Goal: Information Seeking & Learning: Compare options

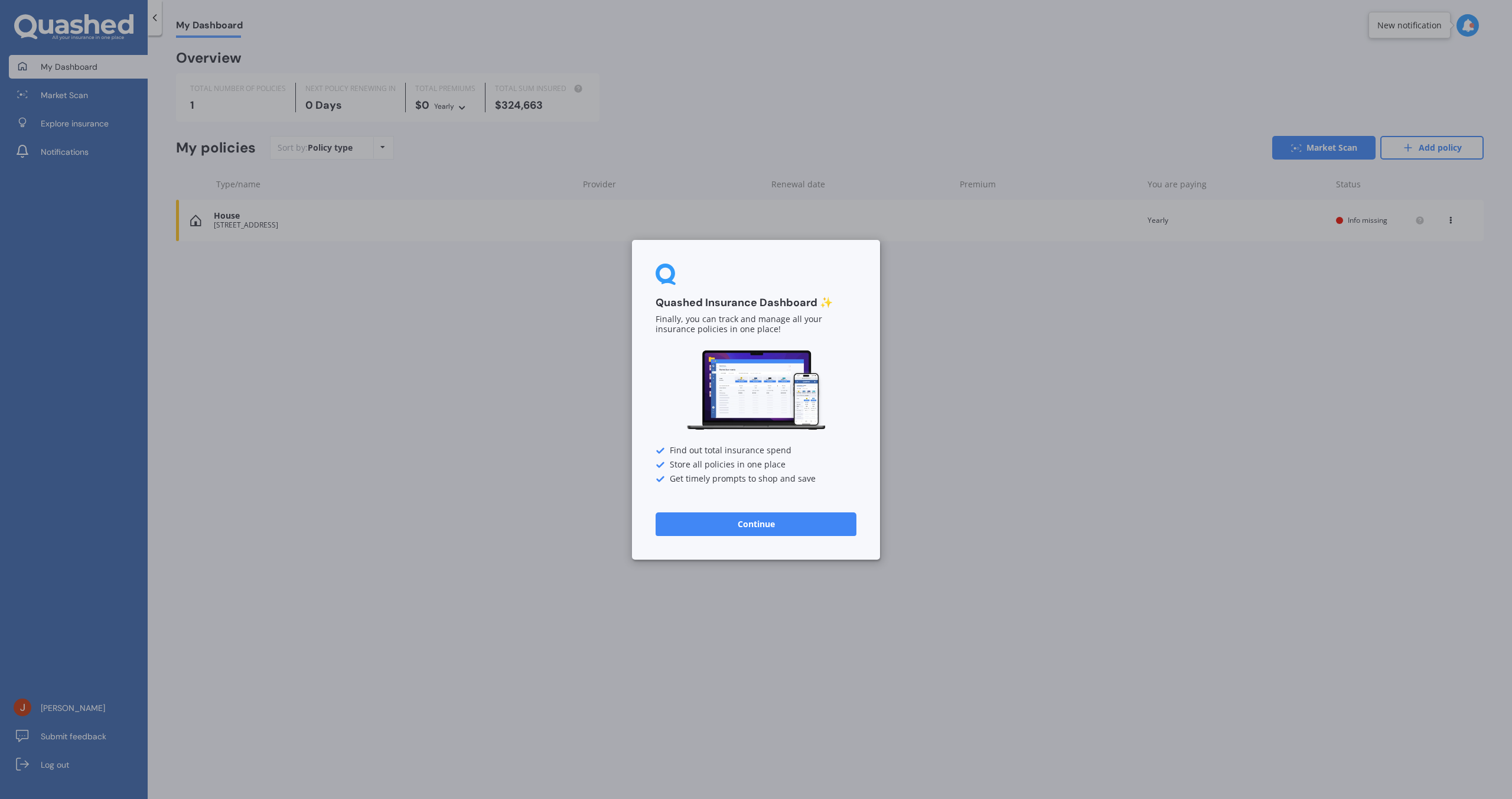
click at [774, 511] on div "Quashed Insurance Dashboard ✨ Finally, you can track and manage all your insura…" at bounding box center [756, 400] width 248 height 320
click at [740, 517] on button "Continue" at bounding box center [756, 523] width 201 height 24
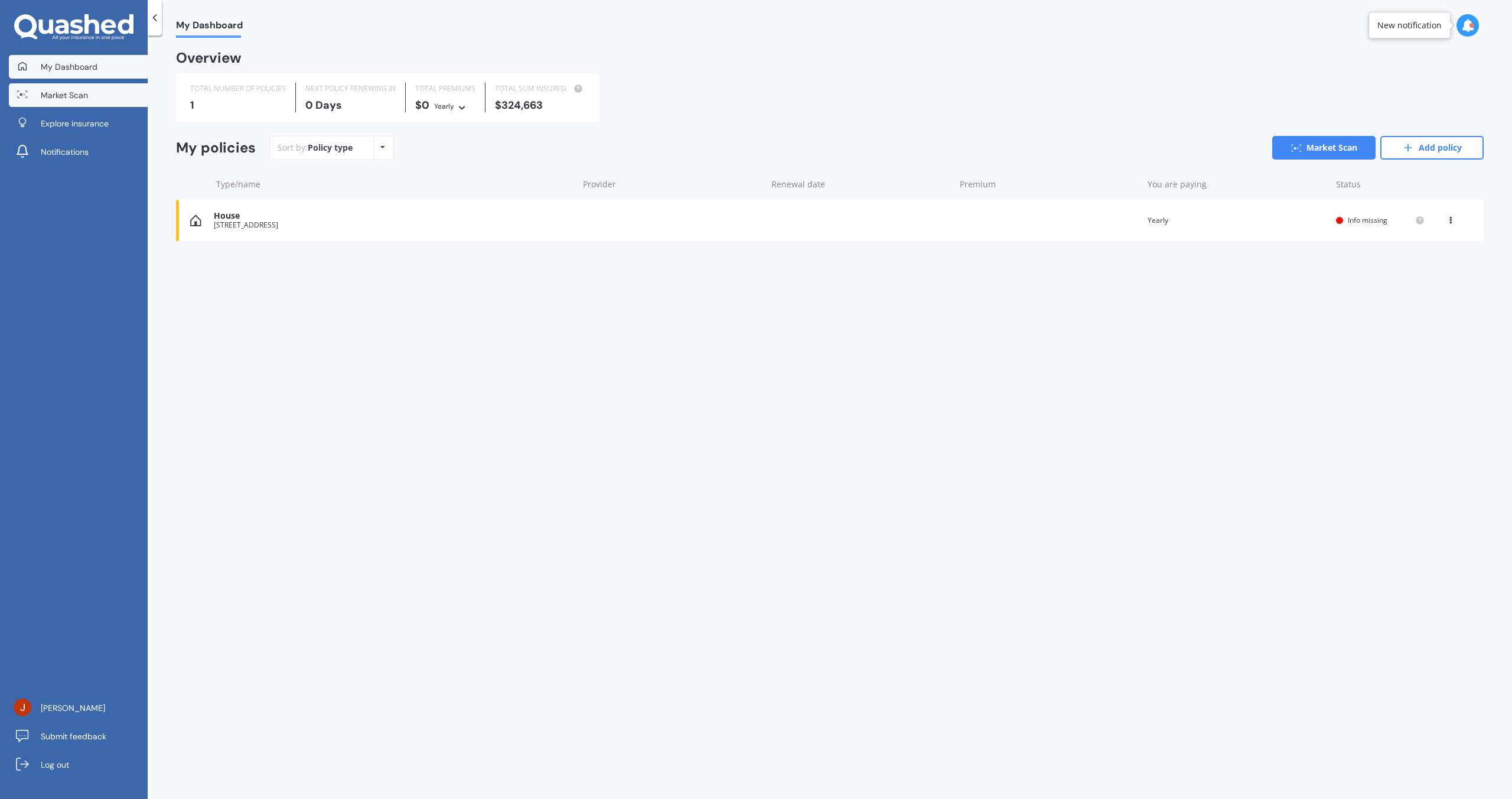
click at [63, 93] on span "Market Scan" at bounding box center [64, 95] width 47 height 12
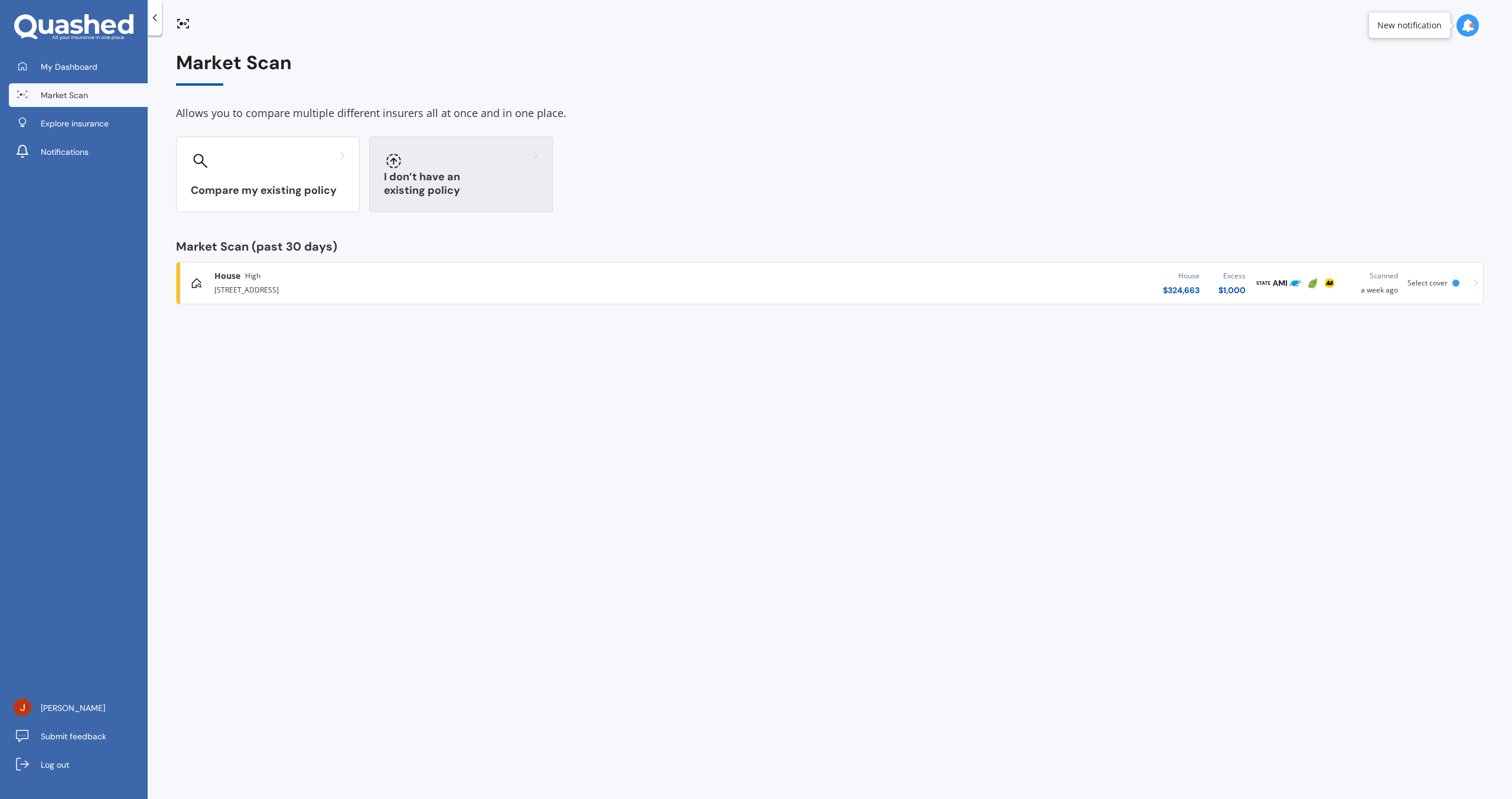
click at [488, 191] on h3 "I don’t have an existing policy" at bounding box center [461, 183] width 154 height 27
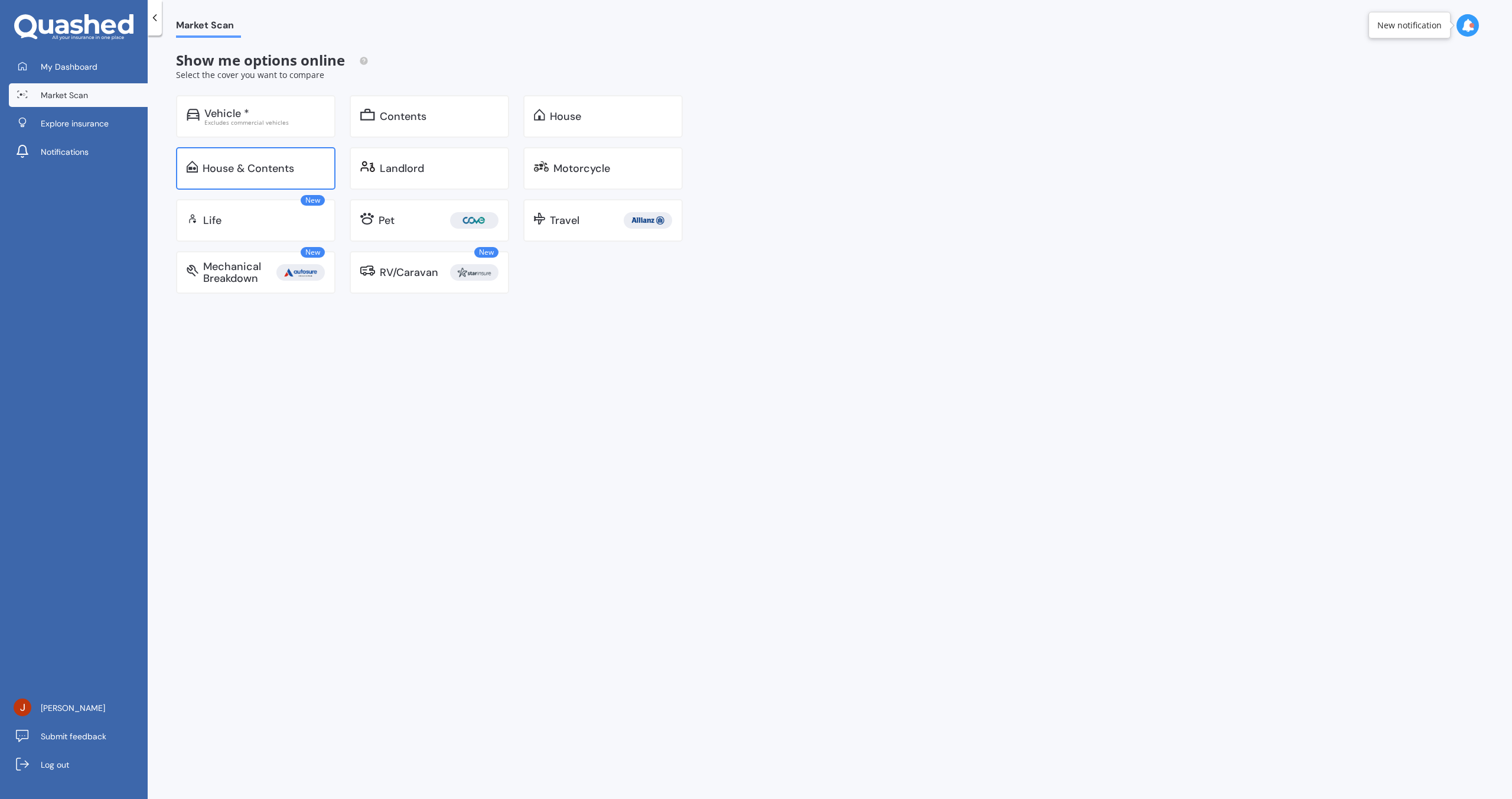
click at [306, 170] on div "House & Contents" at bounding box center [264, 168] width 122 height 12
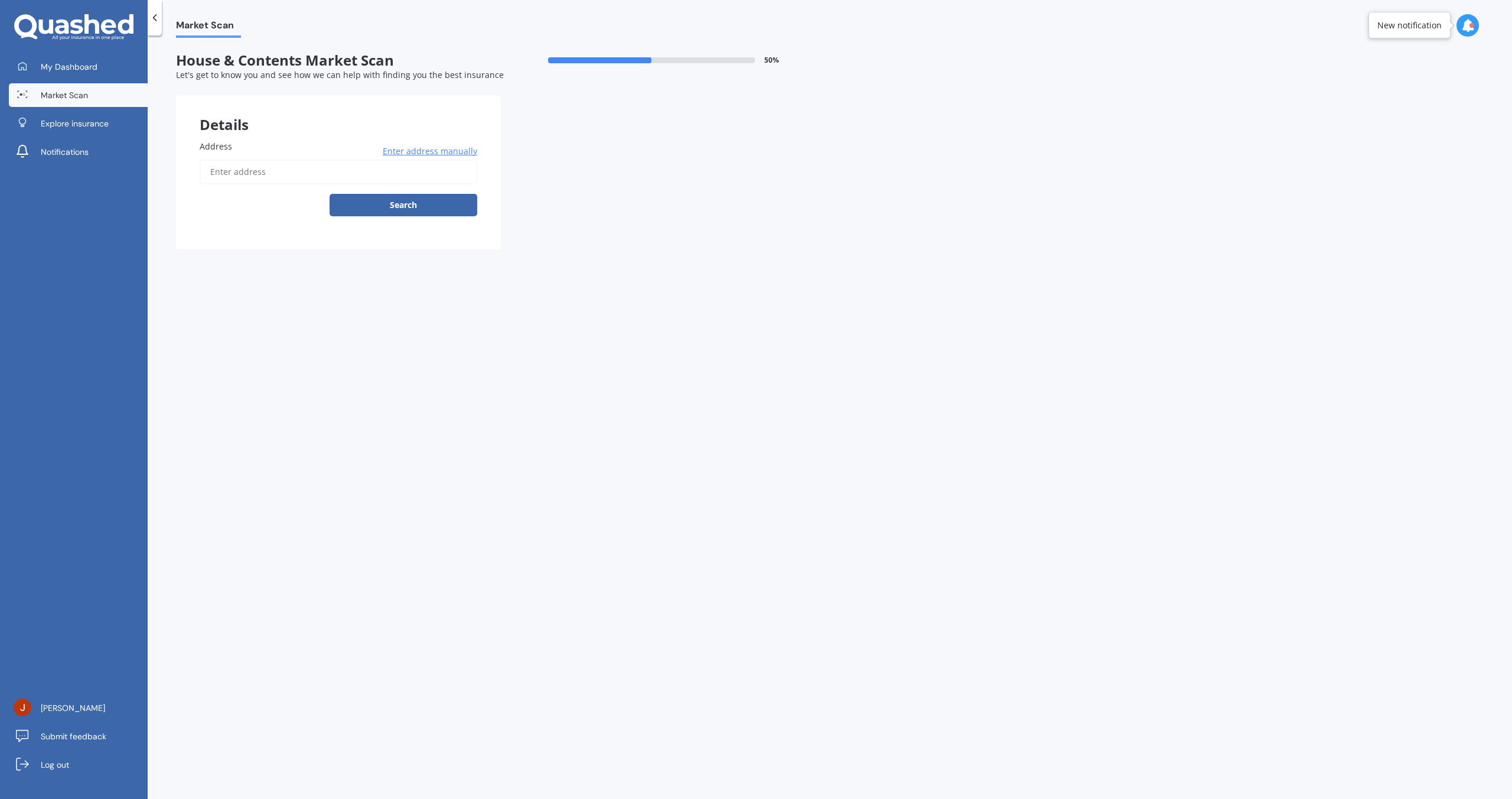
click at [350, 172] on input "Address" at bounding box center [339, 171] width 278 height 25
type input "[STREET_ADDRESS]"
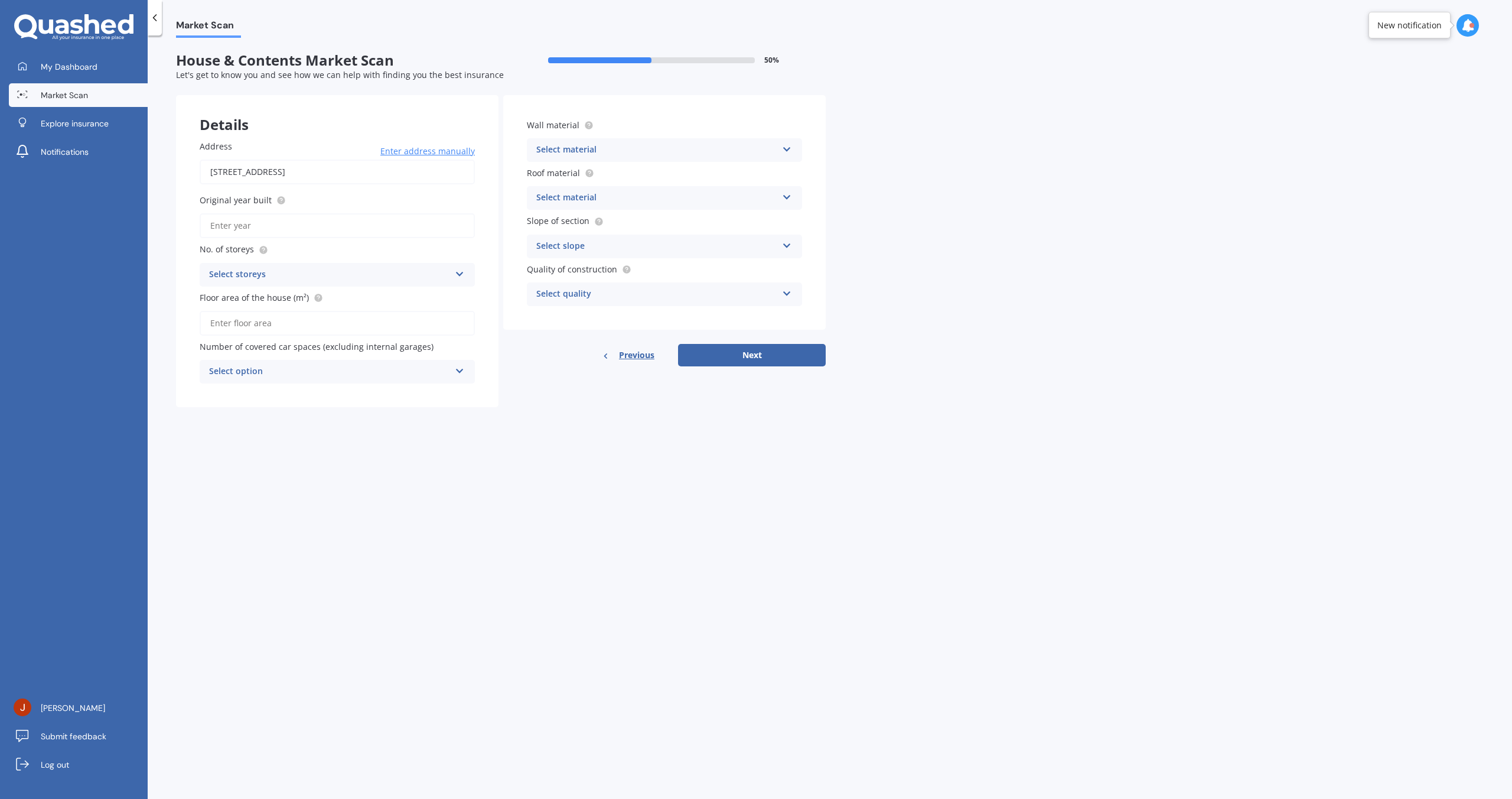
click at [288, 225] on input "Original year built" at bounding box center [337, 225] width 275 height 25
type input "2025"
click at [321, 271] on div "Select storeys" at bounding box center [329, 275] width 241 height 14
drag, startPoint x: 280, startPoint y: 322, endPoint x: 299, endPoint y: 315, distance: 20.7
click at [281, 322] on div "2" at bounding box center [337, 318] width 274 height 21
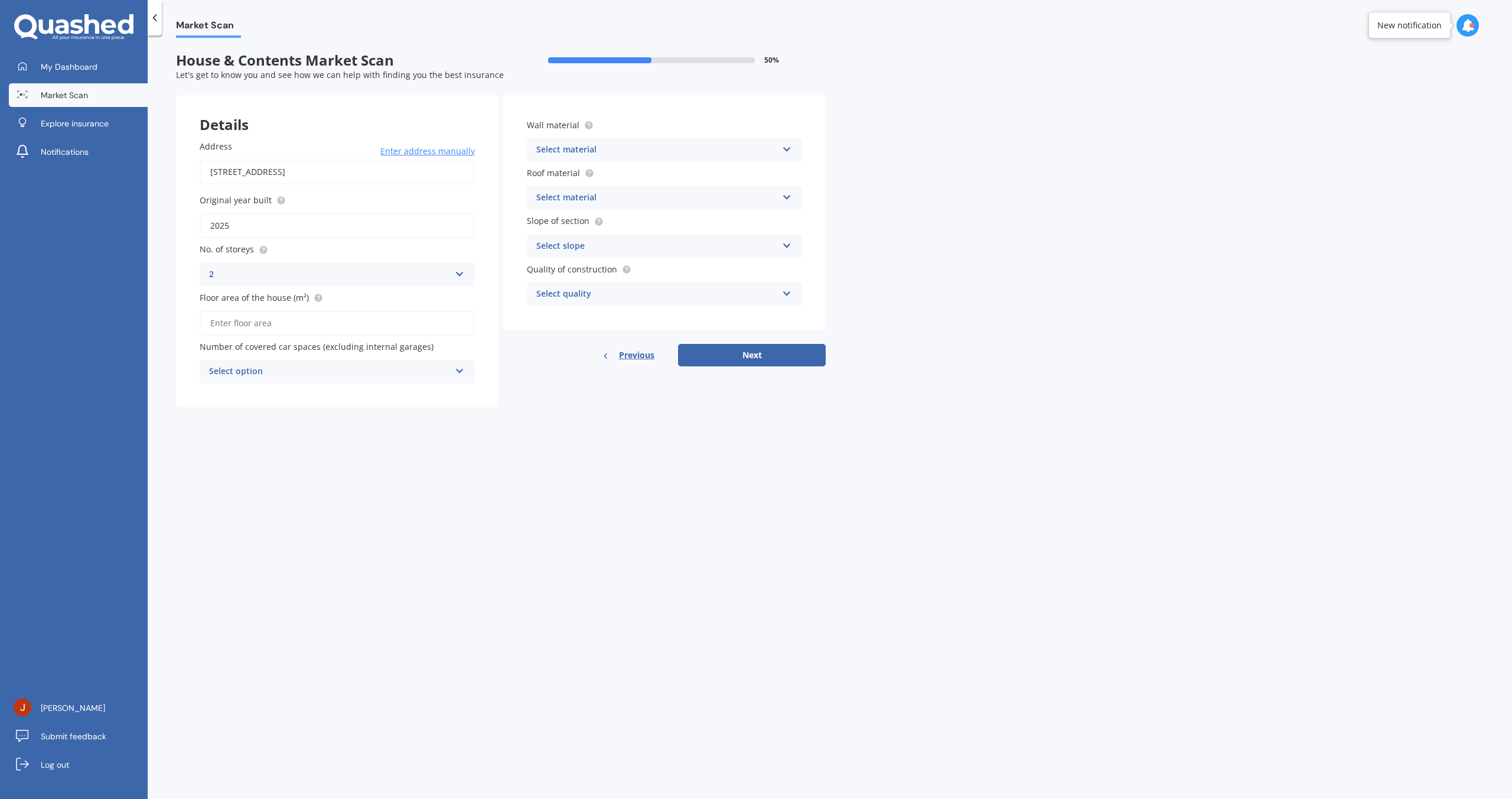
click at [381, 123] on div "Details" at bounding box center [337, 112] width 322 height 35
click at [252, 324] on input "Floor area of the house (m²)" at bounding box center [337, 323] width 275 height 25
type input "103"
click at [319, 369] on div "Select option" at bounding box center [329, 371] width 241 height 14
click at [300, 401] on div "0" at bounding box center [337, 394] width 274 height 21
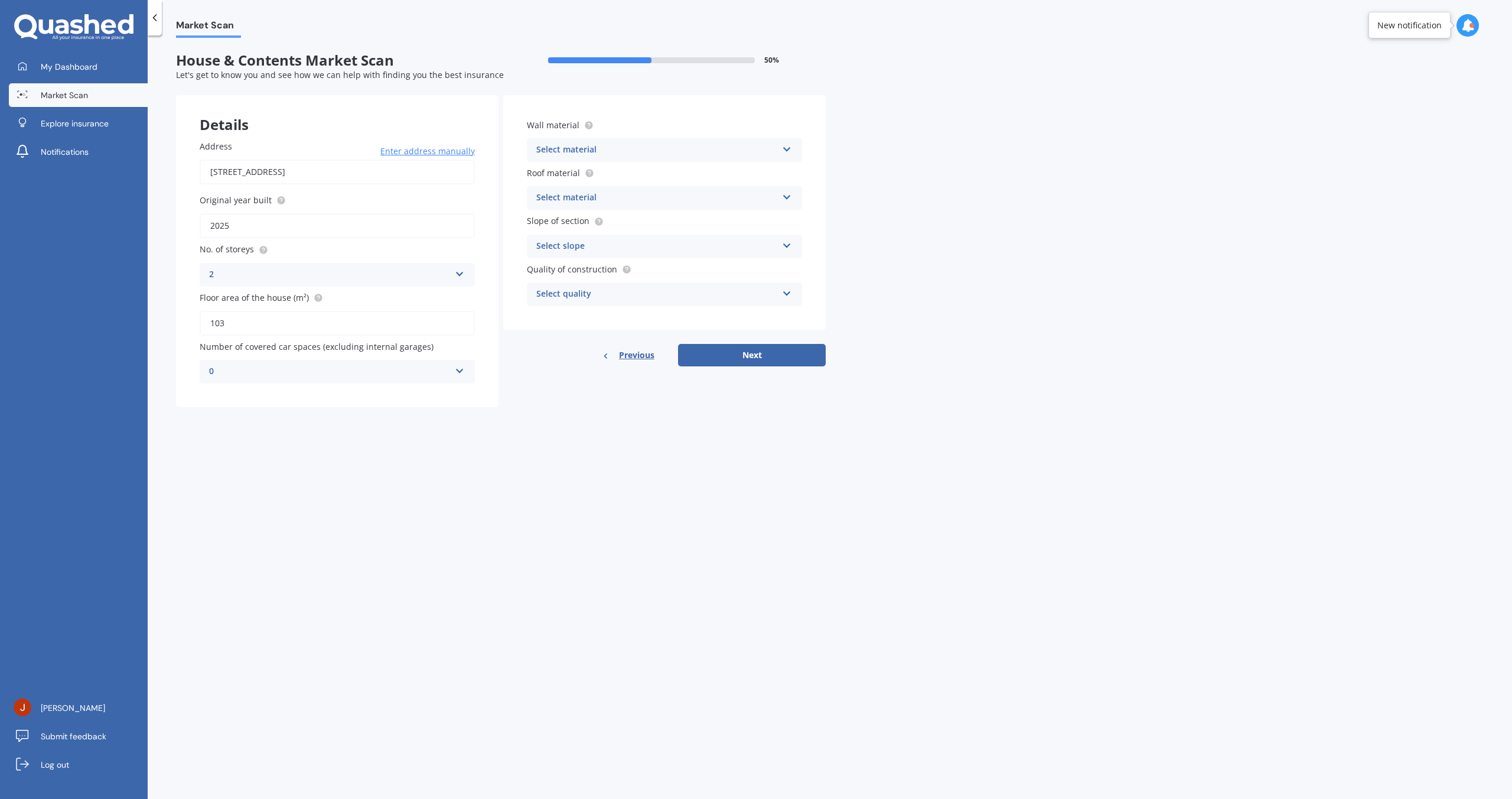
click at [569, 131] on div "Wall material Select material Artificial weatherboard/plank cladding Blockwork …" at bounding box center [664, 140] width 275 height 43
click at [571, 141] on div "Select material Artificial weatherboard/plank cladding Blockwork Brick veneer D…" at bounding box center [664, 150] width 275 height 24
click at [1020, 171] on div "Market Scan House & Contents Market Scan 50 % Let's get to know you and see how…" at bounding box center [830, 419] width 1364 height 763
click at [1017, 158] on div "Market Scan House & Contents Market Scan 50 % Let's get to know you and see how…" at bounding box center [830, 419] width 1364 height 763
click at [607, 146] on div "Artificial weatherboard/plank cladding" at bounding box center [656, 150] width 241 height 14
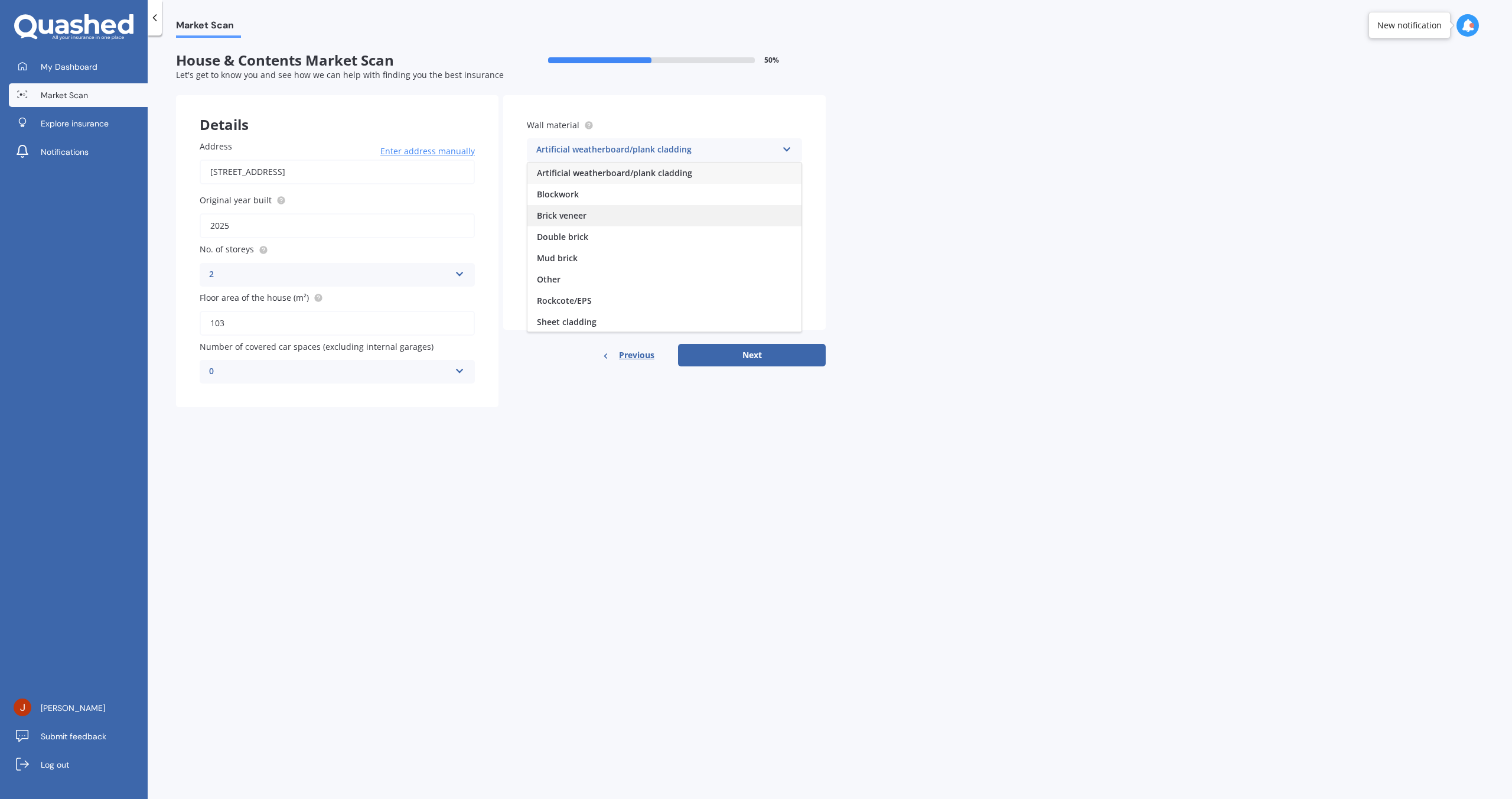
click at [611, 214] on div "Brick veneer" at bounding box center [664, 215] width 274 height 21
click at [613, 194] on div "Select material" at bounding box center [656, 198] width 241 height 14
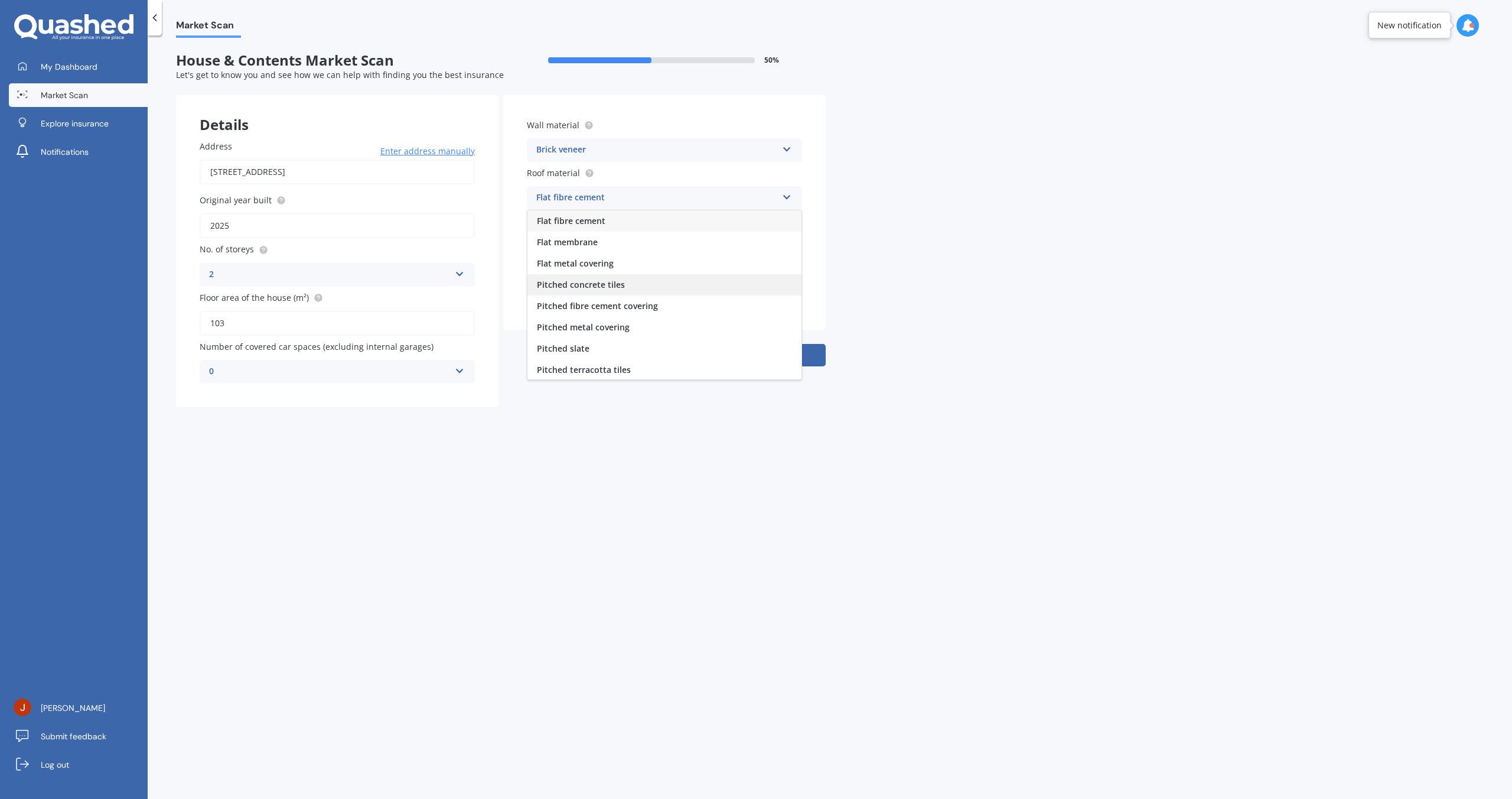
click at [672, 288] on div "Pitched concrete tiles" at bounding box center [664, 284] width 274 height 21
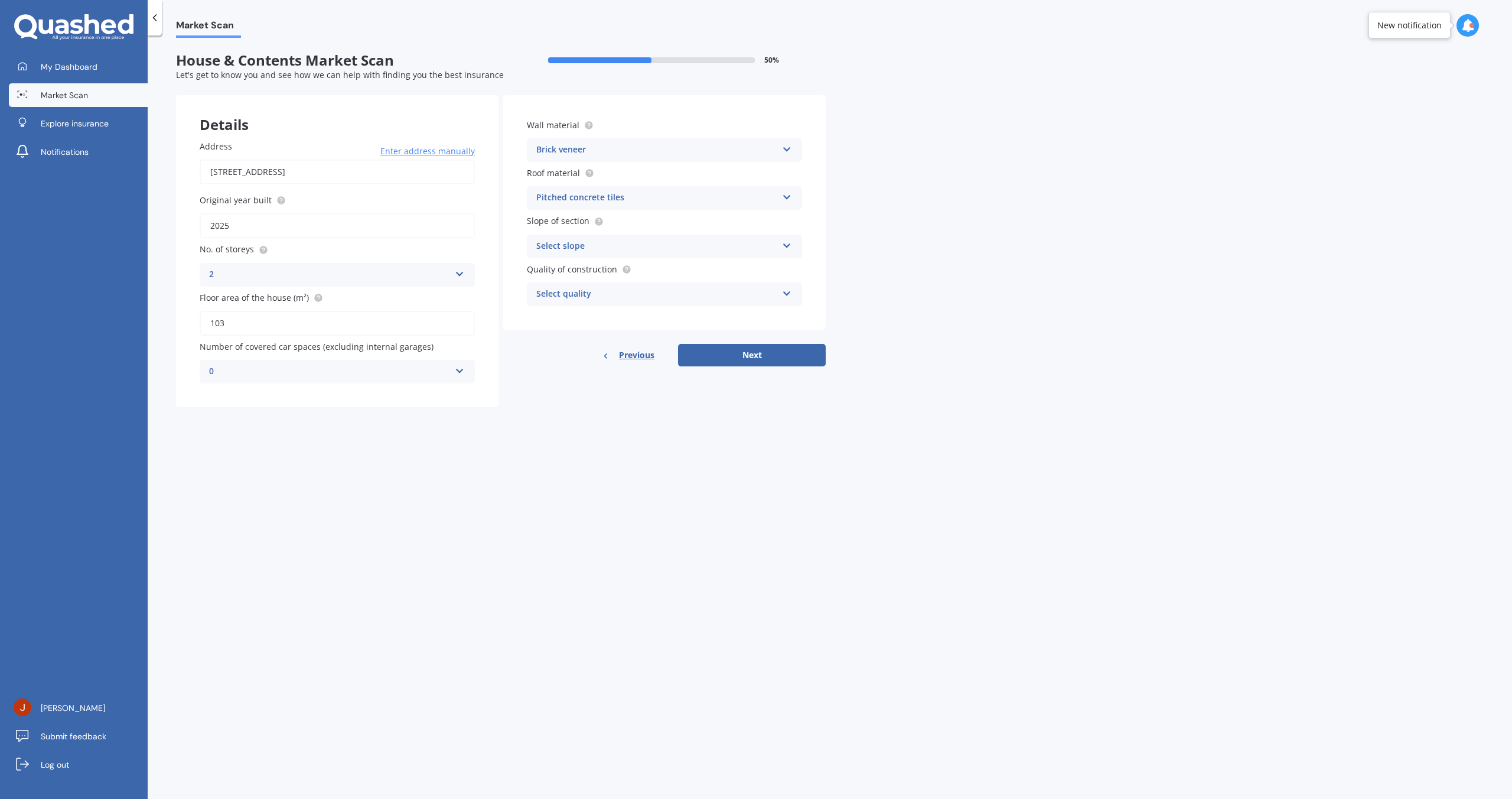
click at [641, 239] on div "Select slope" at bounding box center [656, 246] width 241 height 14
click at [628, 271] on span "Flat or gentle slope (up to about 5°)" at bounding box center [609, 268] width 144 height 11
click at [605, 296] on div "Select quality" at bounding box center [656, 294] width 241 height 14
click at [601, 318] on div "Standard" at bounding box center [664, 317] width 274 height 21
click at [550, 402] on div "Details Address [STREET_ADDRESS] Enter address manually Search Original year bu…" at bounding box center [501, 251] width 650 height 312
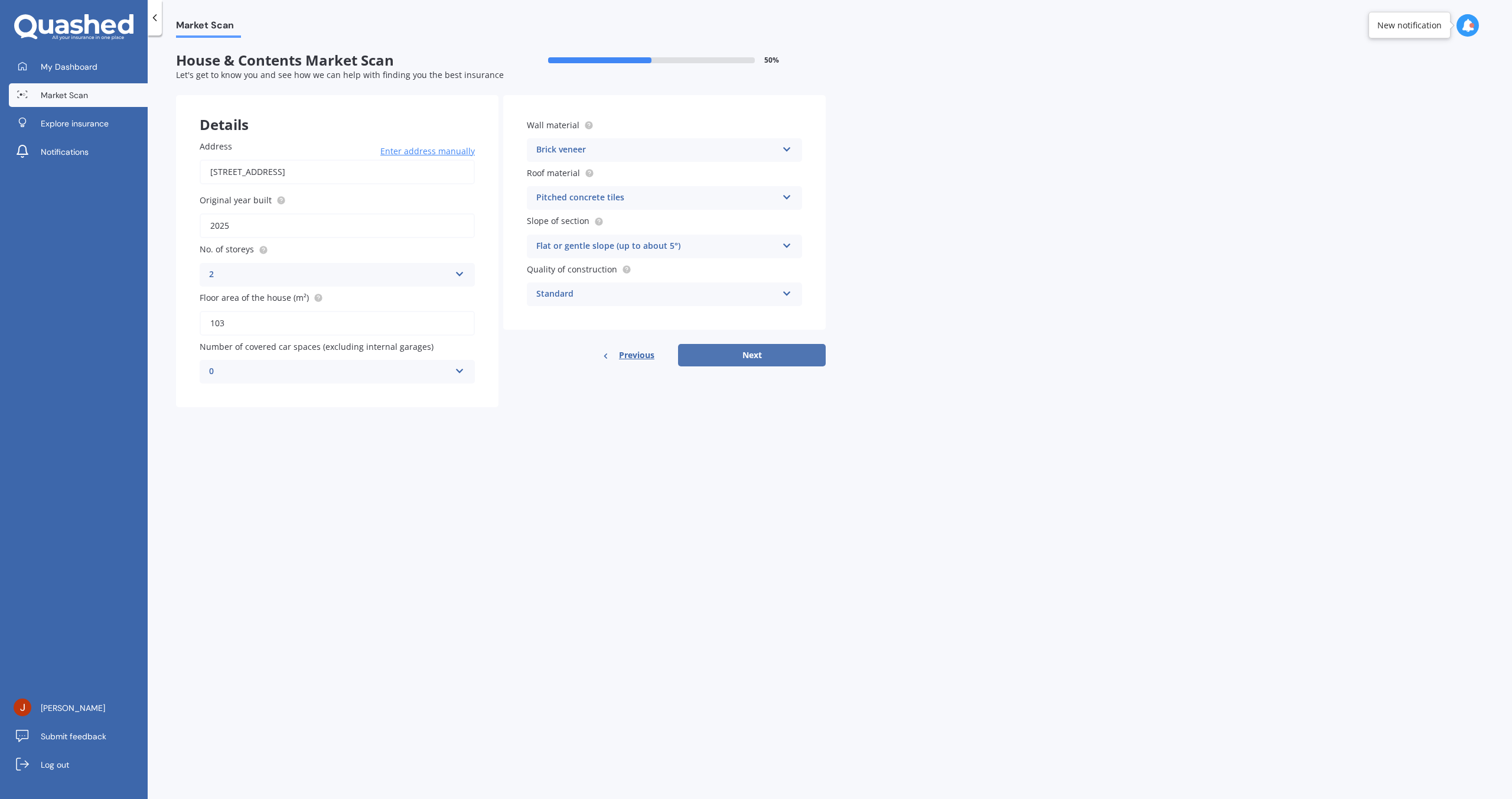
click at [741, 363] on button "Next" at bounding box center [752, 355] width 148 height 22
select select "17"
select select "10"
select select "1994"
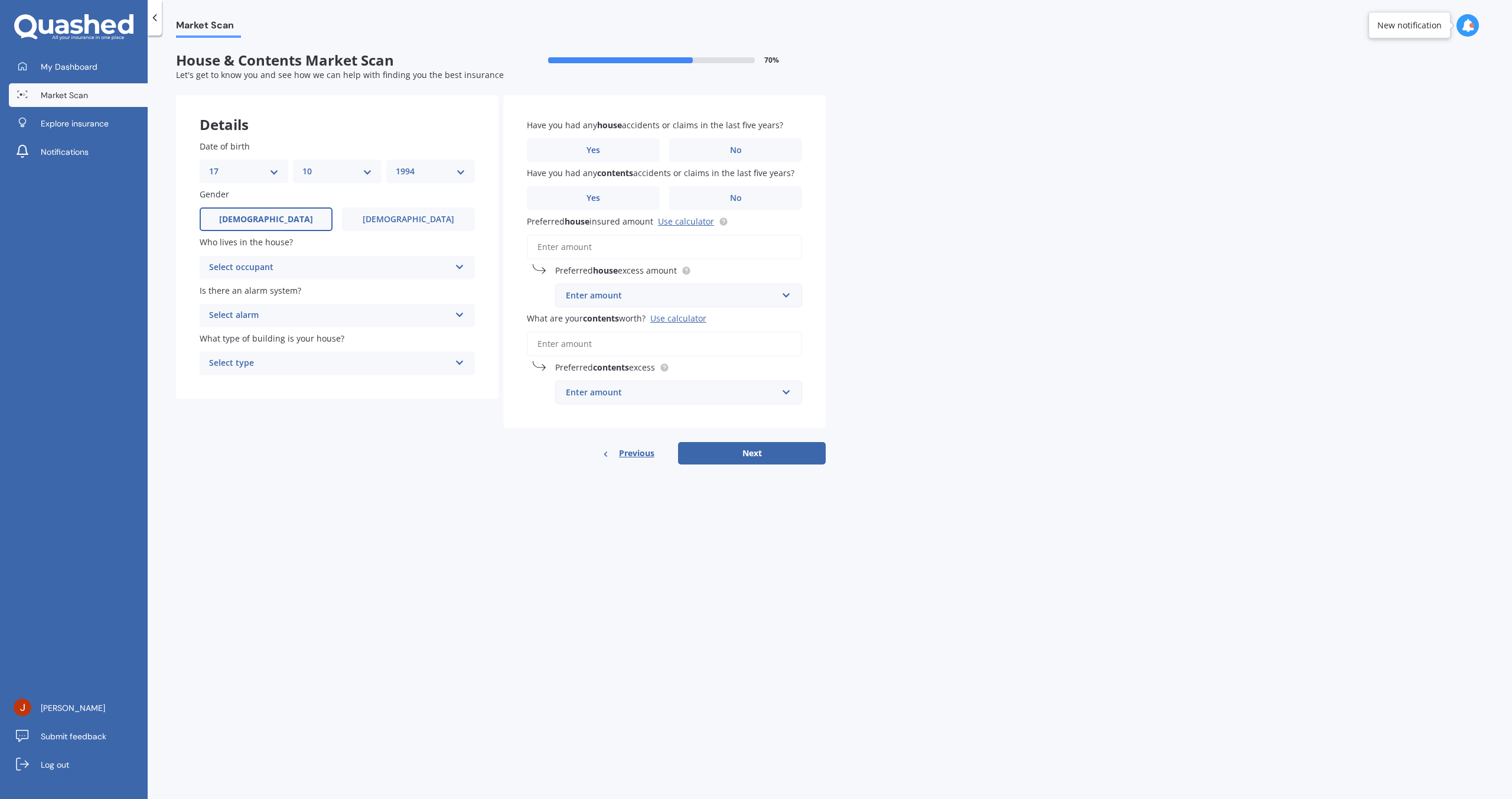
click at [309, 303] on div "Is there an alarm system? Select alarm Yes, monitored Yes, not monitored No" at bounding box center [337, 305] width 275 height 43
click at [298, 322] on div "Select alarm" at bounding box center [329, 315] width 241 height 14
click at [286, 355] on div "Yes, not monitored" at bounding box center [337, 359] width 274 height 21
click at [290, 370] on div "Select type Freestanding Multi-unit (in a block of 6 or less) Multi-unit (in a …" at bounding box center [337, 363] width 275 height 24
click at [298, 406] on span "Multi-unit (in a block of 6 or less)" at bounding box center [276, 407] width 133 height 11
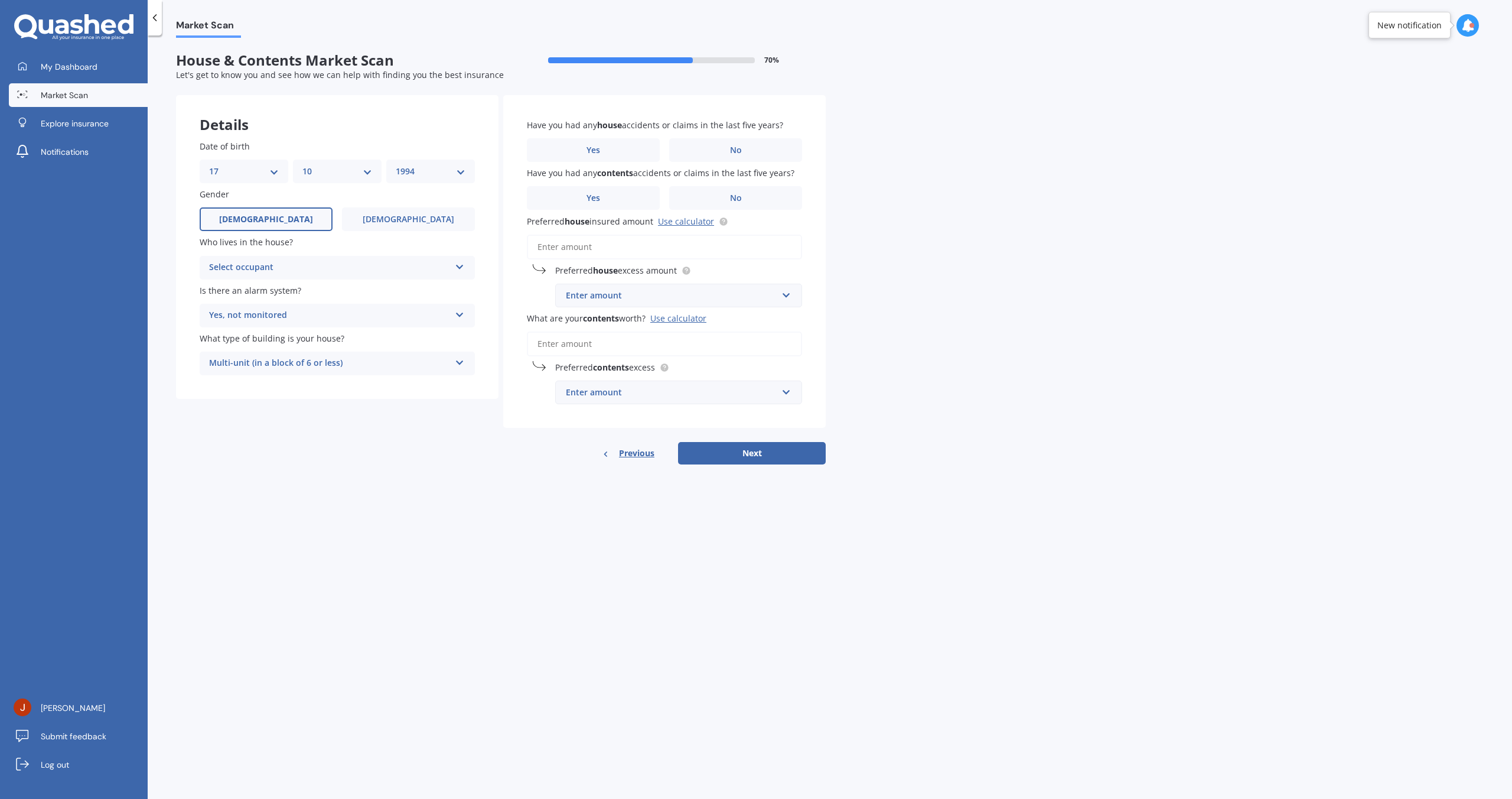
click at [345, 120] on div "Details" at bounding box center [337, 112] width 322 height 35
click at [747, 149] on label "No" at bounding box center [735, 150] width 133 height 24
click at [0, 0] on input "No" at bounding box center [0, 0] width 0 height 0
click at [752, 190] on label "No" at bounding box center [735, 198] width 133 height 24
click at [0, 0] on input "No" at bounding box center [0, 0] width 0 height 0
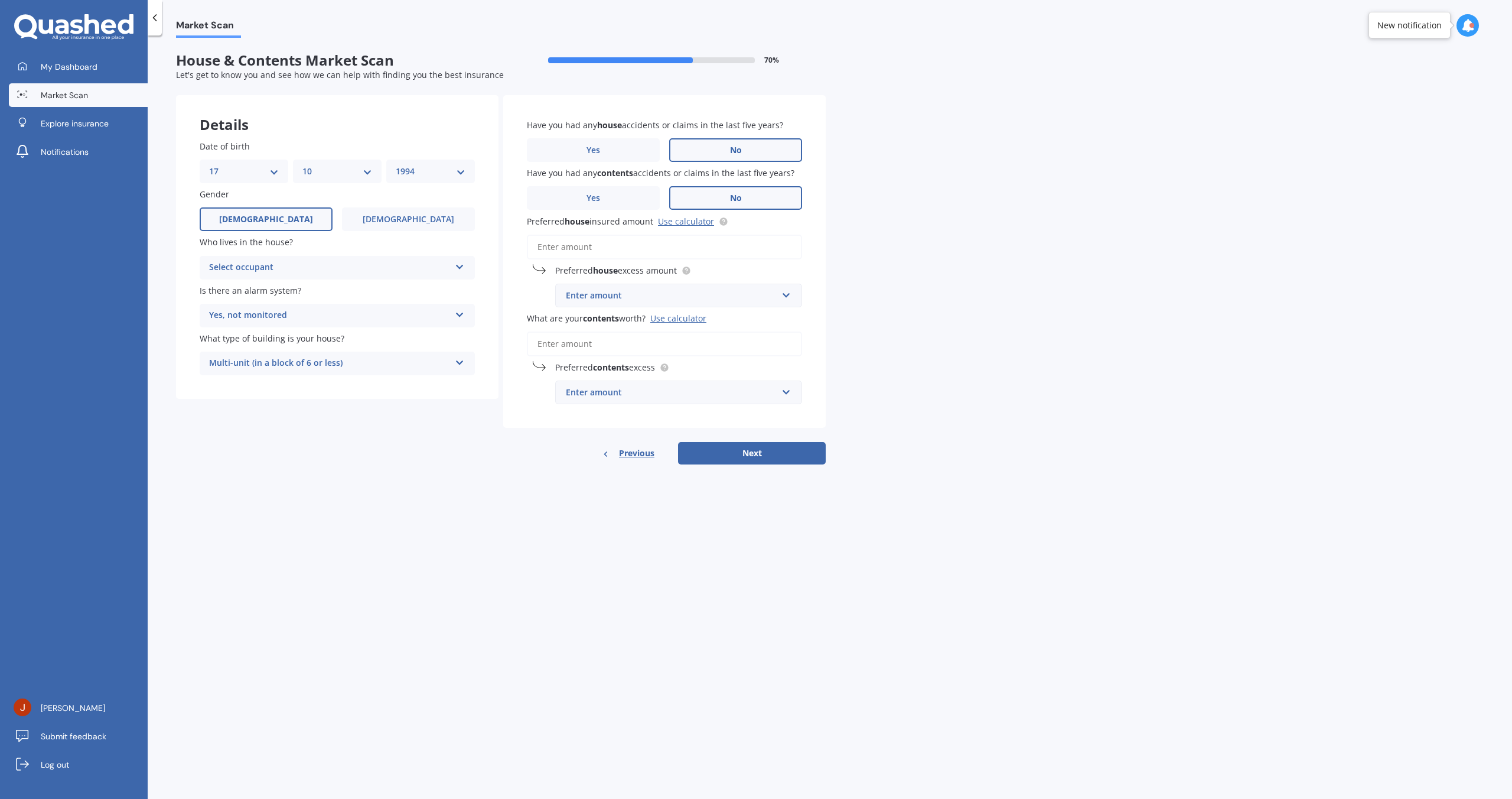
click at [601, 247] on input "Preferred house insured amount Use calculator" at bounding box center [664, 246] width 275 height 25
paste input "$388,391"
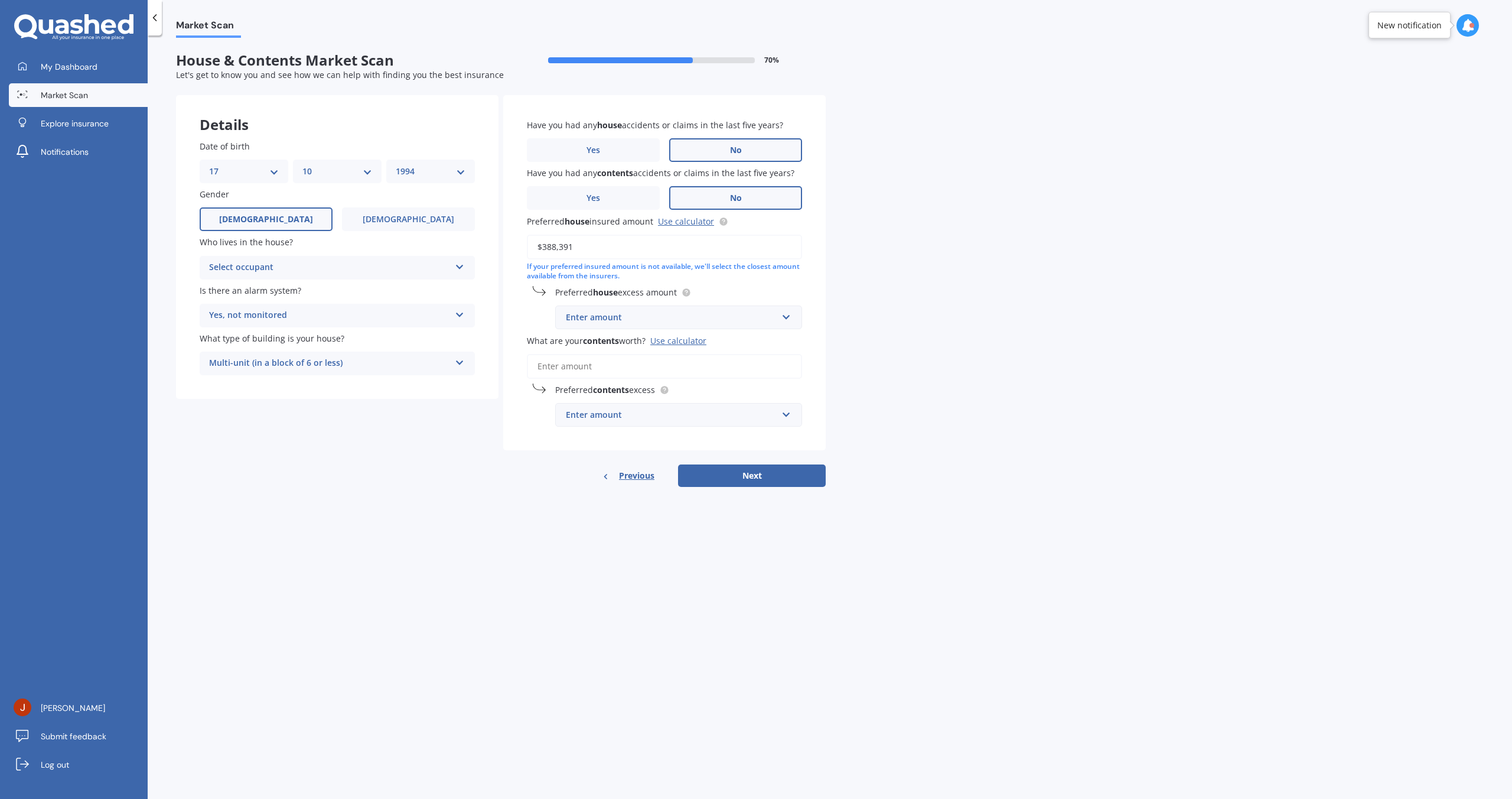
type input "$388,391"
click at [957, 305] on div "Market Scan House & Contents Market Scan 70 % Let's get to know you and see how…" at bounding box center [830, 419] width 1364 height 763
click at [677, 318] on div "Enter amount" at bounding box center [671, 317] width 211 height 13
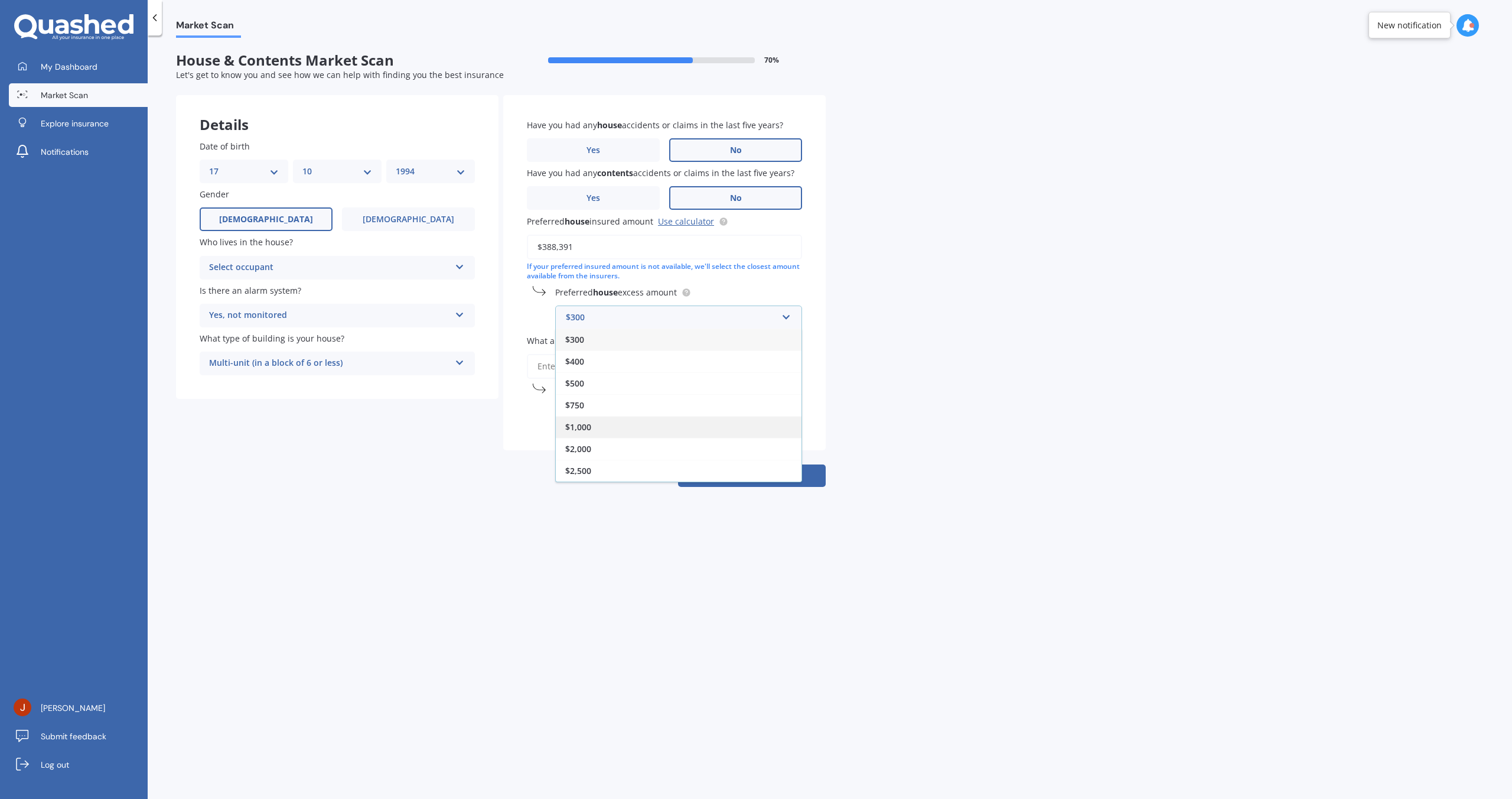
click at [636, 429] on div "$1,000" at bounding box center [679, 427] width 246 height 22
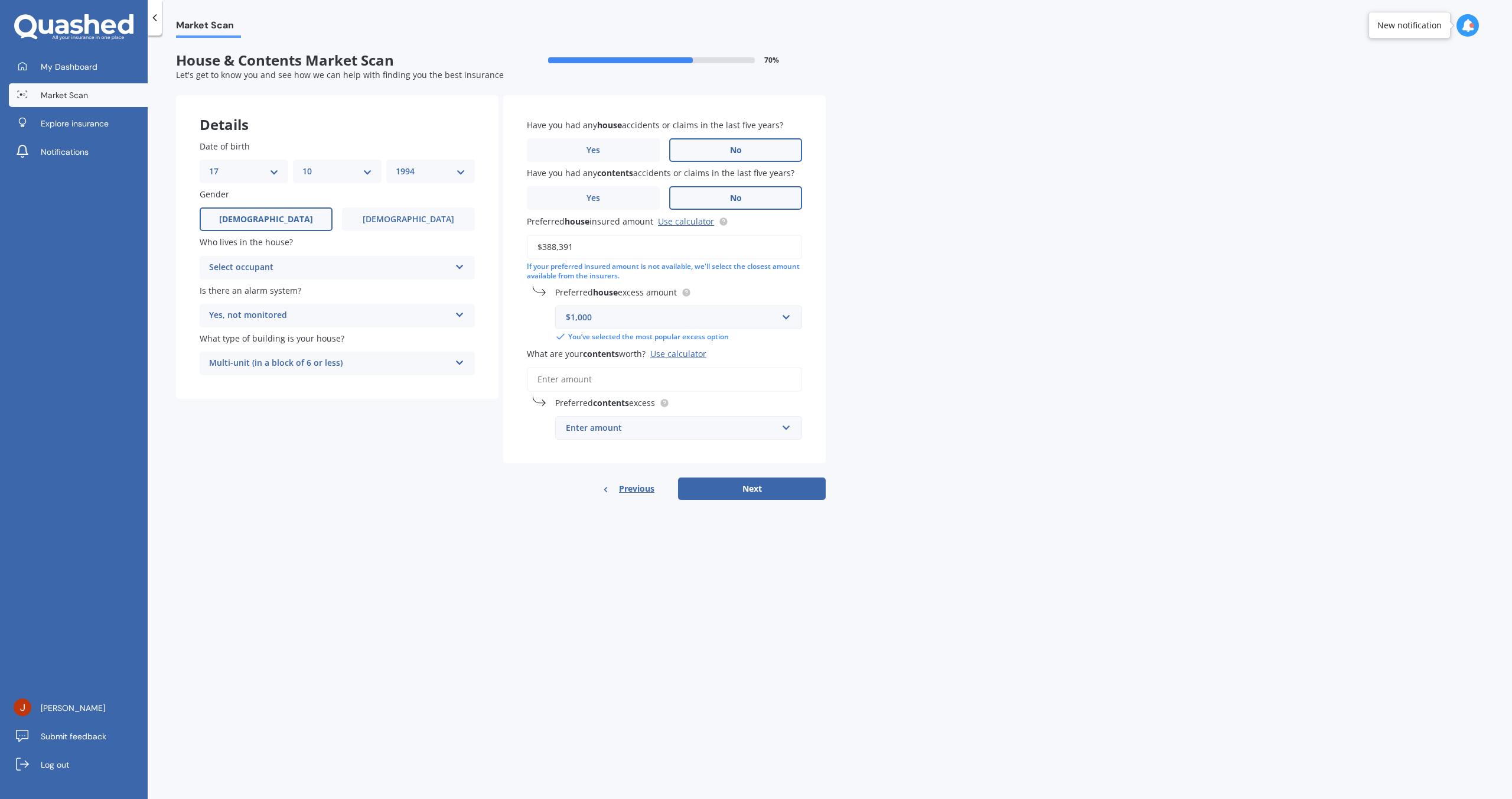
click at [576, 378] on input "What are your contents worth? Use calculator" at bounding box center [664, 379] width 275 height 25
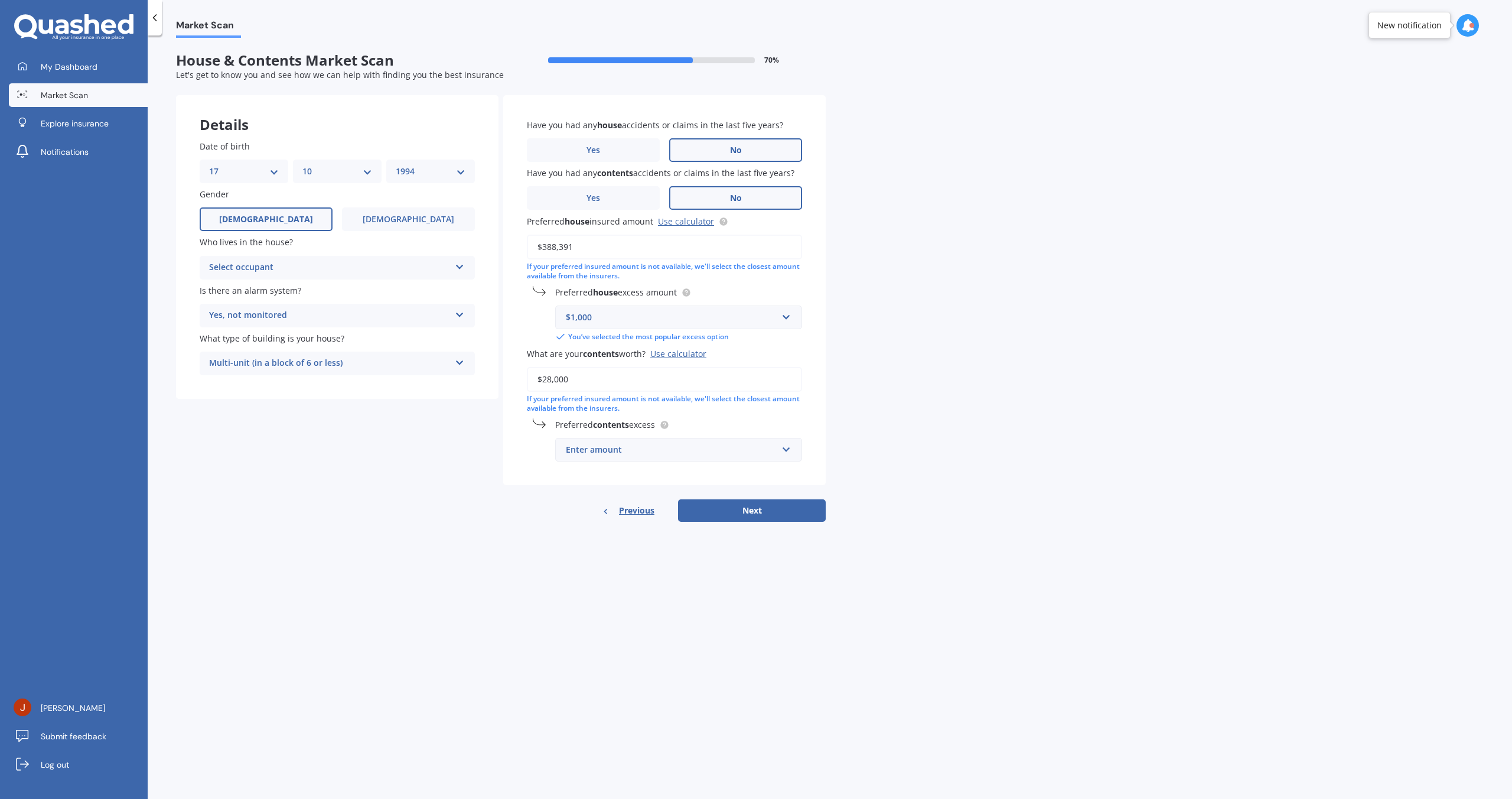
type input "$28,000"
drag, startPoint x: 1253, startPoint y: 348, endPoint x: 713, endPoint y: 376, distance: 540.0
click at [1252, 347] on div "Market Scan House & Contents Market Scan 70 % Let's get to know you and see how…" at bounding box center [830, 419] width 1364 height 763
click at [692, 449] on div "Enter amount" at bounding box center [671, 449] width 211 height 13
click at [675, 524] on div "$400" at bounding box center [679, 515] width 246 height 22
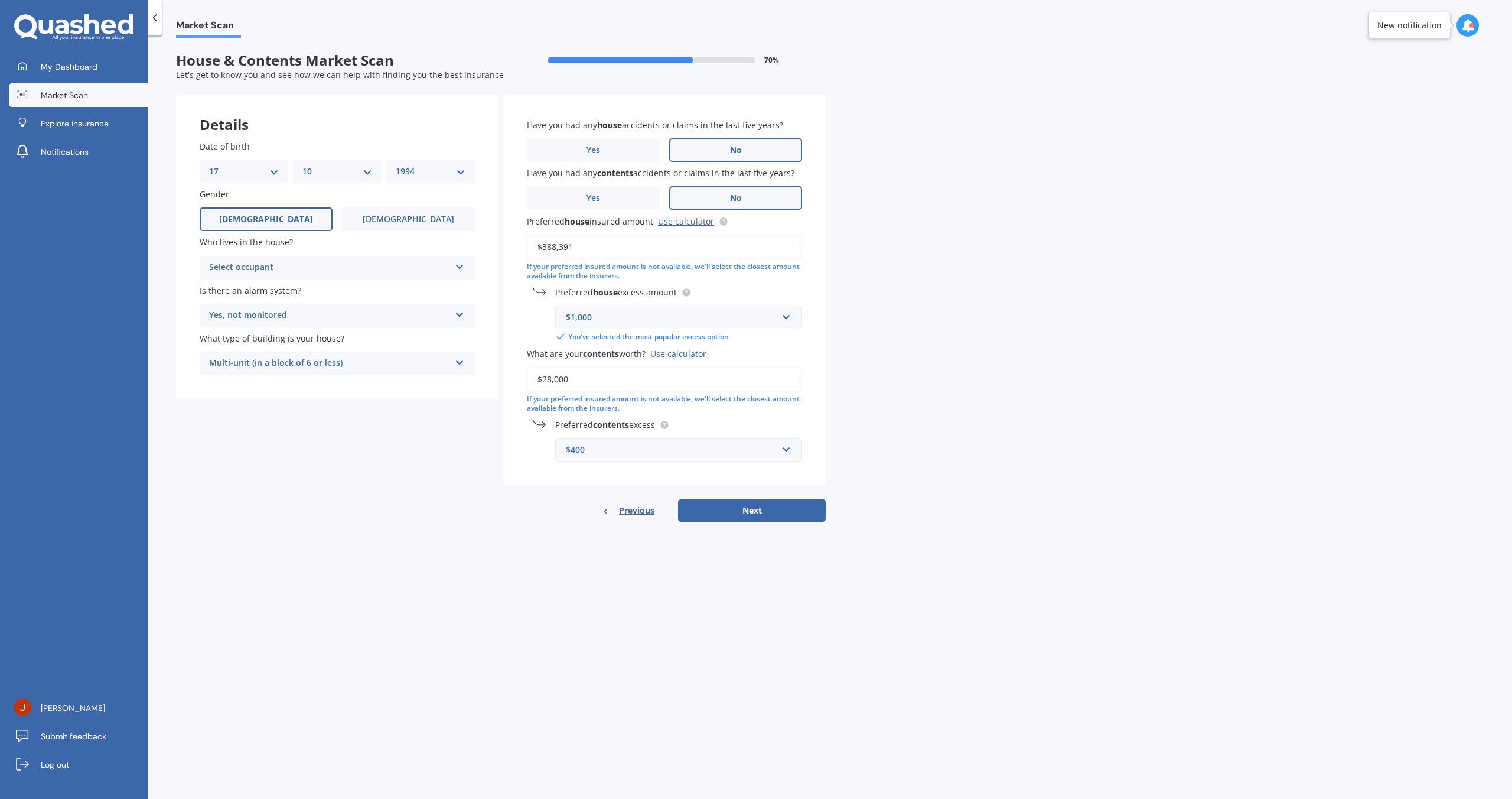
click at [625, 447] on div "$400" at bounding box center [671, 449] width 211 height 13
click at [588, 538] on div "$500" at bounding box center [679, 537] width 246 height 22
click at [516, 501] on div "Previous Next" at bounding box center [664, 510] width 322 height 22
click at [287, 271] on div "Select occupant" at bounding box center [329, 267] width 241 height 14
click at [285, 312] on div "Owner + Boarder" at bounding box center [337, 311] width 274 height 21
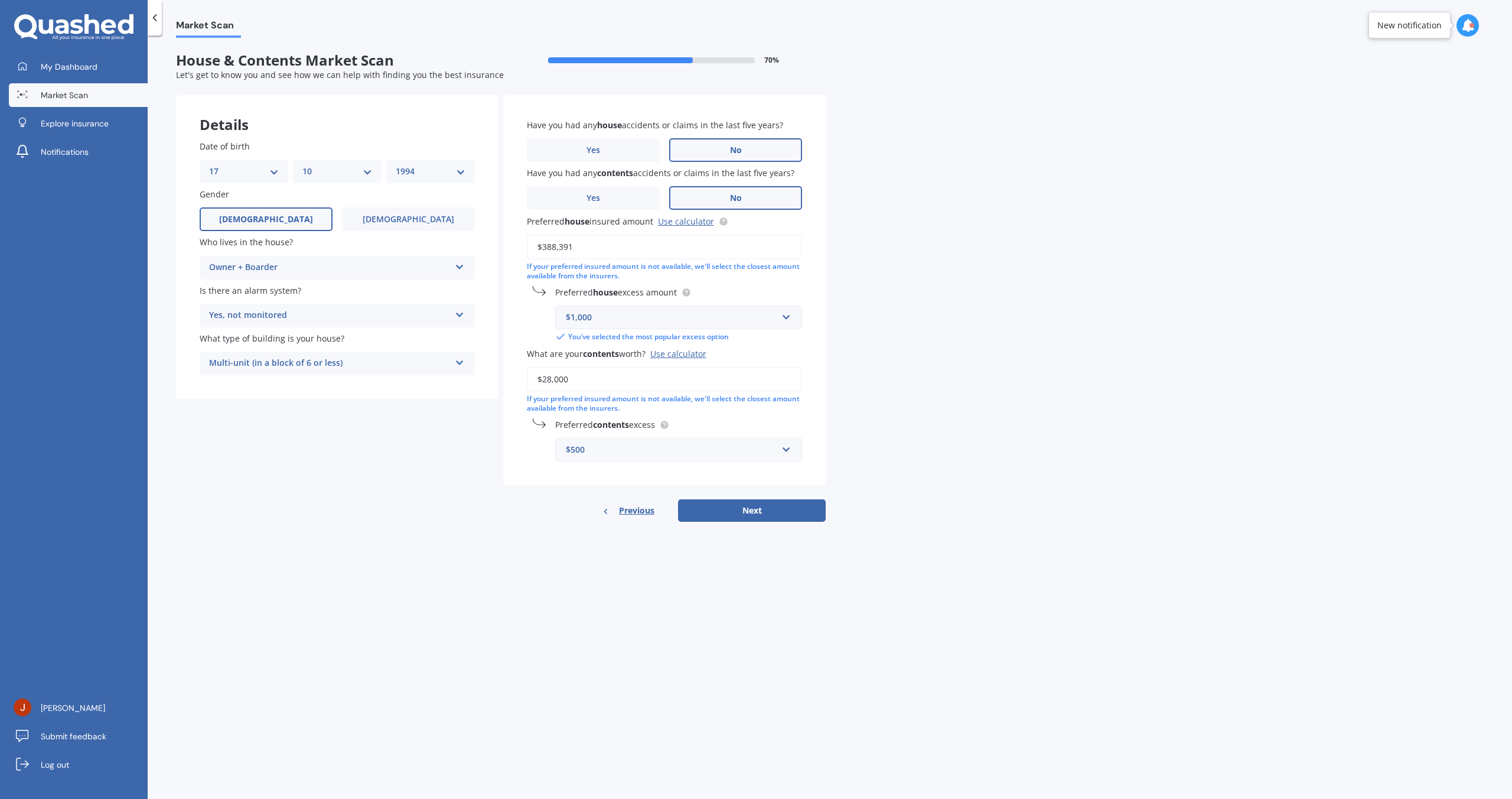
click at [436, 506] on div "Details Date of birth DD 01 02 03 04 05 06 07 08 09 10 11 12 13 14 15 16 17 18 …" at bounding box center [501, 308] width 650 height 427
click at [778, 516] on button "Next" at bounding box center [752, 510] width 148 height 22
select select "17"
select select "10"
select select "1994"
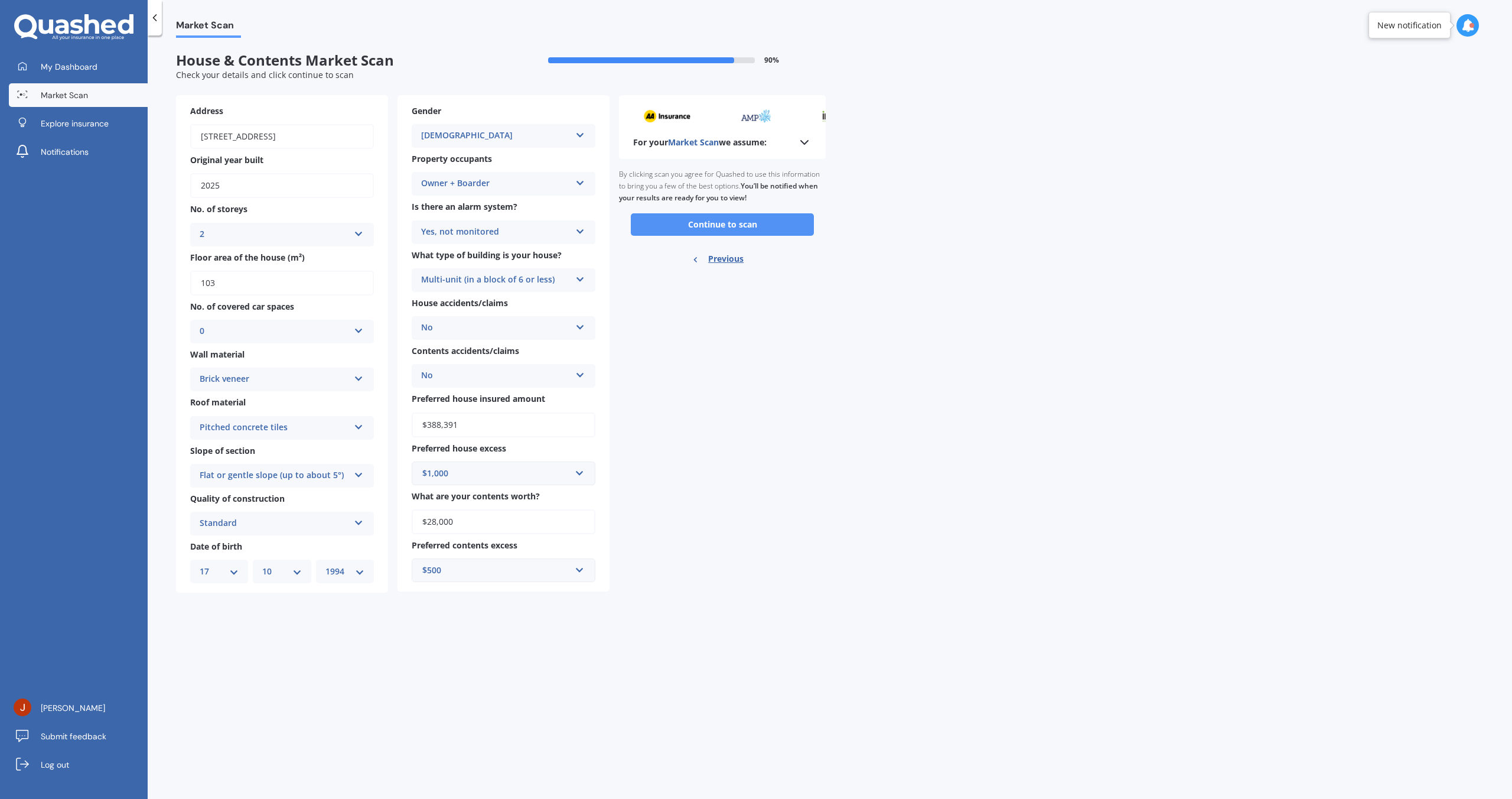
click at [672, 220] on button "Continue to scan" at bounding box center [722, 224] width 183 height 22
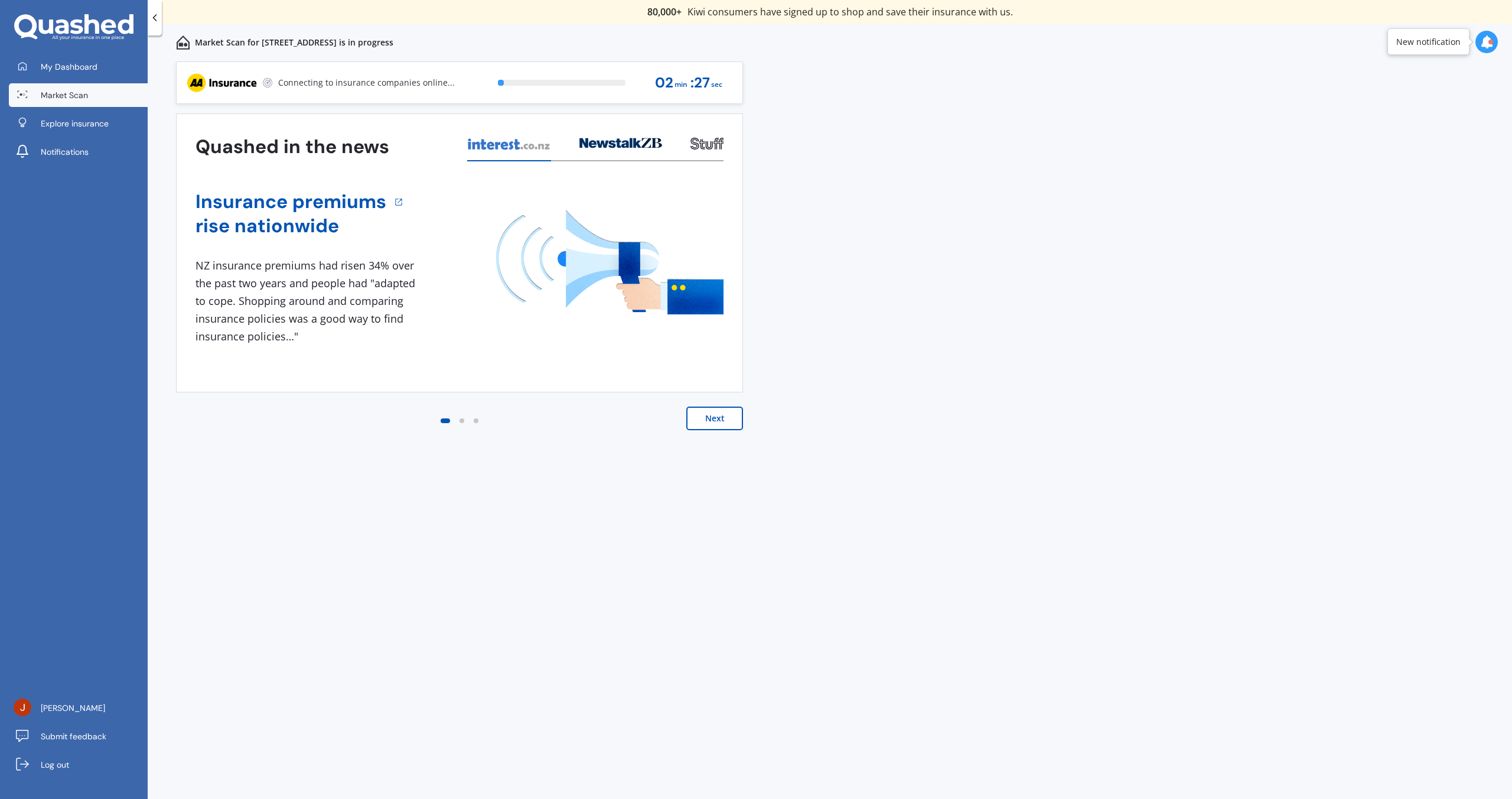
click at [722, 421] on button "Next" at bounding box center [714, 418] width 57 height 24
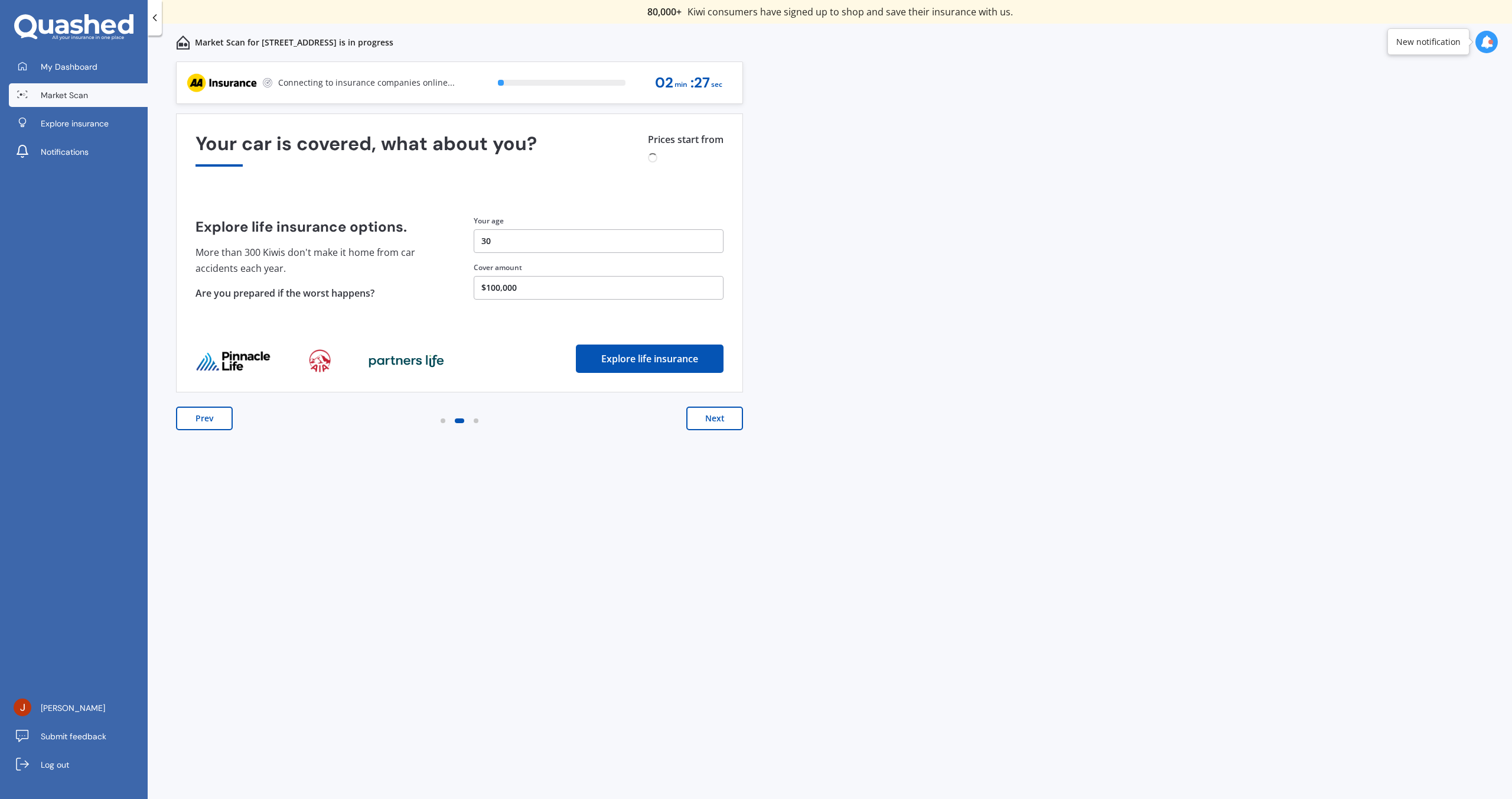
click at [722, 421] on button "Next" at bounding box center [714, 418] width 57 height 24
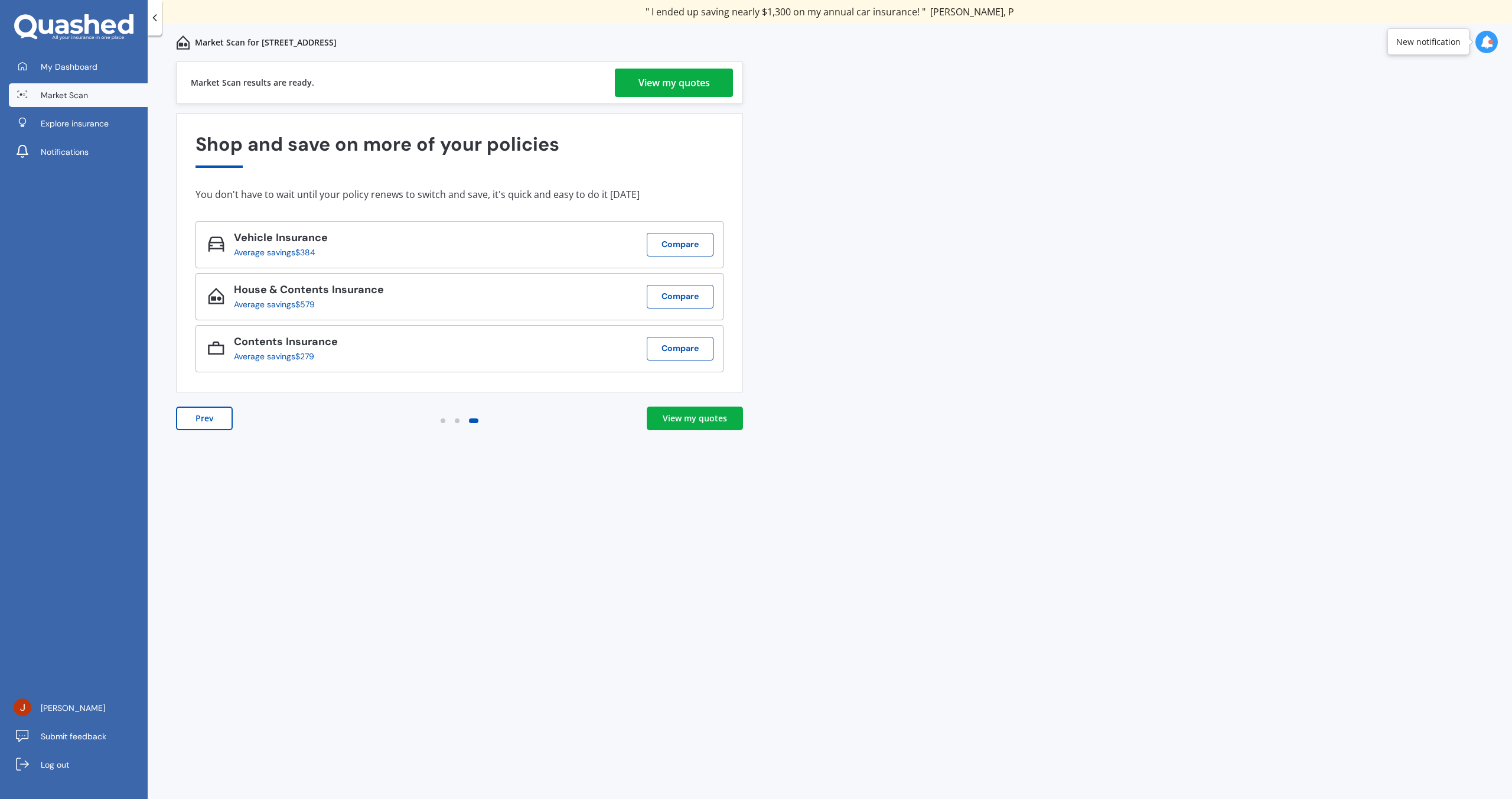
click at [696, 424] on link "View my quotes" at bounding box center [695, 418] width 96 height 24
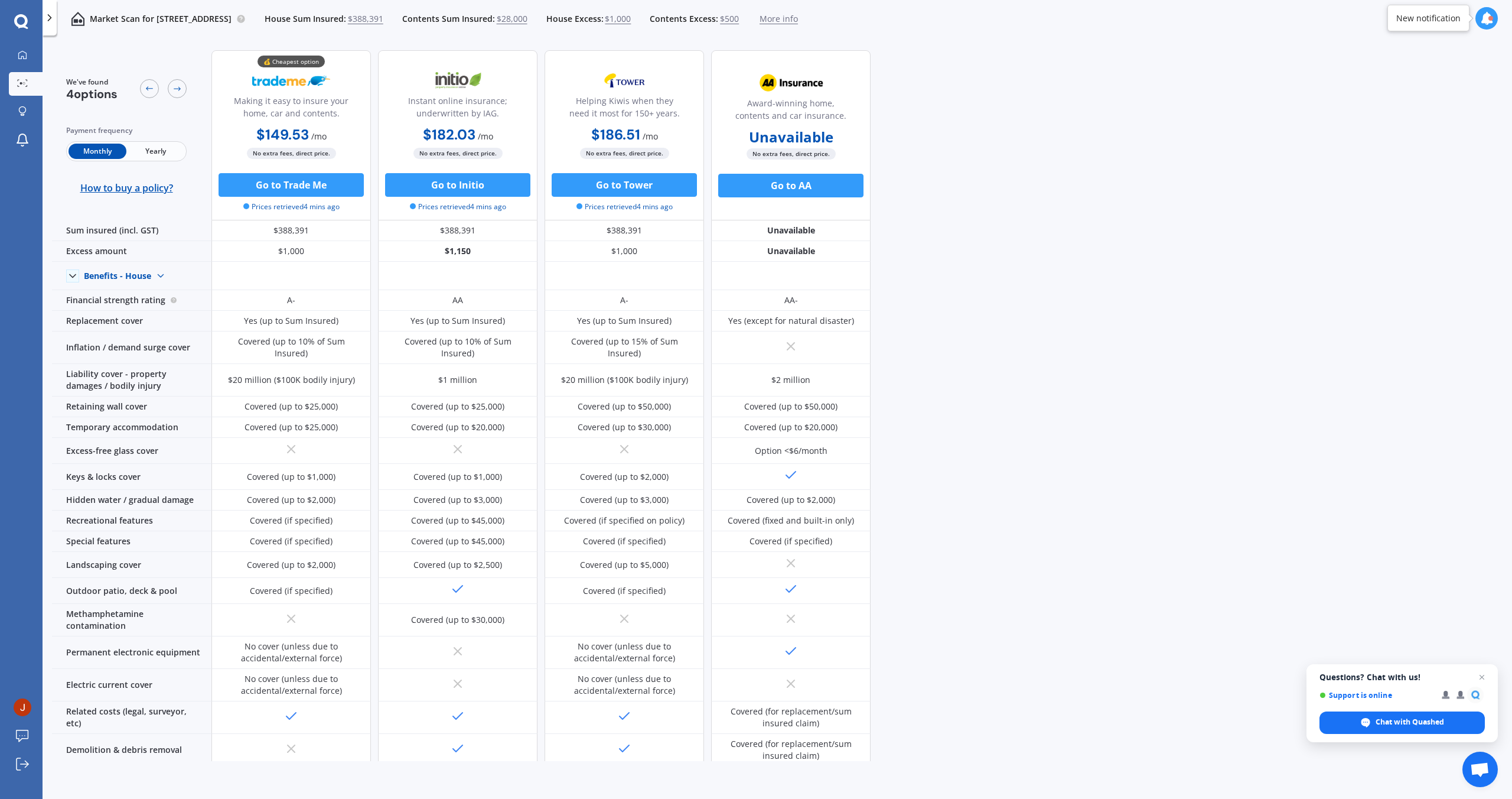
click at [146, 145] on span "Yearly" at bounding box center [155, 151] width 58 height 15
click at [84, 152] on span "Monthly" at bounding box center [98, 151] width 58 height 15
click at [145, 156] on span "Yearly" at bounding box center [155, 151] width 58 height 15
click at [105, 157] on span "Monthly" at bounding box center [98, 151] width 58 height 15
click at [31, 80] on link "Market Scan" at bounding box center [26, 84] width 34 height 24
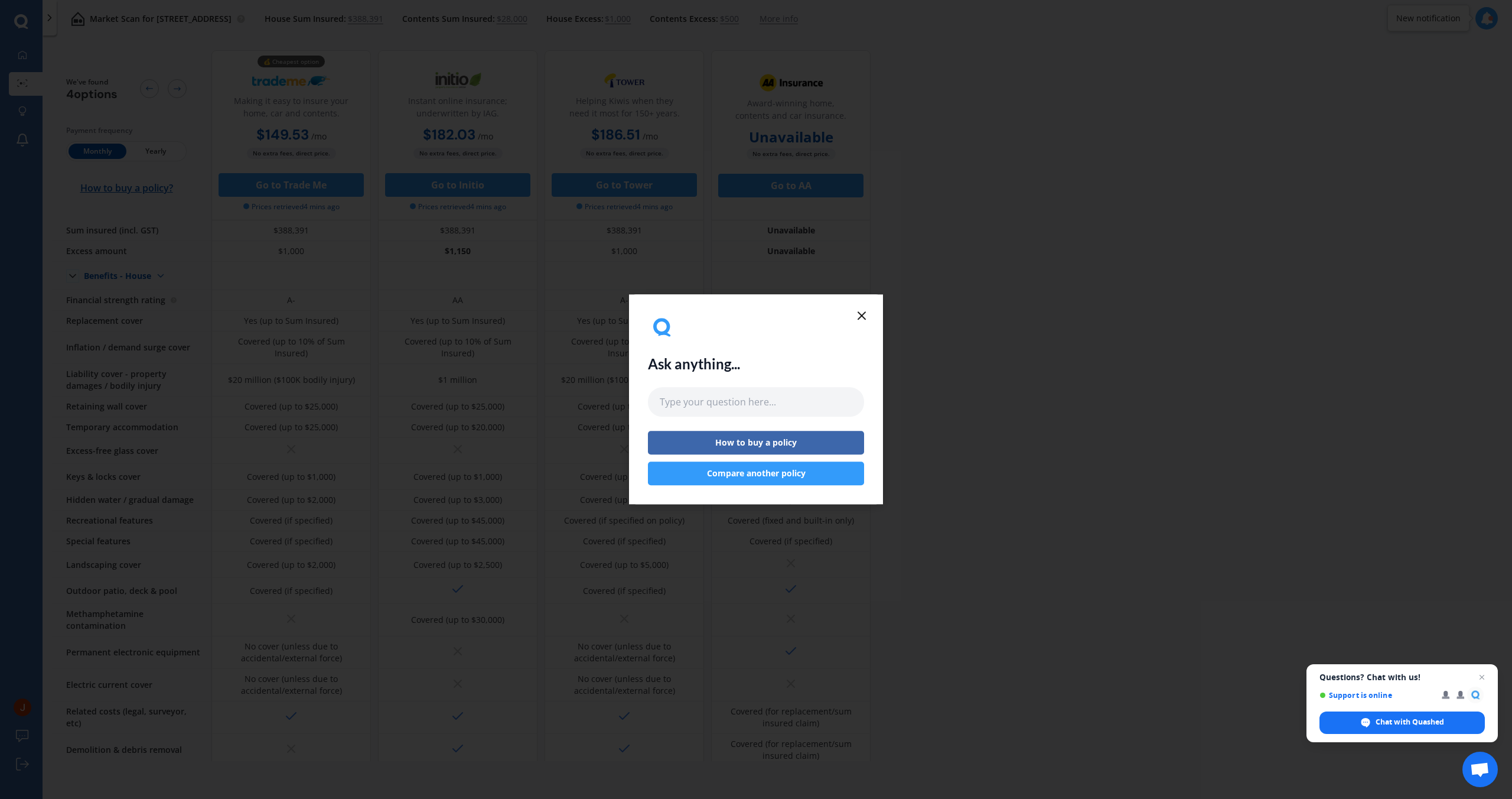
click at [864, 314] on icon at bounding box center [862, 315] width 14 height 14
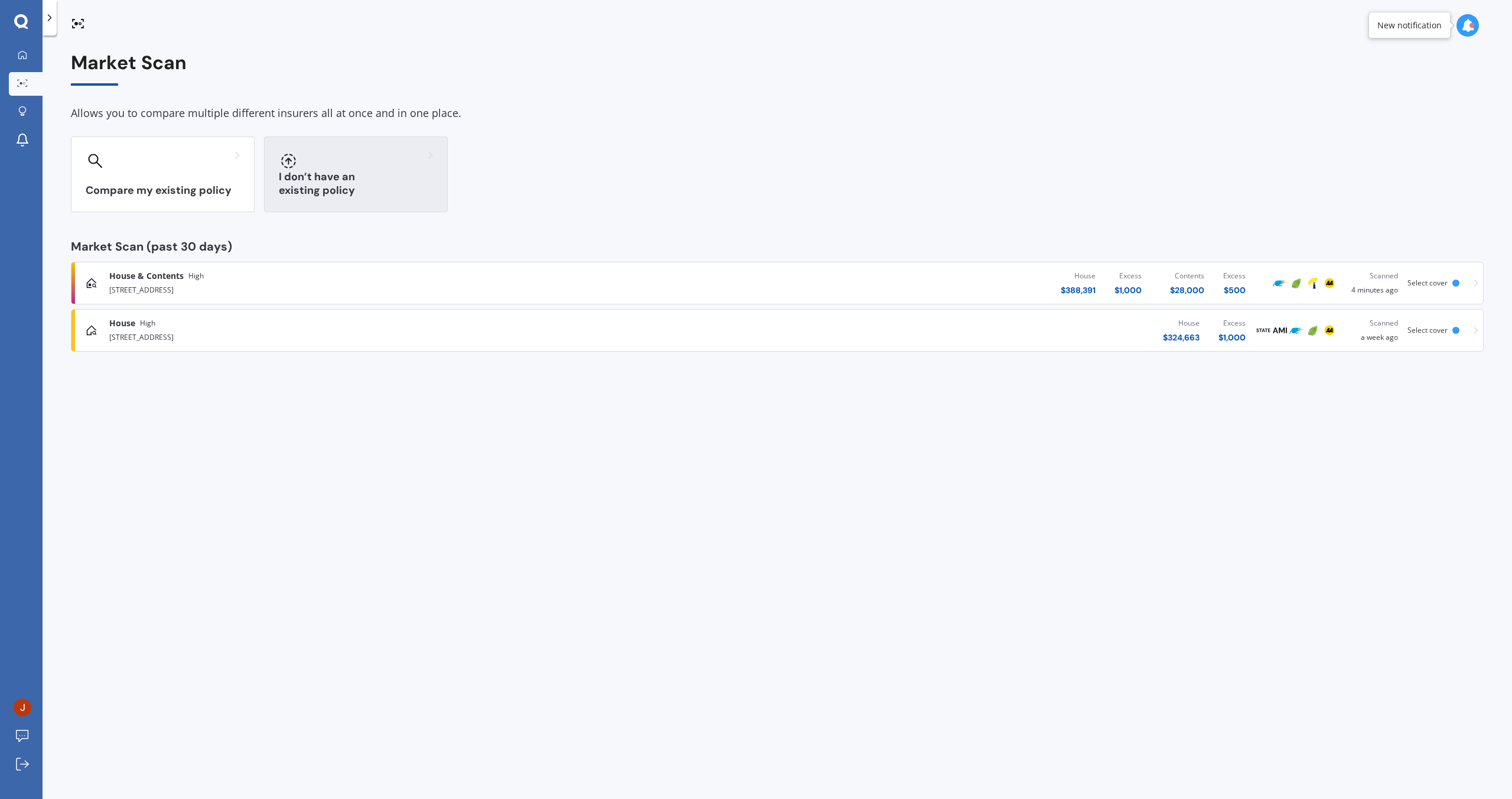
click at [401, 186] on h3 "I don’t have an existing policy" at bounding box center [356, 183] width 154 height 27
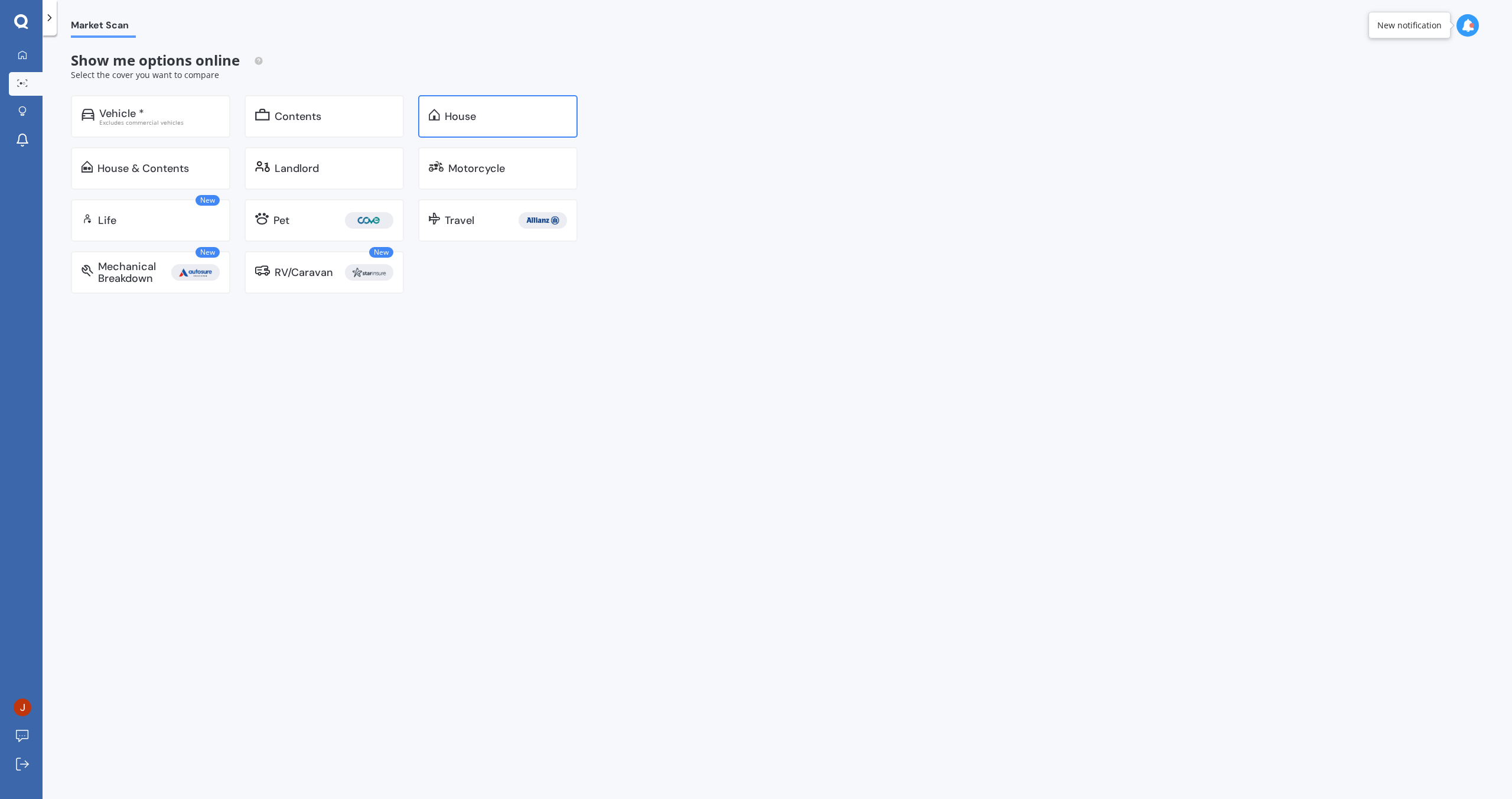
click at [459, 110] on div "House" at bounding box center [460, 116] width 31 height 12
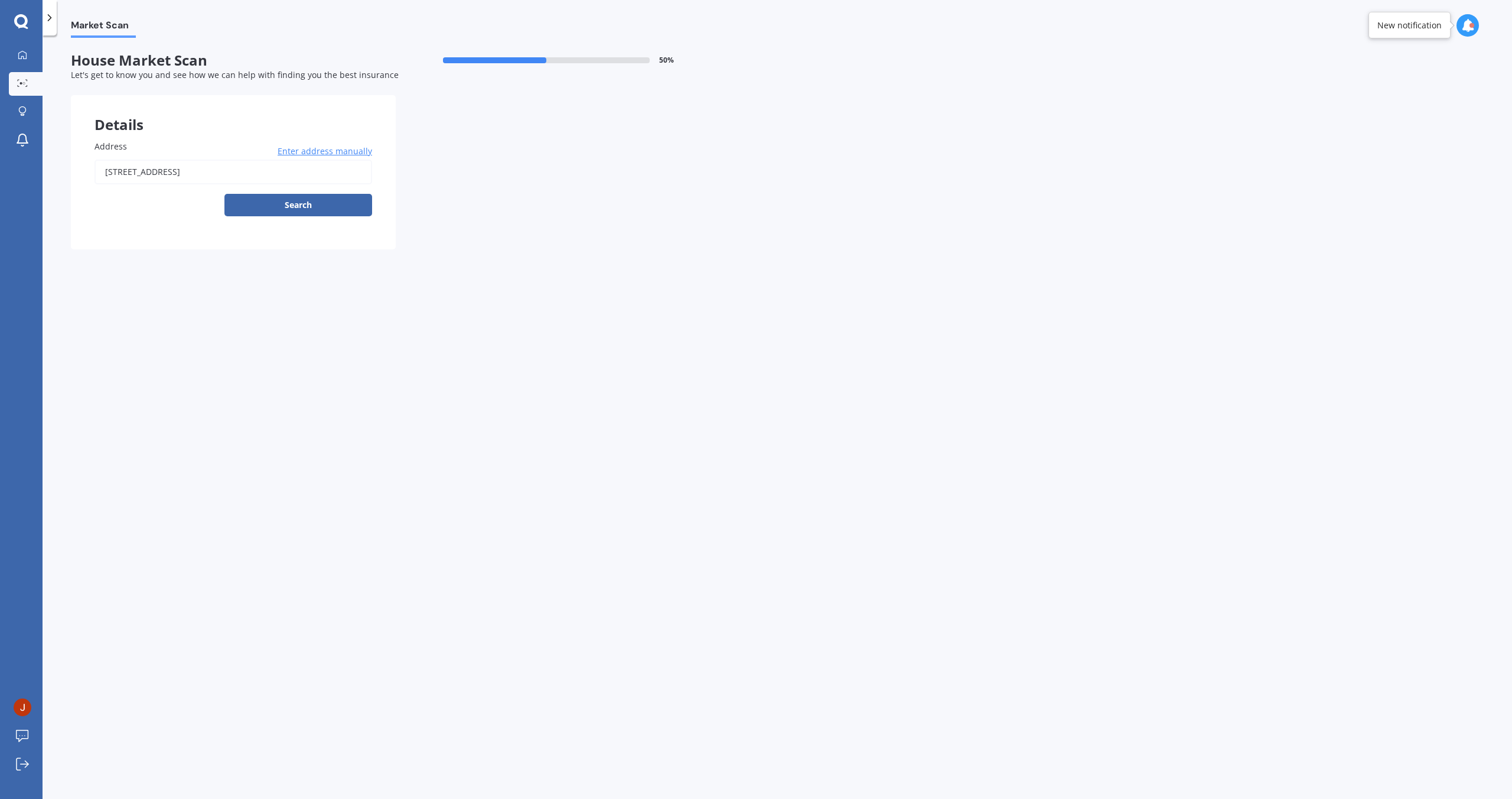
click at [238, 172] on input "[STREET_ADDRESS]" at bounding box center [234, 171] width 278 height 25
type input "[STREET_ADDRESS]"
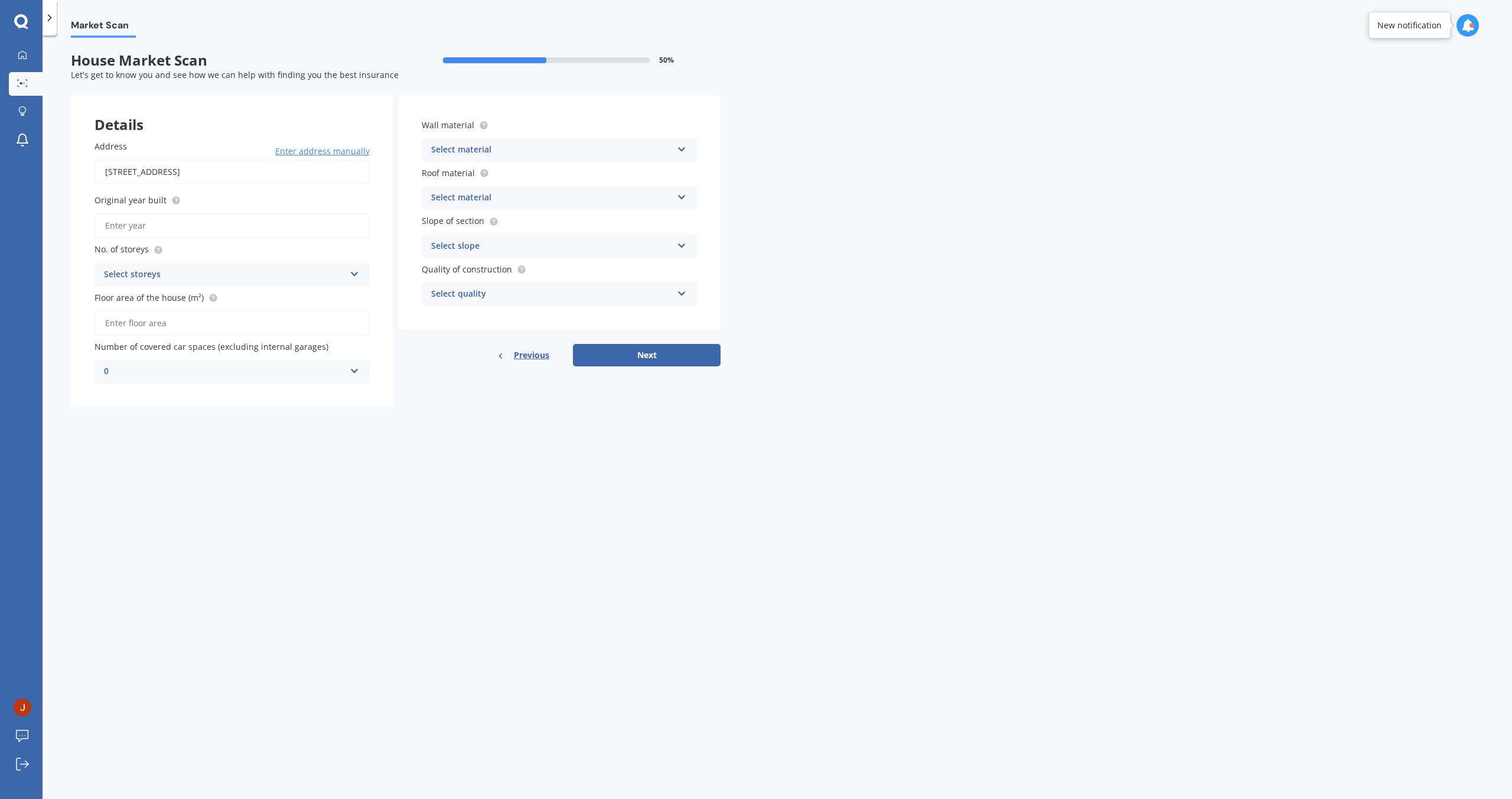
click at [181, 224] on input "Original year built" at bounding box center [232, 225] width 275 height 25
type input "2025"
click at [192, 272] on div "Select storeys" at bounding box center [224, 275] width 241 height 14
click at [146, 324] on div "2" at bounding box center [232, 318] width 274 height 21
click at [148, 325] on input "Floor area of the house (m²)" at bounding box center [232, 323] width 275 height 25
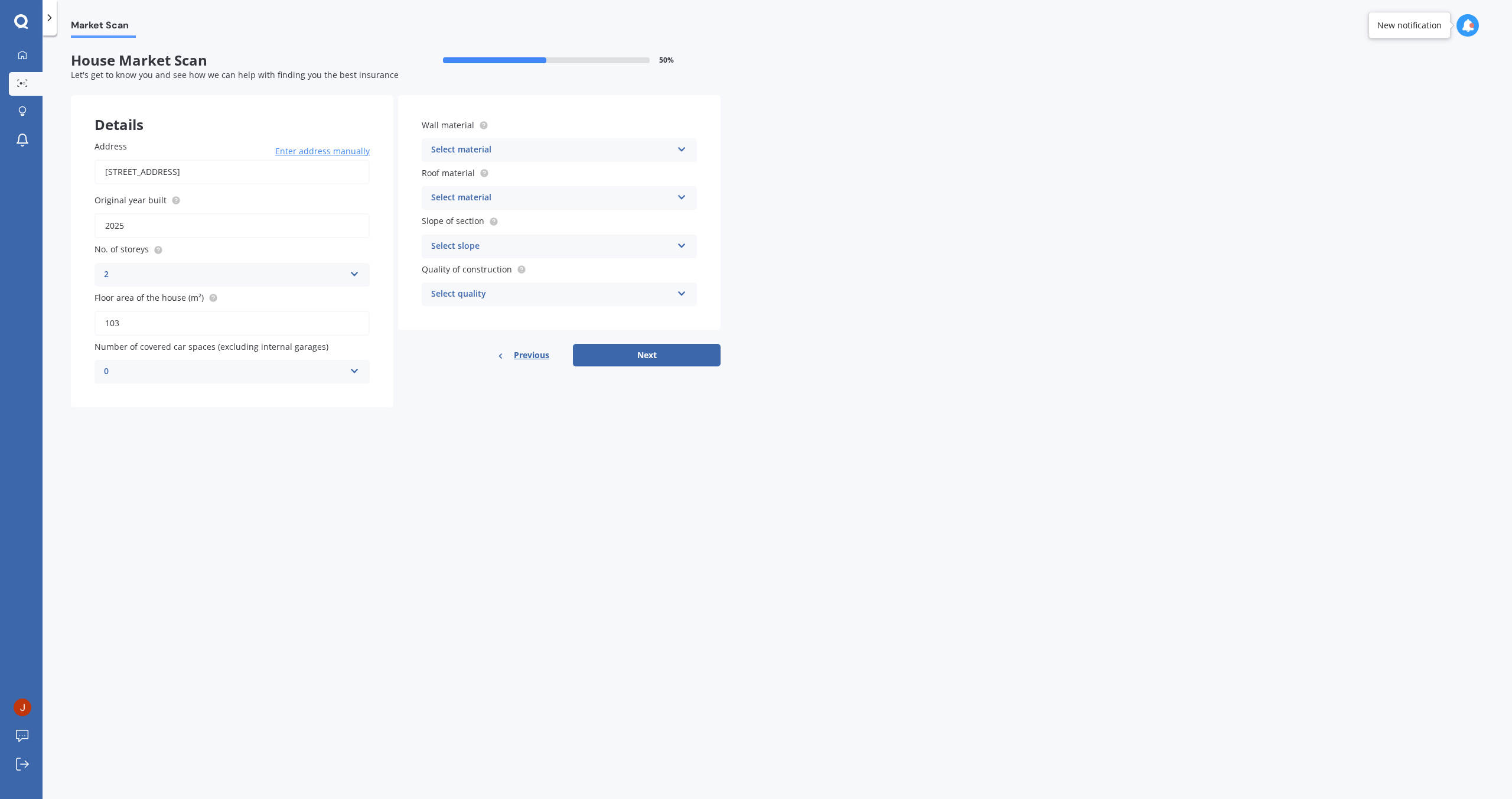
type input "103"
click at [521, 134] on div "Wall material Select material Artificial weatherboard/plank cladding Blockwork …" at bounding box center [559, 140] width 275 height 43
click at [512, 149] on div "Select material" at bounding box center [551, 150] width 241 height 14
click at [514, 217] on div "Brick veneer" at bounding box center [559, 215] width 274 height 21
click at [512, 200] on div "Select material" at bounding box center [551, 198] width 241 height 14
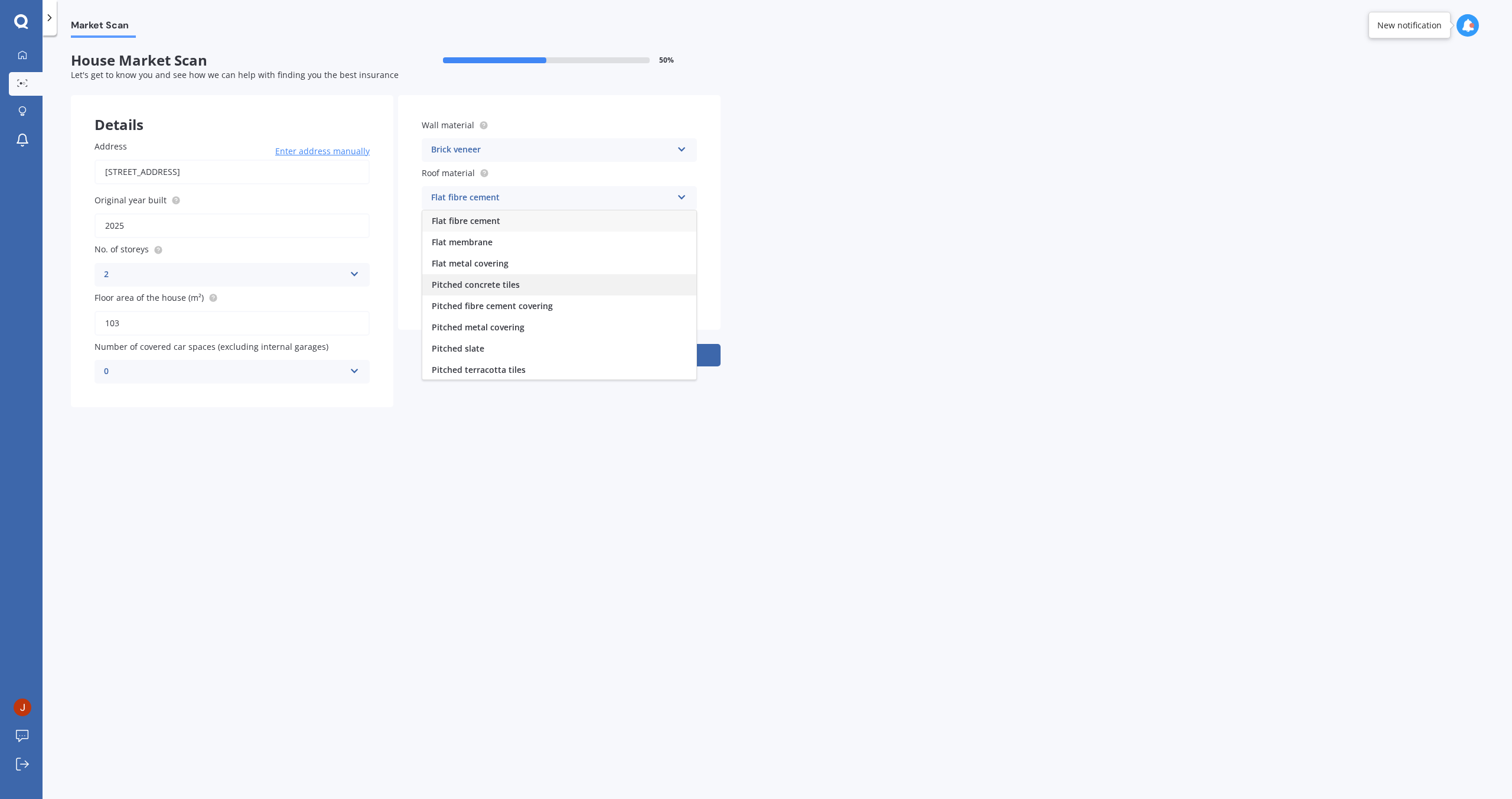
click at [555, 279] on div "Pitched concrete tiles" at bounding box center [559, 284] width 274 height 21
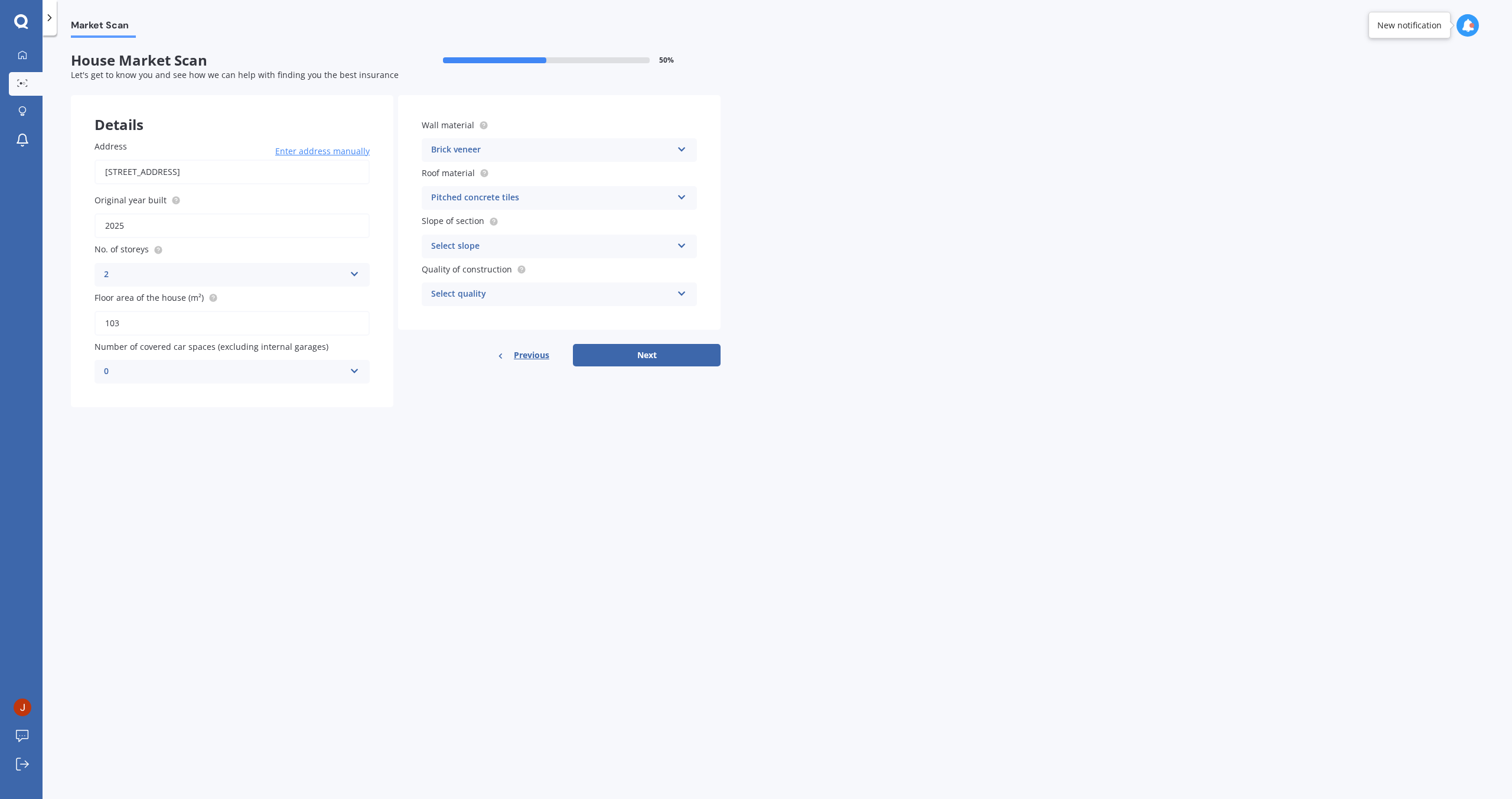
click at [1235, 62] on div "Market Scan House Market Scan 50 % Let's get to know you and see how we can hel…" at bounding box center [777, 419] width 1469 height 763
click at [523, 243] on div "Select slope" at bounding box center [551, 246] width 241 height 14
click at [491, 271] on span "Flat or gentle slope (up to about 5°)" at bounding box center [504, 268] width 144 height 11
click at [490, 290] on div "Select quality" at bounding box center [551, 294] width 241 height 14
click at [490, 314] on div "Standard" at bounding box center [559, 317] width 274 height 21
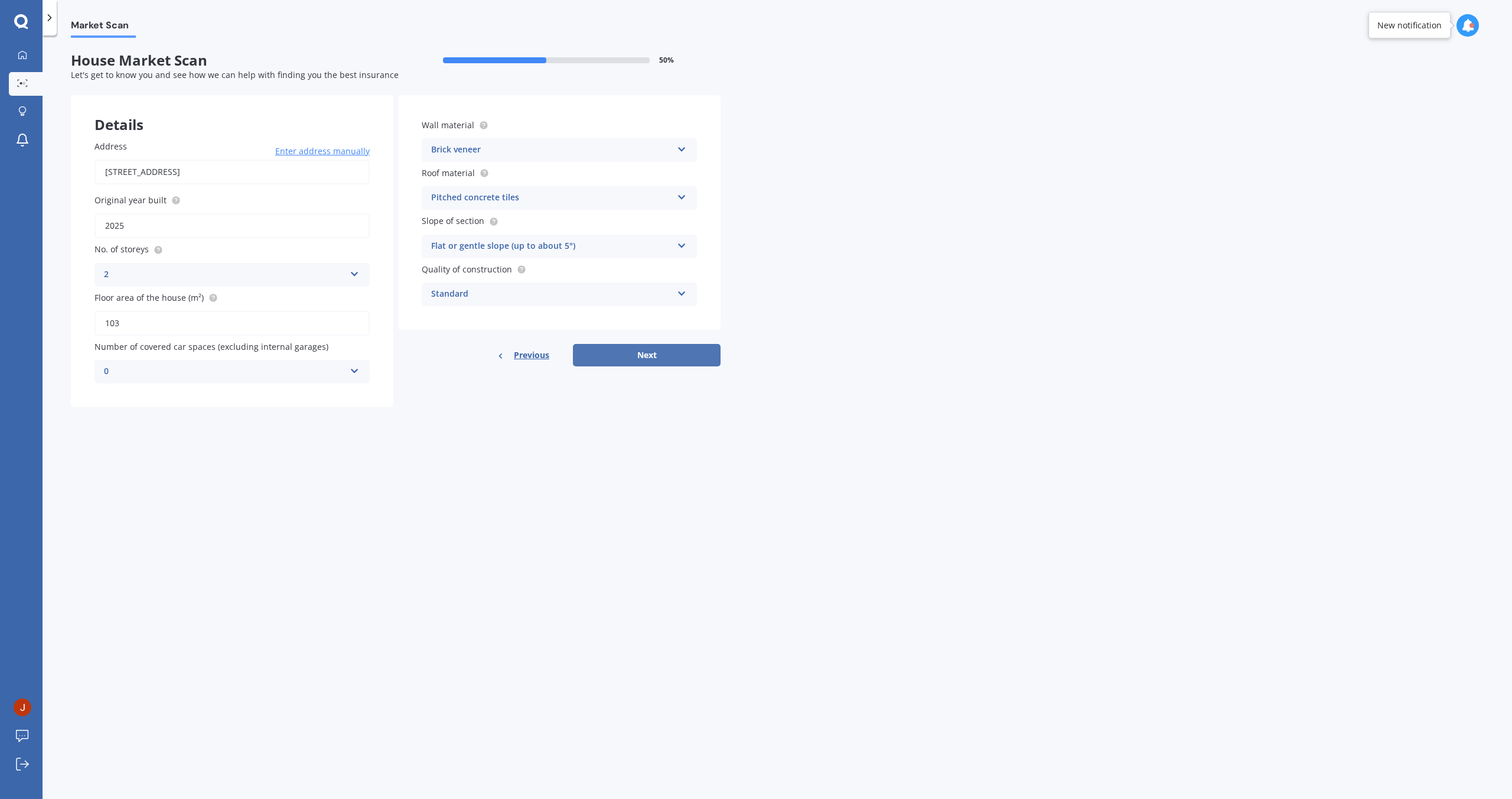
click at [648, 358] on button "Next" at bounding box center [647, 355] width 148 height 22
select select "17"
select select "10"
select select "1994"
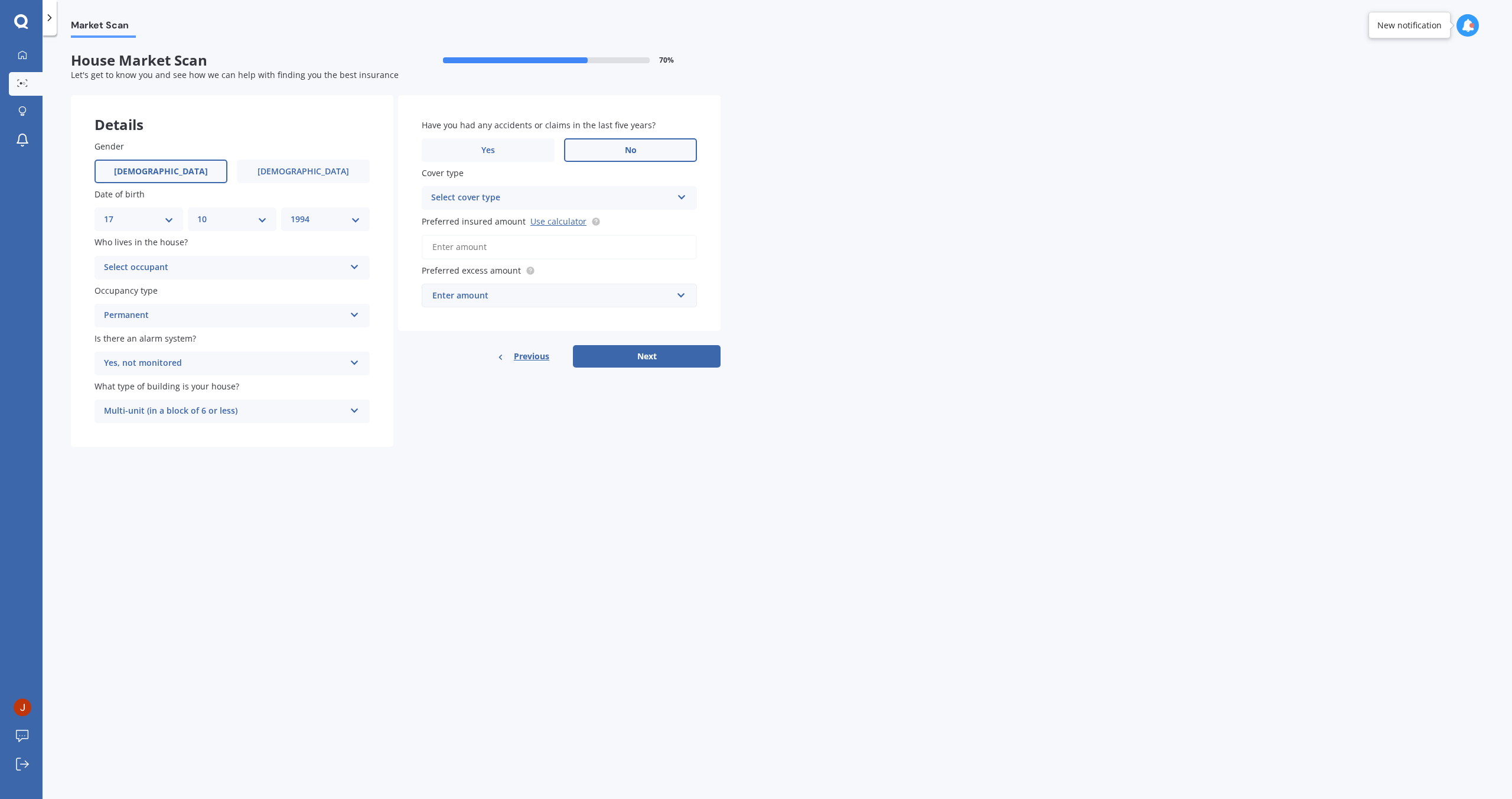
click at [215, 360] on div "Yes, not monitored" at bounding box center [224, 363] width 241 height 14
click at [475, 460] on div "Market Scan House Market Scan 70 % Let's get to know you and see how we can hel…" at bounding box center [777, 419] width 1469 height 763
click at [470, 253] on input "Preferred insured amount Use calculator" at bounding box center [559, 246] width 275 height 25
paste input "$388,391"
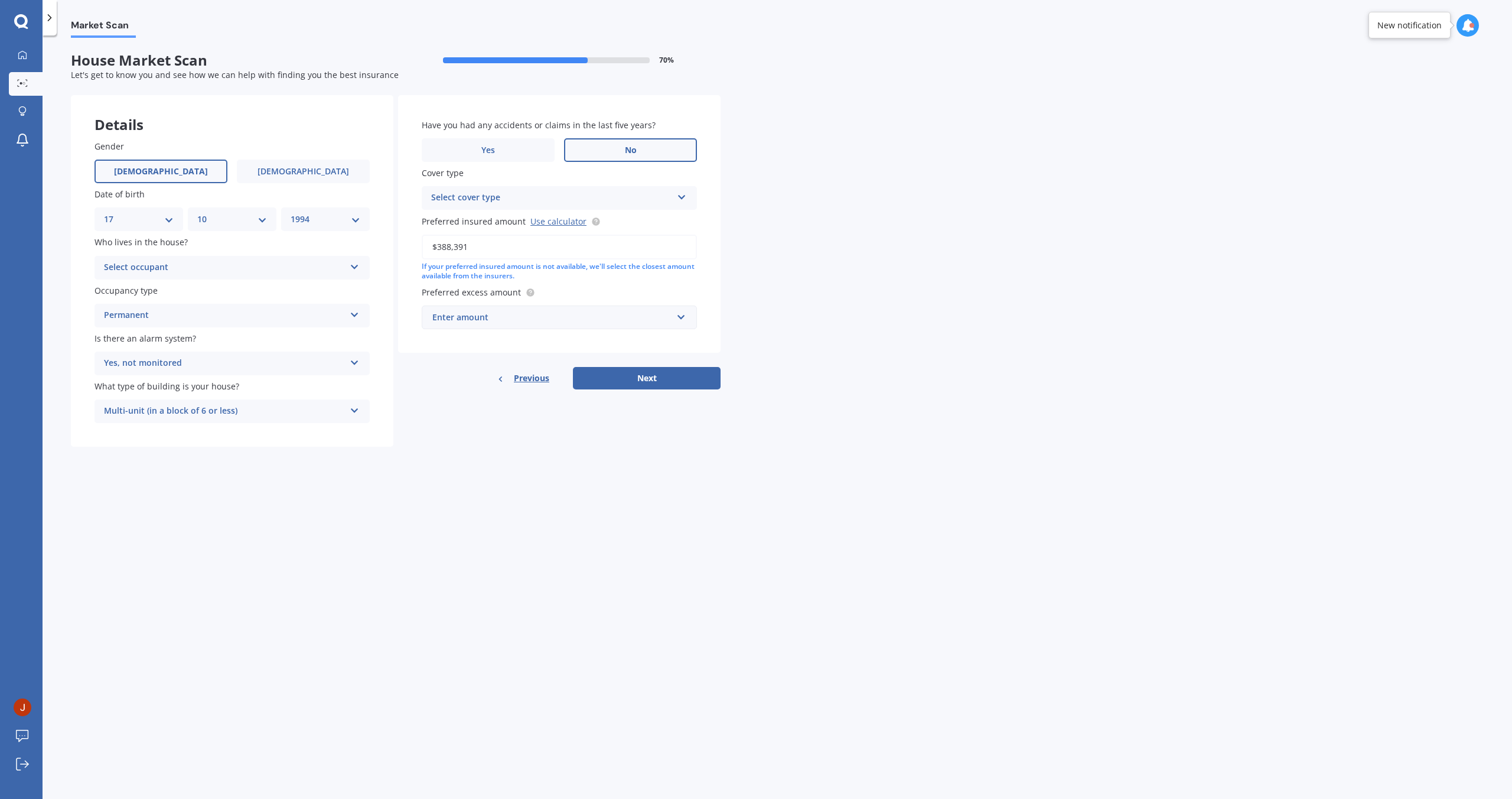
type input "$388,391"
drag, startPoint x: 465, startPoint y: 418, endPoint x: 501, endPoint y: 341, distance: 85.1
click at [465, 418] on div "Details Gender [DEMOGRAPHIC_DATA] [DEMOGRAPHIC_DATA] Date of birth DD 01 02 03 …" at bounding box center [396, 271] width 650 height 352
click at [520, 318] on div "Enter amount" at bounding box center [552, 317] width 240 height 13
click at [469, 416] on div "$1,000" at bounding box center [559, 427] width 274 height 22
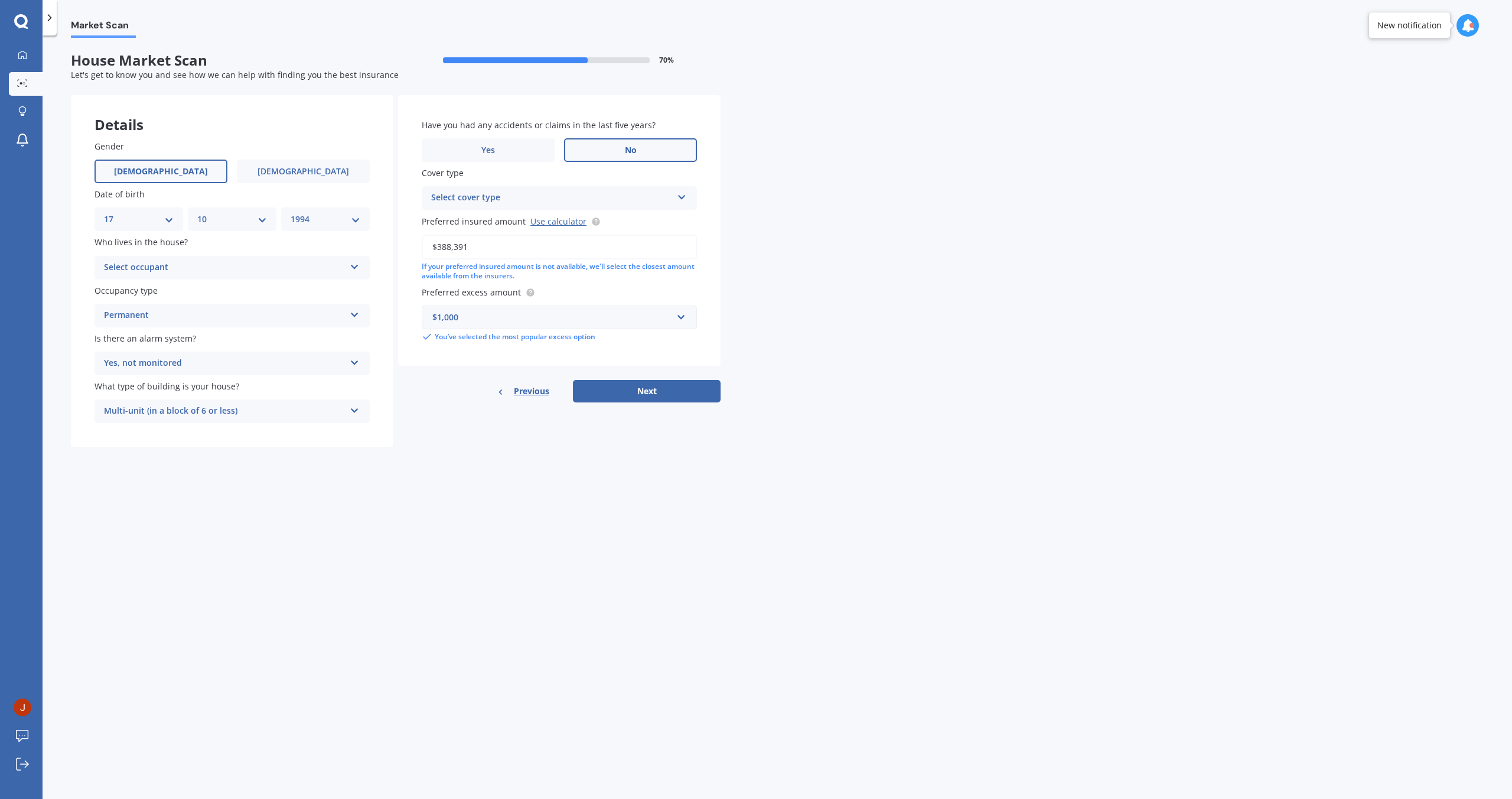
click at [425, 415] on div "Details Gender [DEMOGRAPHIC_DATA] [DEMOGRAPHIC_DATA] Date of birth DD 01 02 03 …" at bounding box center [396, 271] width 650 height 352
click at [468, 196] on div "Select cover type" at bounding box center [551, 198] width 241 height 14
click at [480, 217] on div "High" at bounding box center [559, 220] width 274 height 21
click at [232, 265] on div "Select occupant" at bounding box center [224, 267] width 241 height 14
click at [183, 312] on div "Owner + Boarder" at bounding box center [232, 311] width 274 height 21
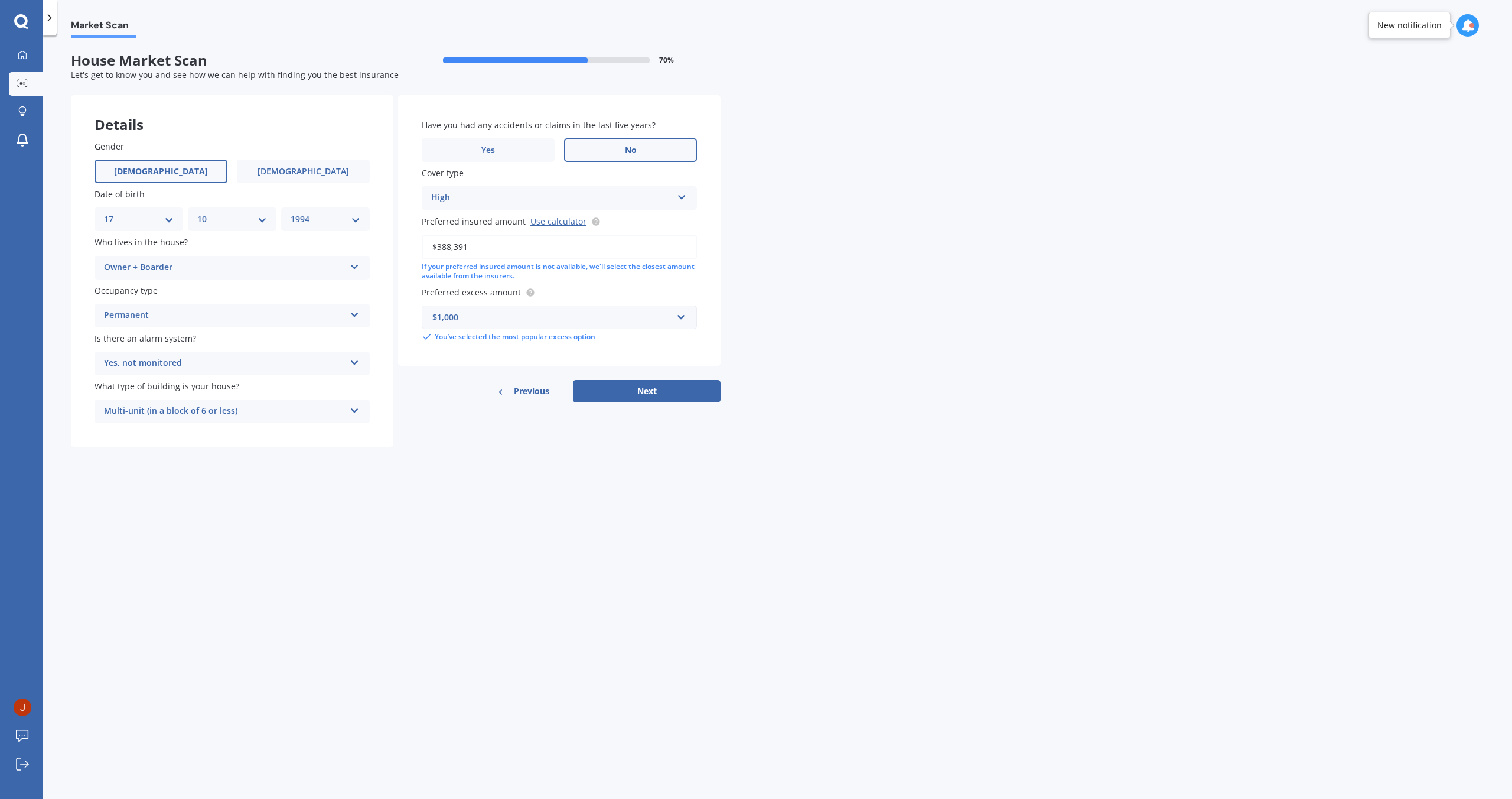
click at [673, 375] on div "Have you had any accidents or claims in the last five years? Yes No Cover type …" at bounding box center [559, 249] width 322 height 308
click at [662, 389] on button "Next" at bounding box center [647, 391] width 148 height 22
select select "17"
select select "10"
select select "1994"
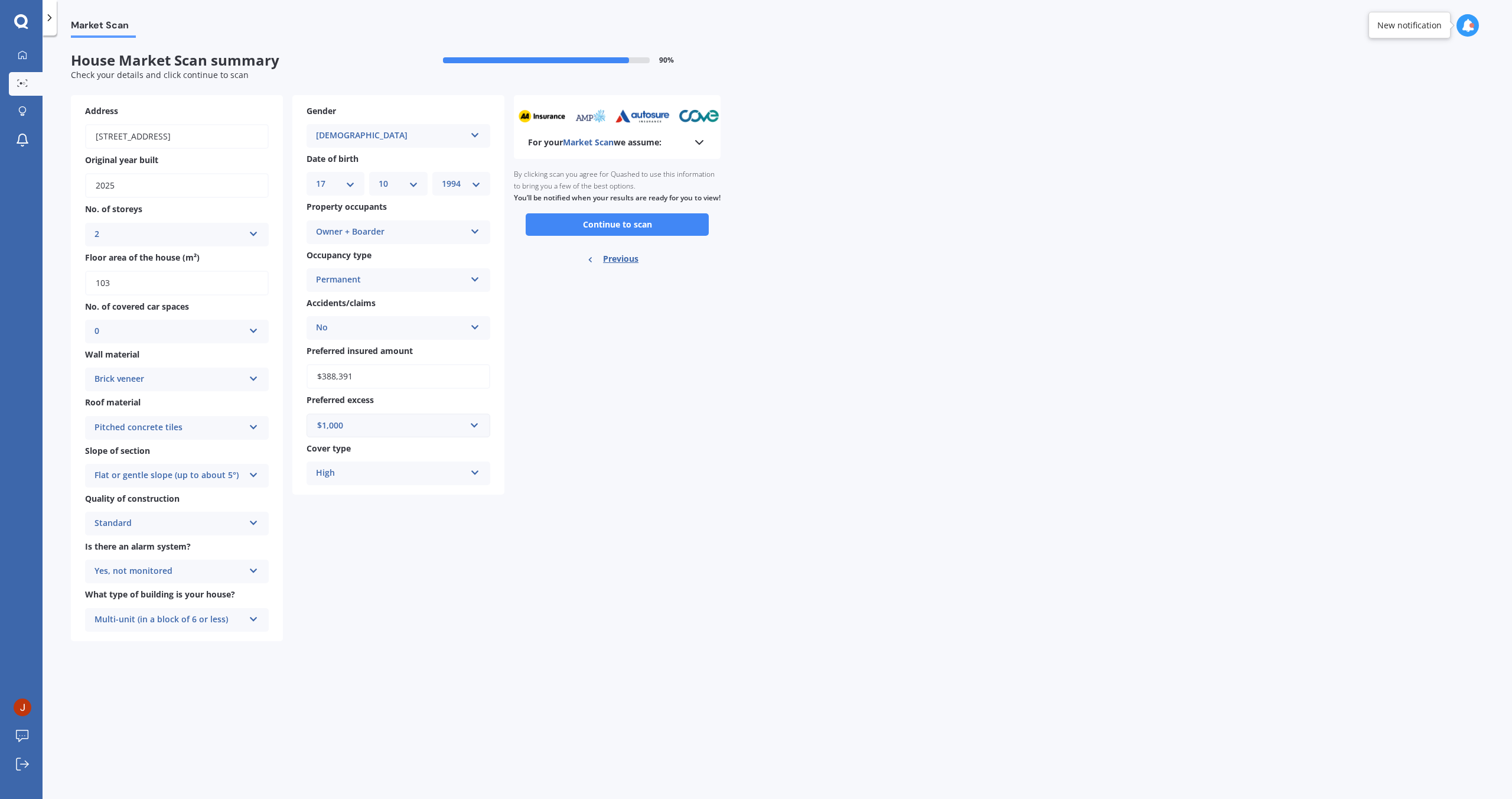
click at [602, 233] on button "Continue to scan" at bounding box center [617, 224] width 183 height 22
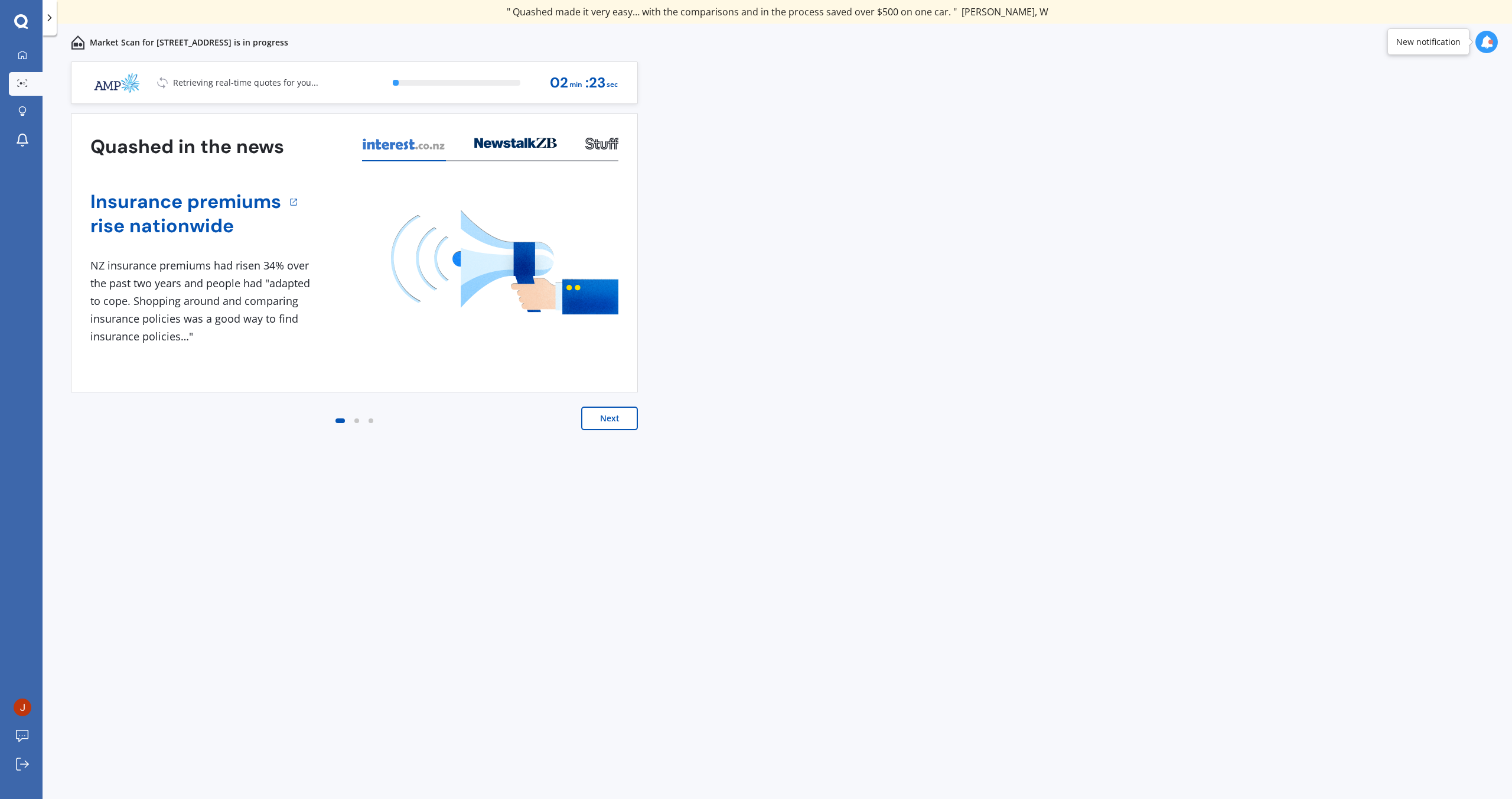
click at [601, 416] on button "Next" at bounding box center [609, 418] width 57 height 24
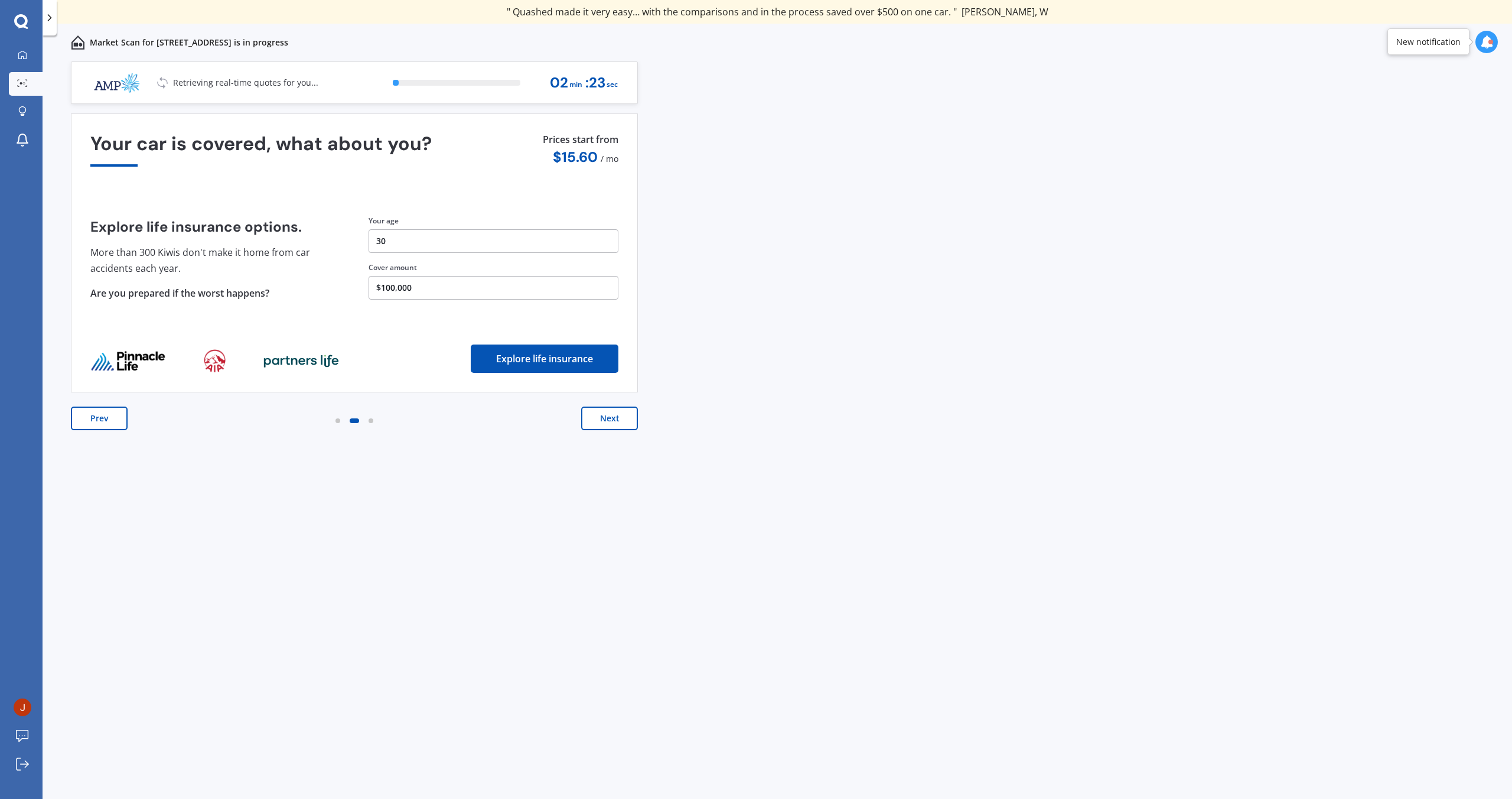
click at [602, 428] on button "Next" at bounding box center [609, 418] width 57 height 24
click at [606, 424] on button "Next" at bounding box center [609, 418] width 57 height 24
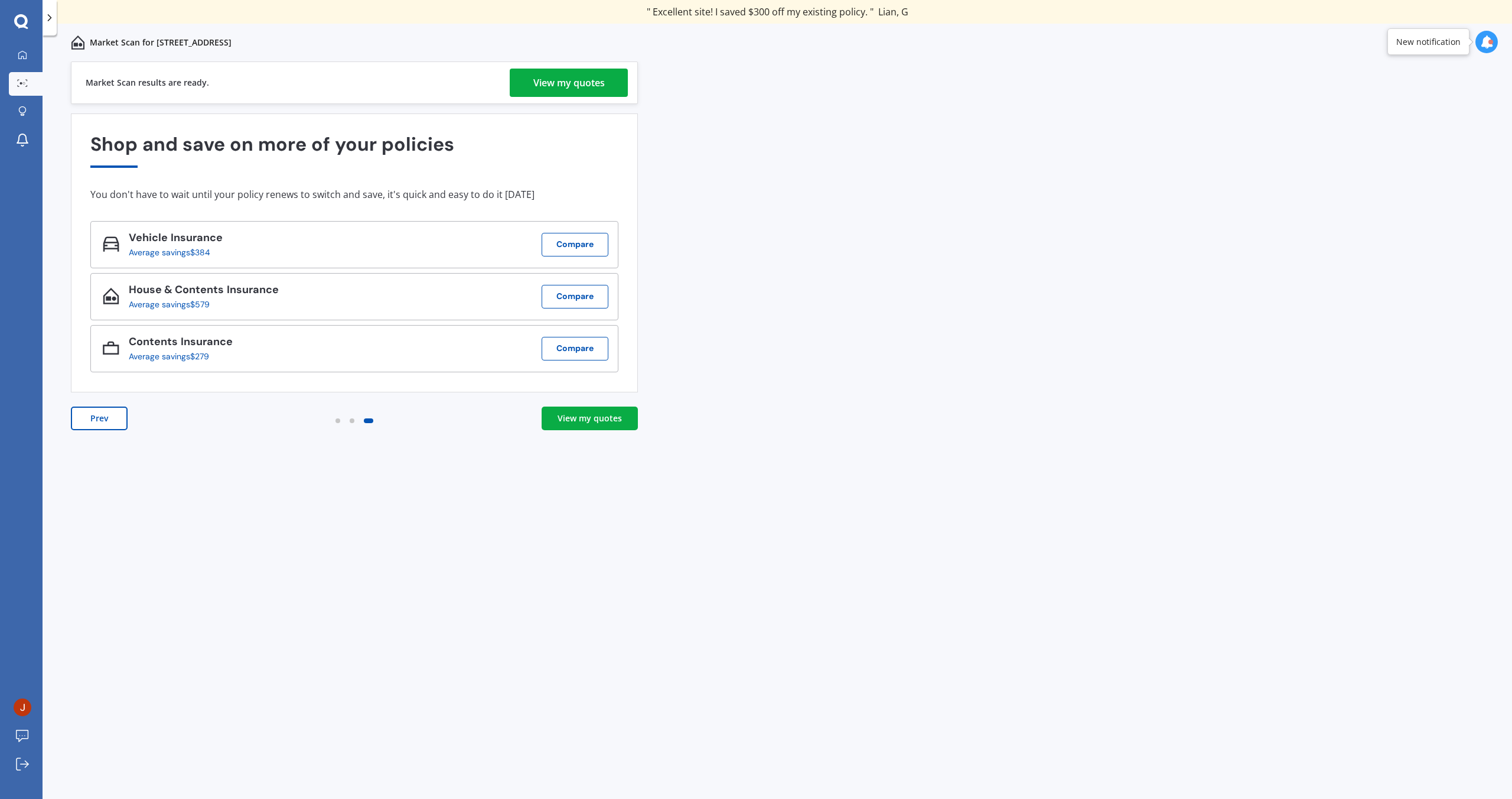
click at [586, 413] on div "View my quotes" at bounding box center [590, 418] width 64 height 12
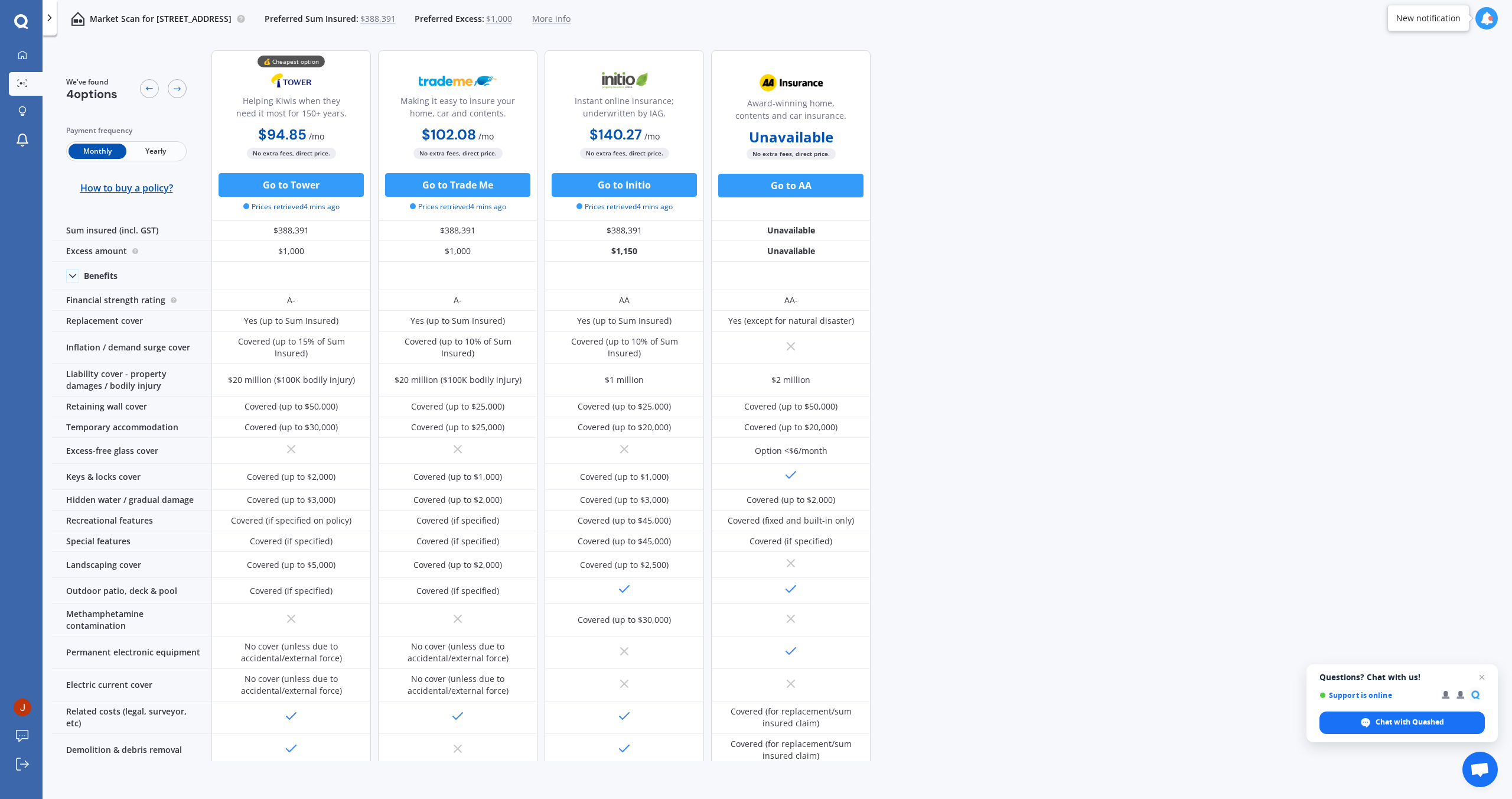
click at [162, 148] on span "Yearly" at bounding box center [155, 151] width 58 height 15
click at [27, 80] on icon at bounding box center [26, 80] width 2 height 1
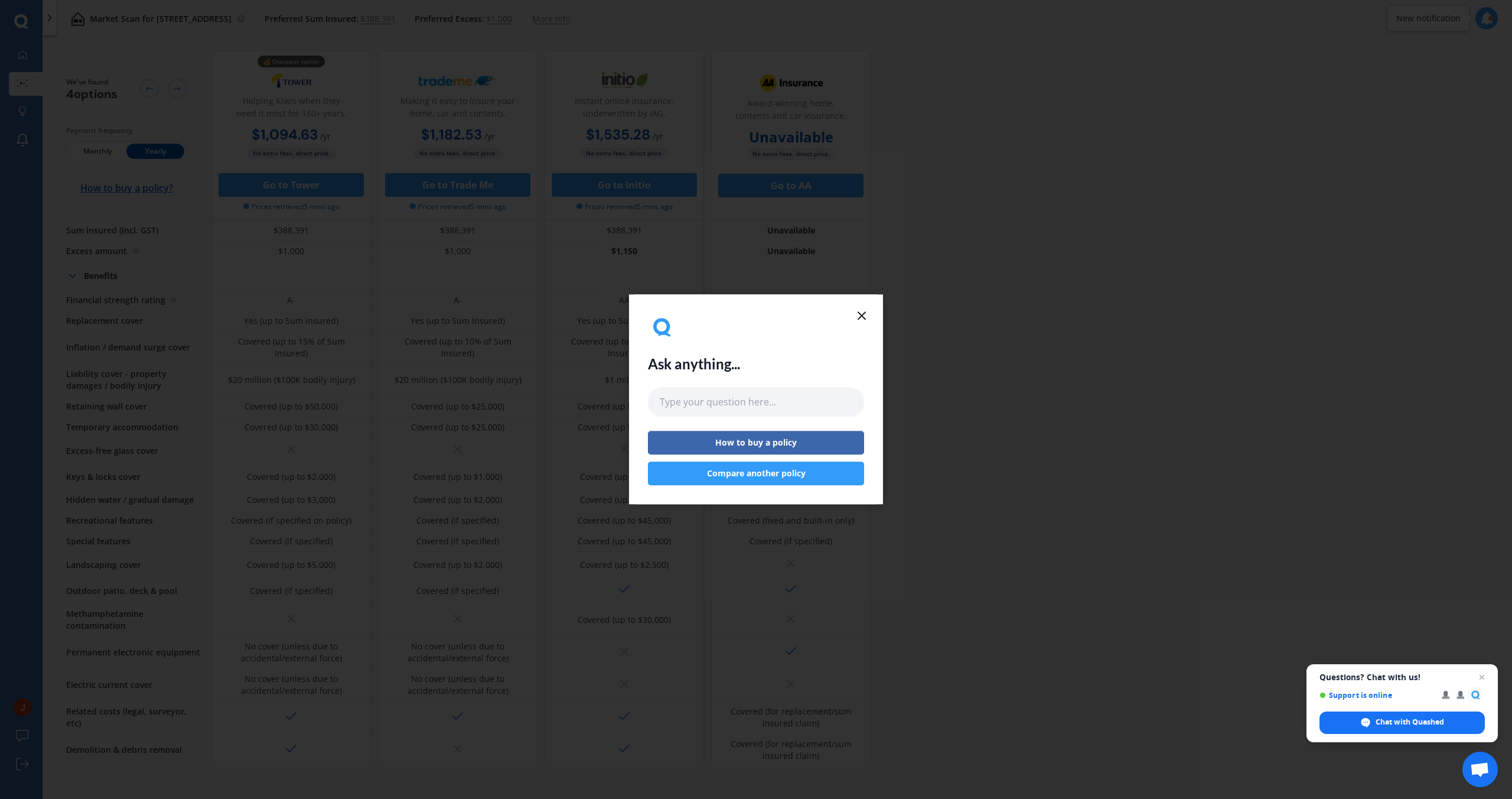
click at [866, 318] on icon at bounding box center [862, 315] width 14 height 14
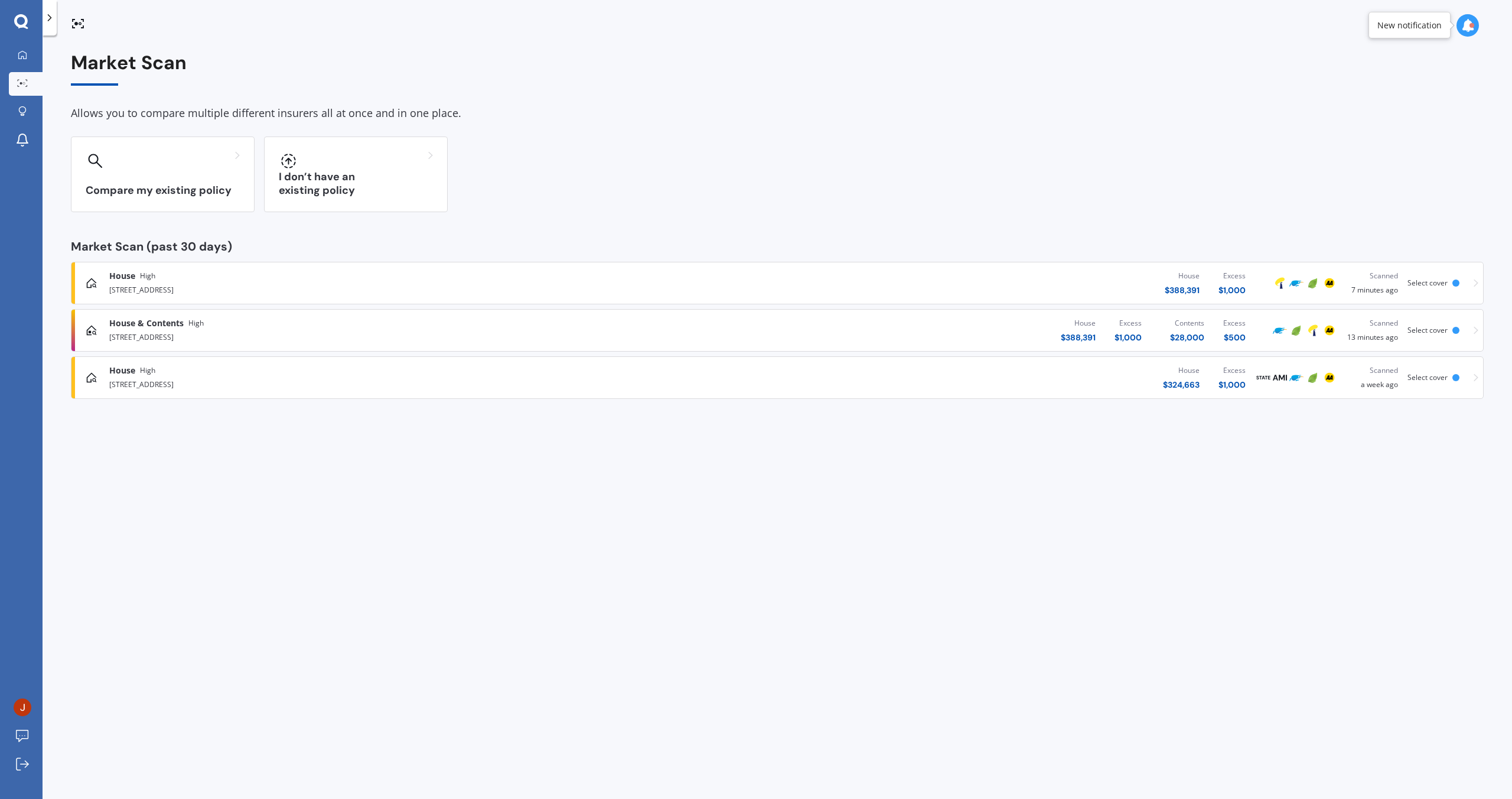
click at [237, 334] on div "[STREET_ADDRESS]" at bounding box center [389, 336] width 561 height 14
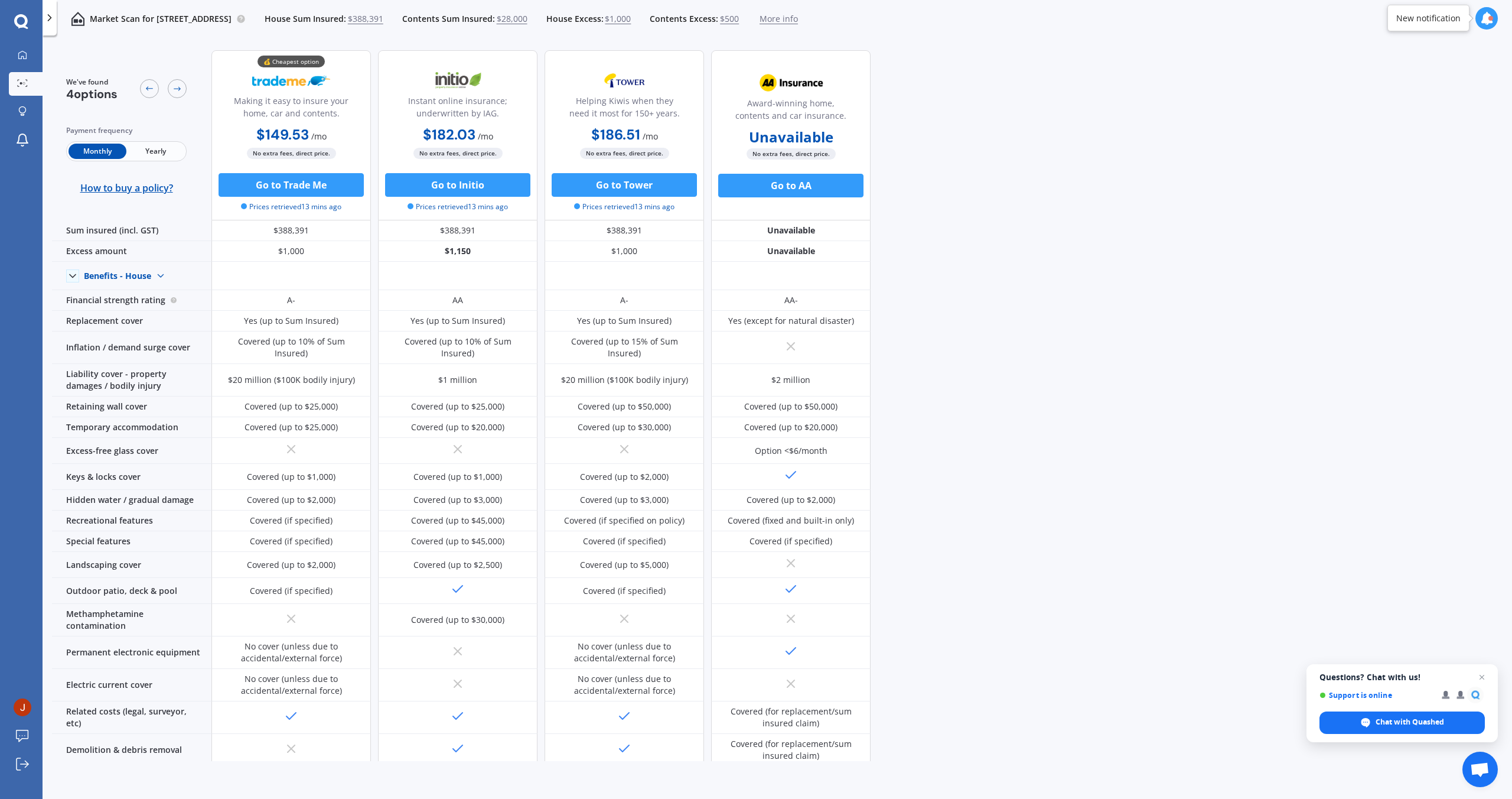
click at [169, 151] on span "Yearly" at bounding box center [155, 151] width 58 height 15
click at [22, 84] on icon at bounding box center [22, 83] width 11 height 8
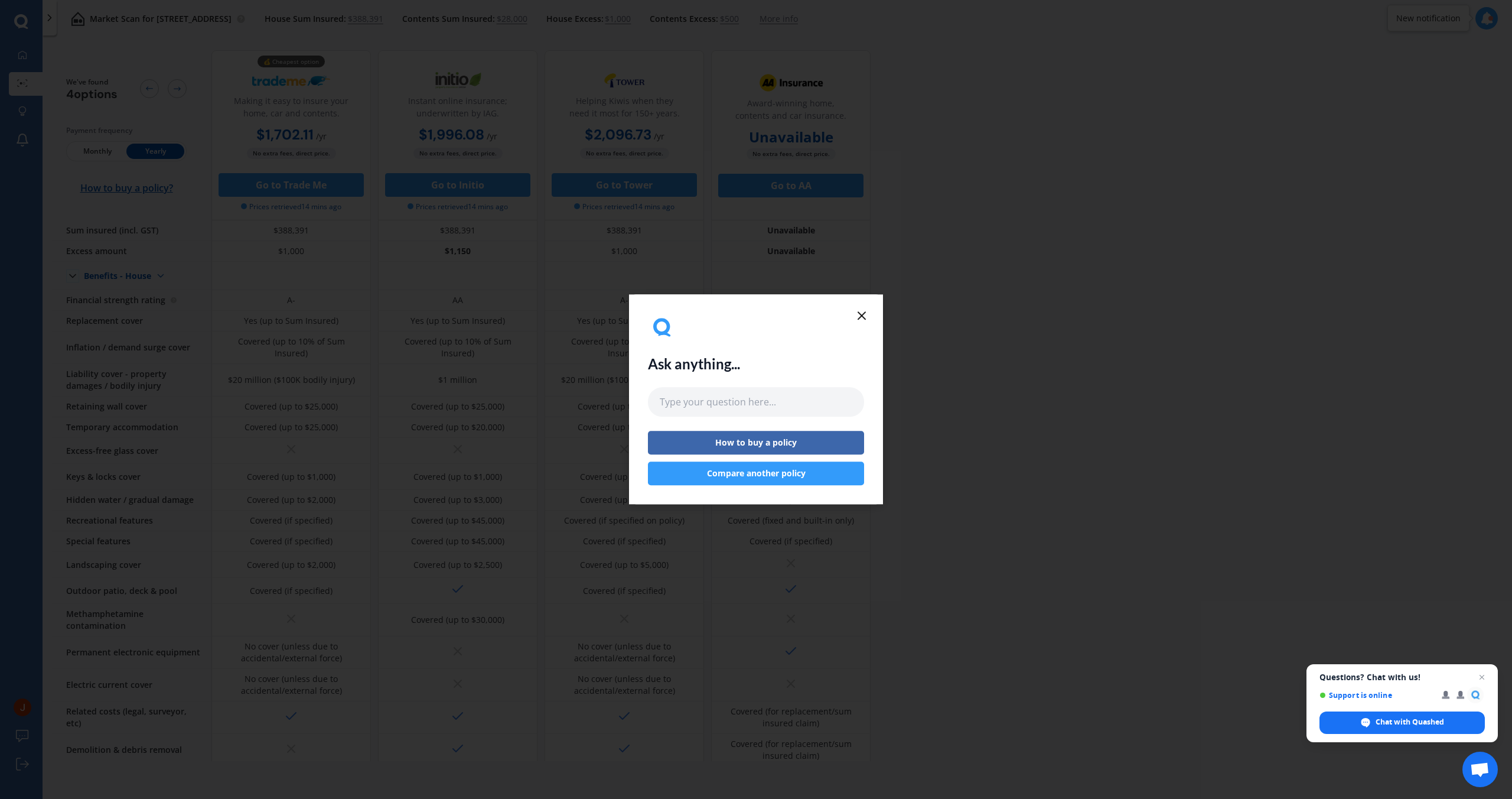
click at [860, 312] on icon at bounding box center [862, 315] width 14 height 14
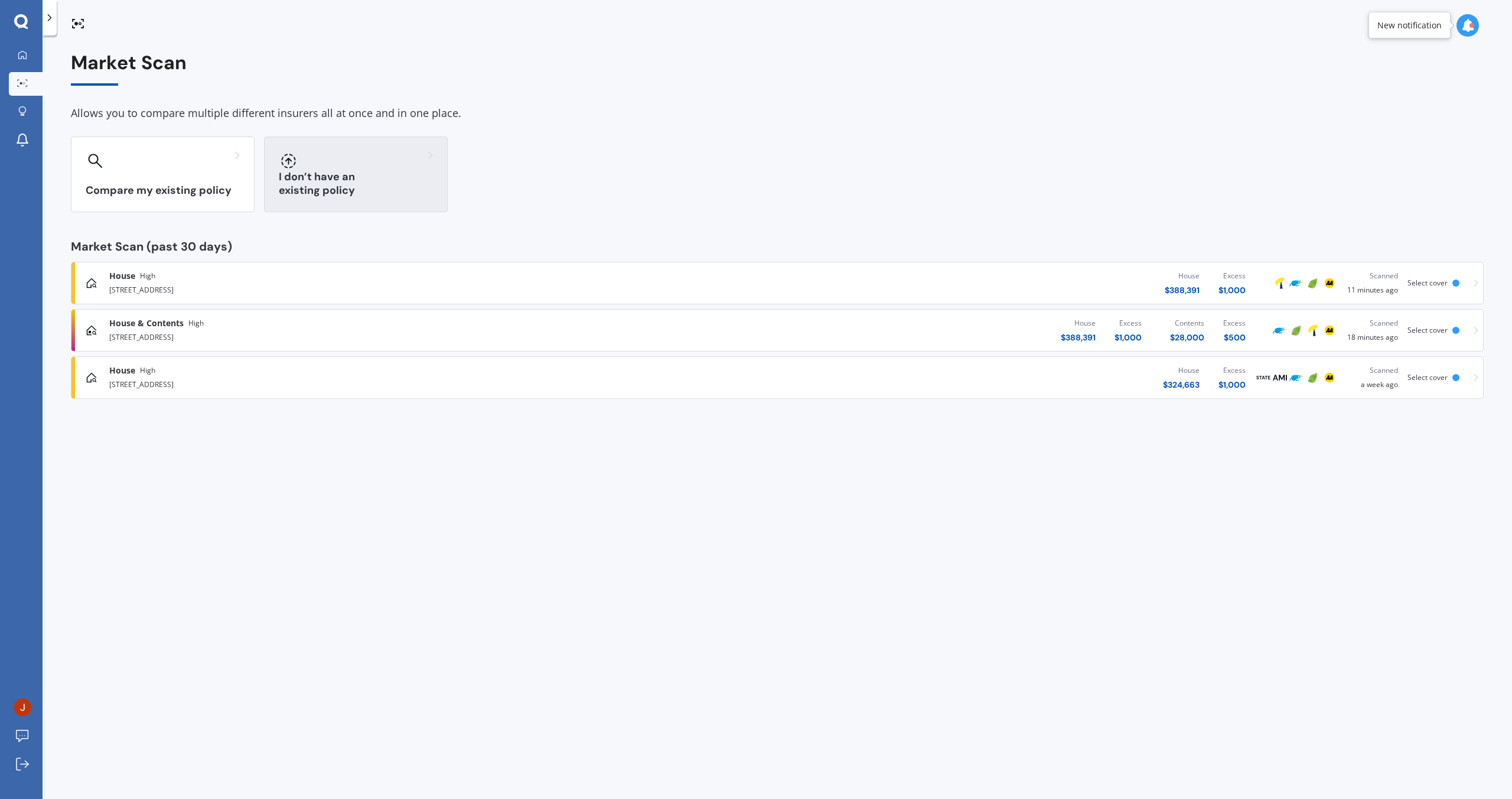
click at [434, 171] on div "I don’t have an existing policy" at bounding box center [356, 174] width 184 height 76
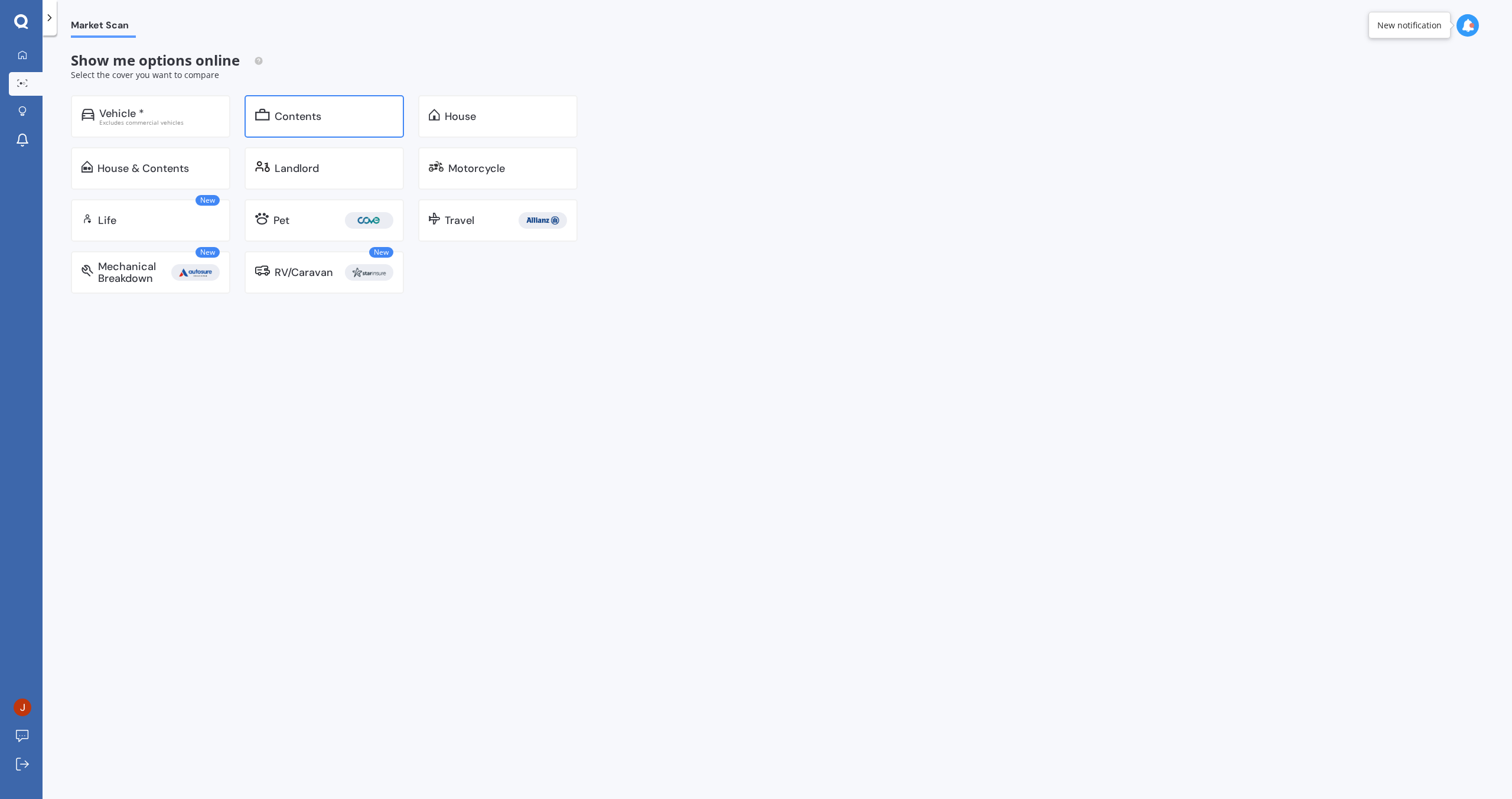
click at [323, 125] on div "Contents" at bounding box center [324, 116] width 159 height 43
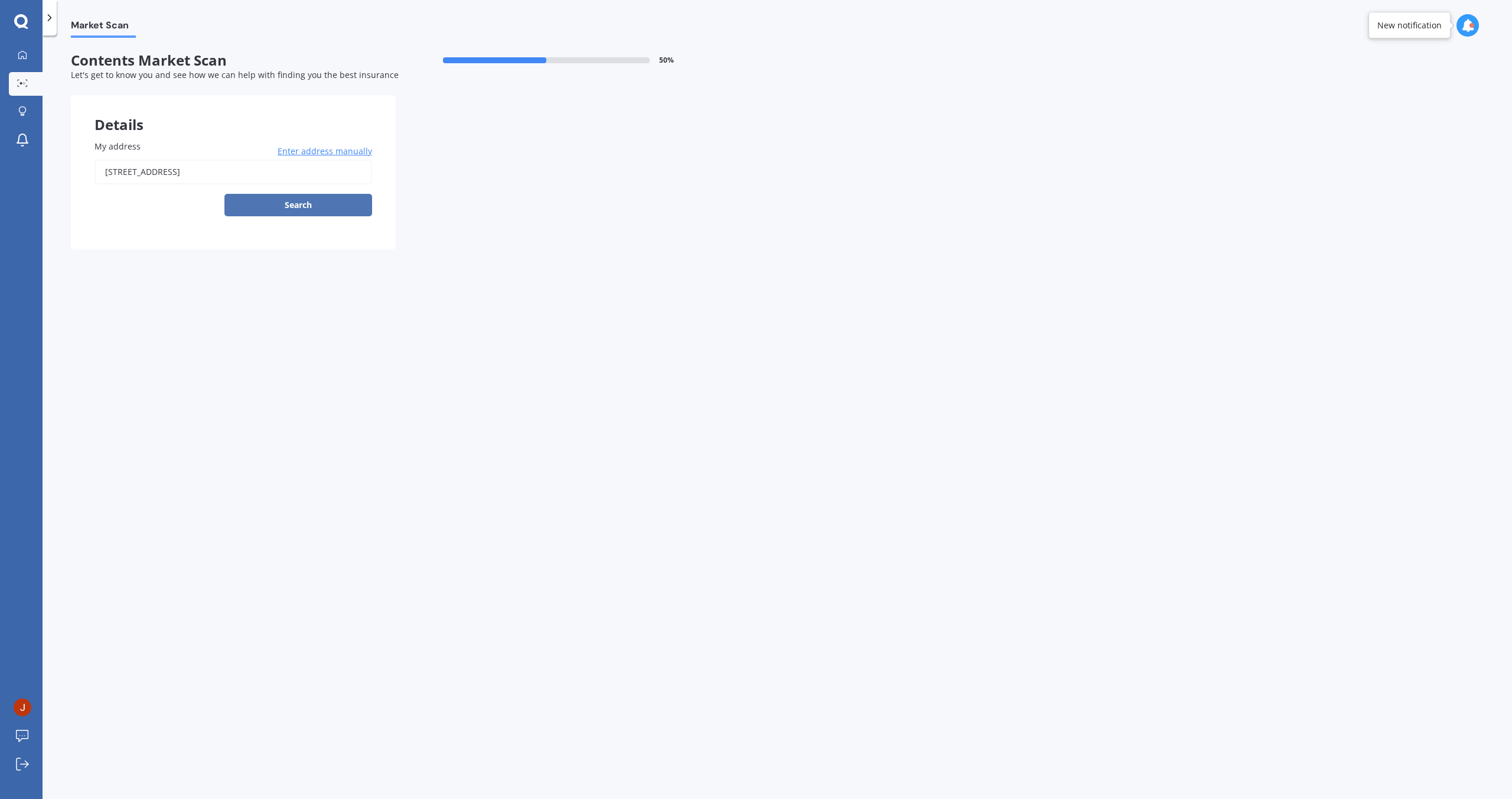
click at [243, 198] on button "Search" at bounding box center [298, 205] width 148 height 22
click at [188, 162] on input "[STREET_ADDRESS]" at bounding box center [234, 171] width 278 height 25
type input "[STREET_ADDRESS]"
select select "17"
select select "10"
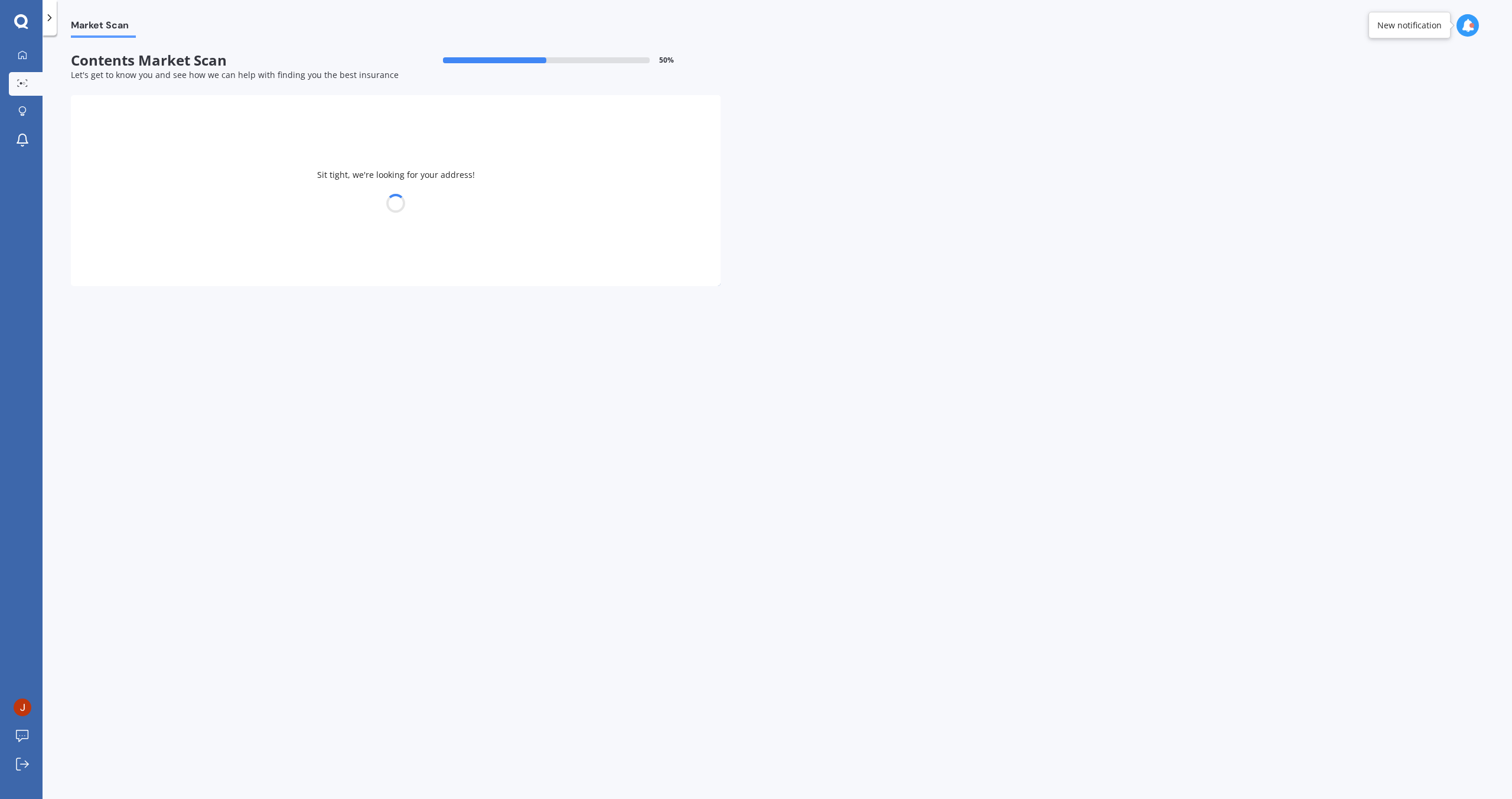
select select "1994"
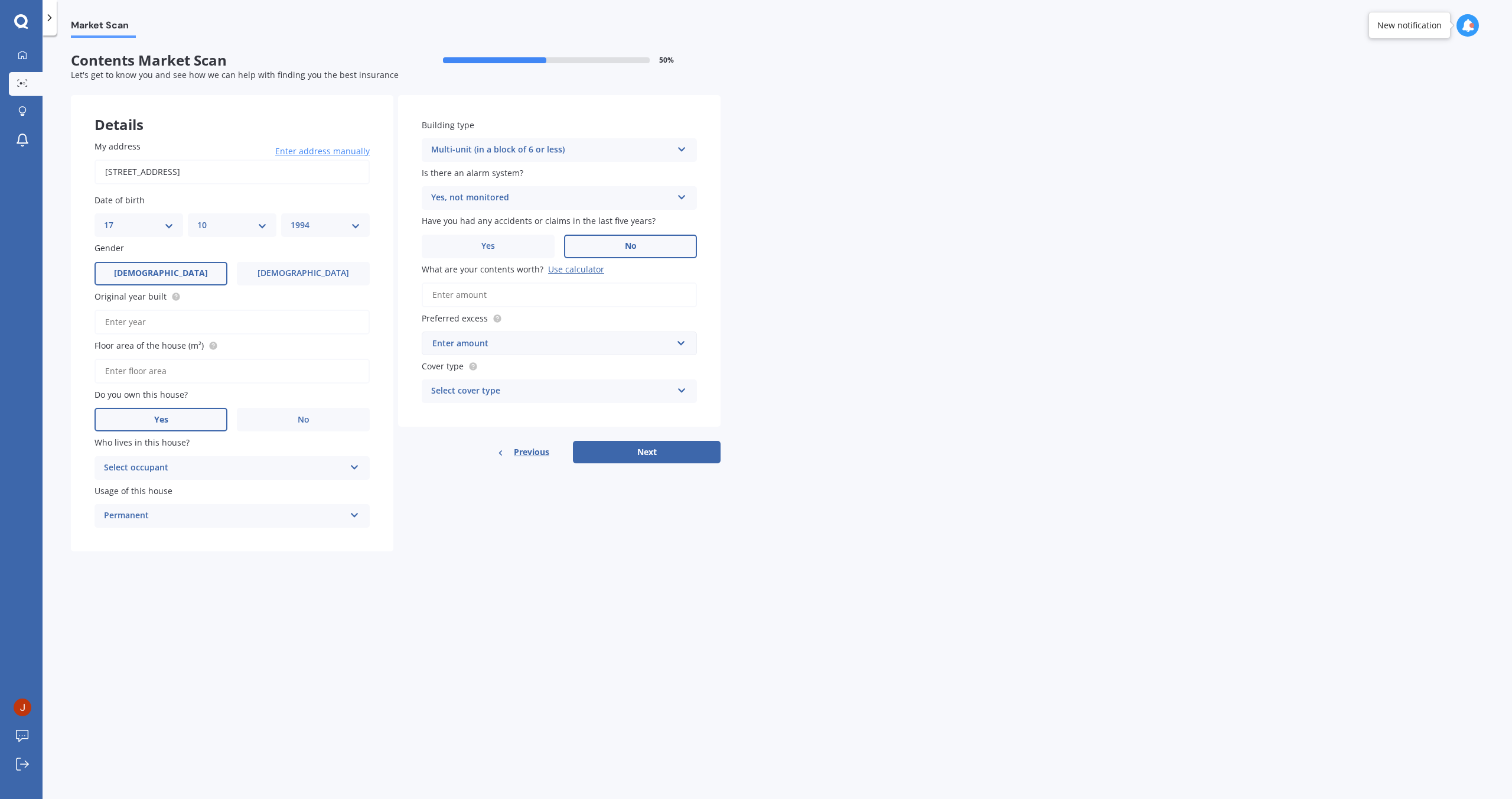
click at [250, 317] on input "Original year built" at bounding box center [232, 321] width 275 height 25
type input "2025"
type input "103"
click at [206, 490] on div "Owner" at bounding box center [232, 490] width 274 height 21
click at [194, 520] on div "Permanent" at bounding box center [224, 516] width 241 height 14
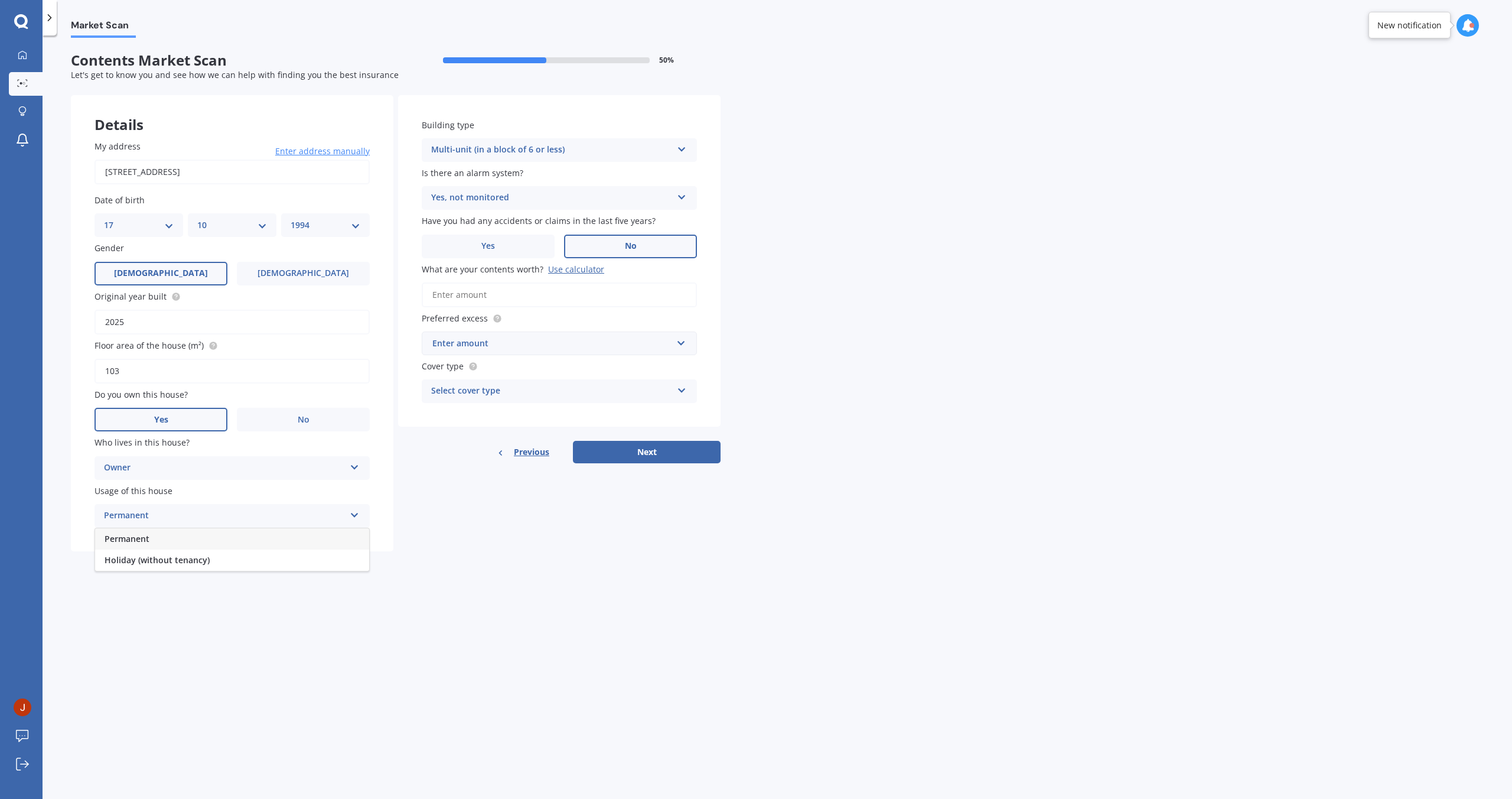
click at [397, 553] on form "Contents Market Scan 50 % Let's get to know you and see how we can help with fi…" at bounding box center [396, 306] width 650 height 509
click at [540, 299] on input "What are your contents worth? Use calculator" at bounding box center [559, 294] width 275 height 25
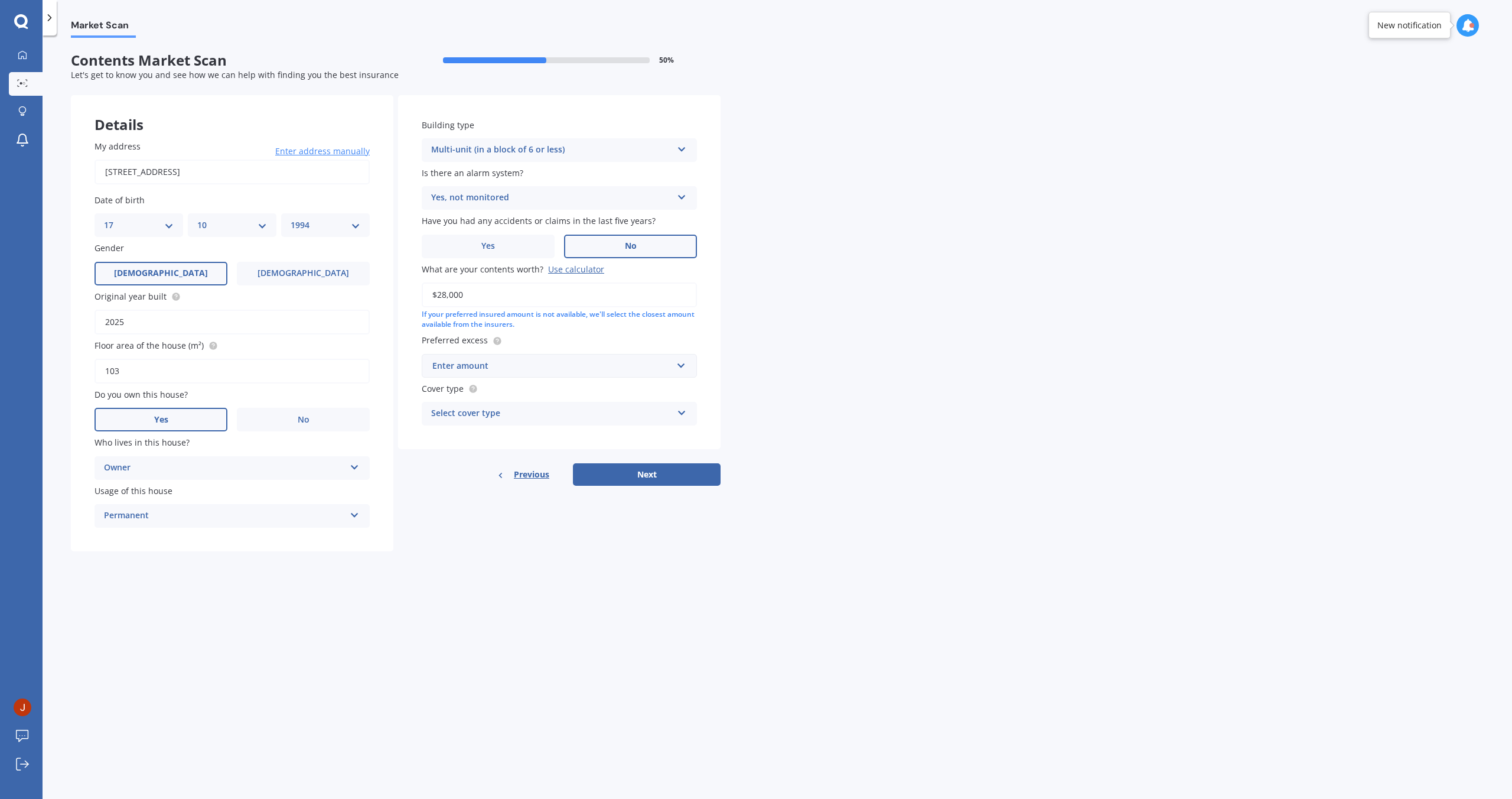
type input "$28,000"
click at [606, 369] on div "Enter amount" at bounding box center [552, 365] width 240 height 13
click at [550, 445] on div "$500" at bounding box center [559, 453] width 274 height 22
click at [529, 415] on div "Select cover type" at bounding box center [551, 413] width 241 height 14
click at [511, 435] on div "High" at bounding box center [559, 436] width 274 height 21
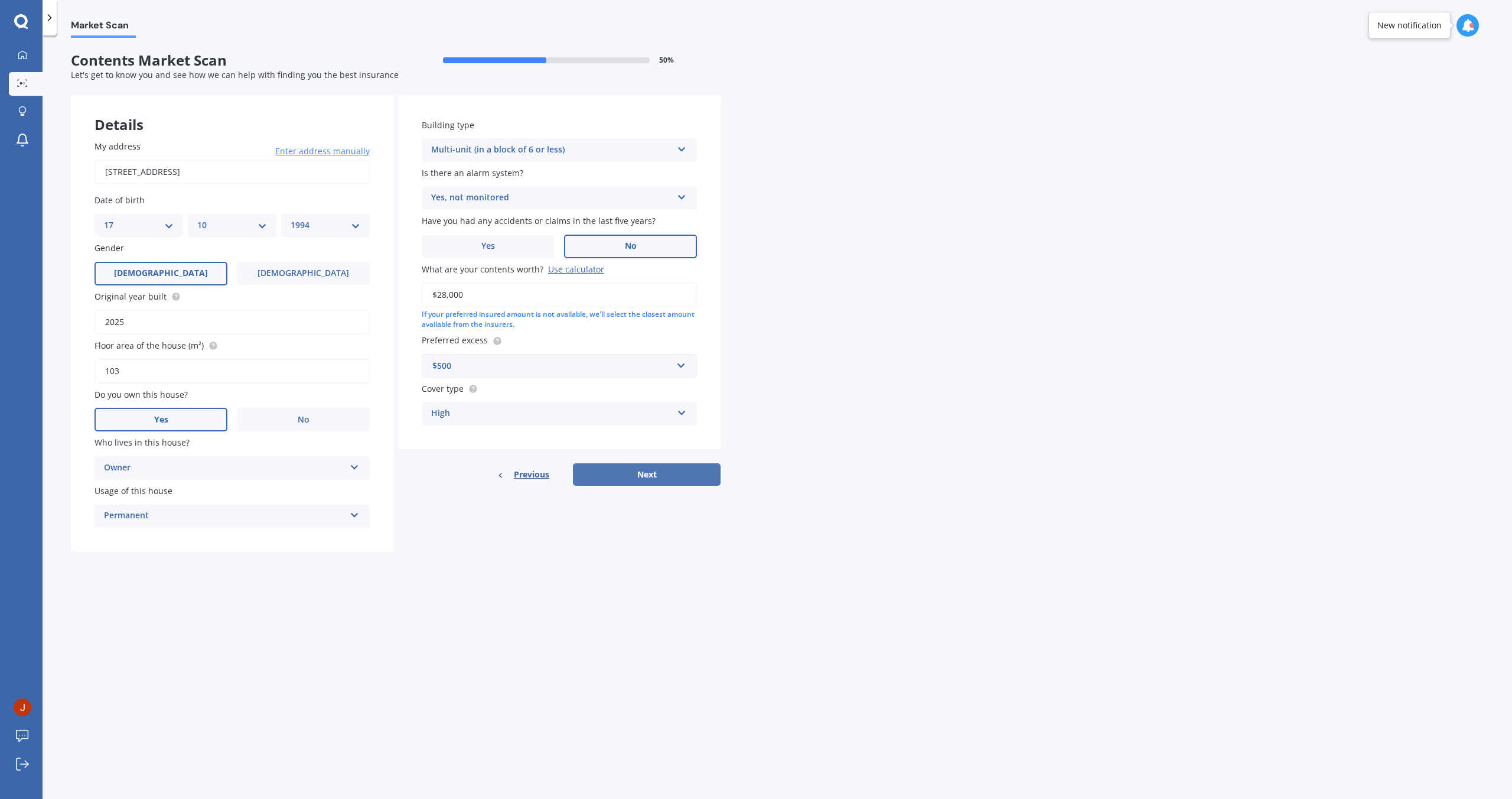
click at [664, 474] on button "Next" at bounding box center [647, 474] width 148 height 22
select select "17"
select select "10"
select select "1994"
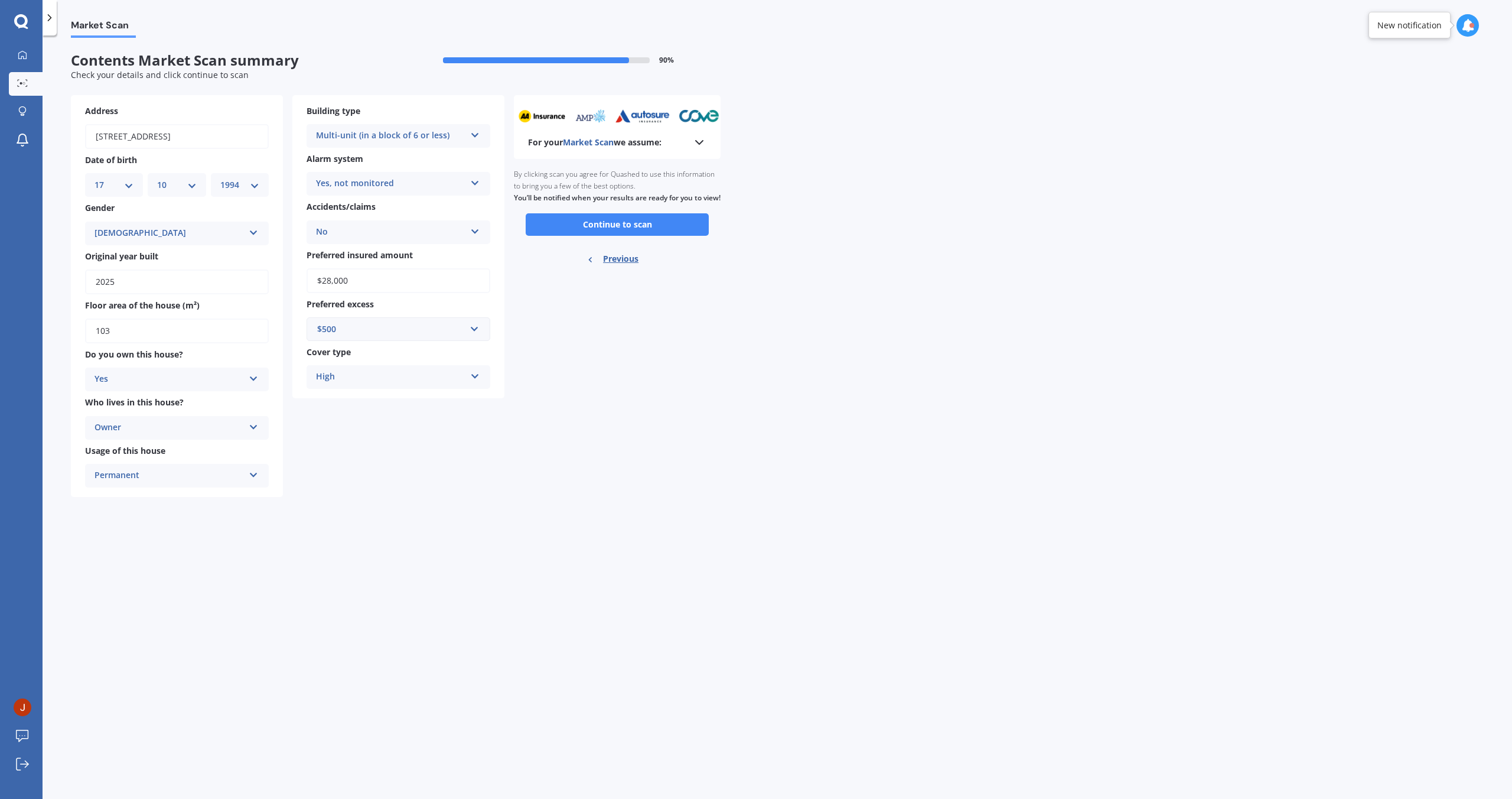
click at [180, 427] on div "Owner" at bounding box center [169, 428] width 149 height 14
click at [379, 566] on div "Market Scan Contents Market Scan summary 90 % Check your details and click cont…" at bounding box center [777, 419] width 1469 height 763
click at [592, 236] on button "Continue to scan" at bounding box center [617, 224] width 183 height 22
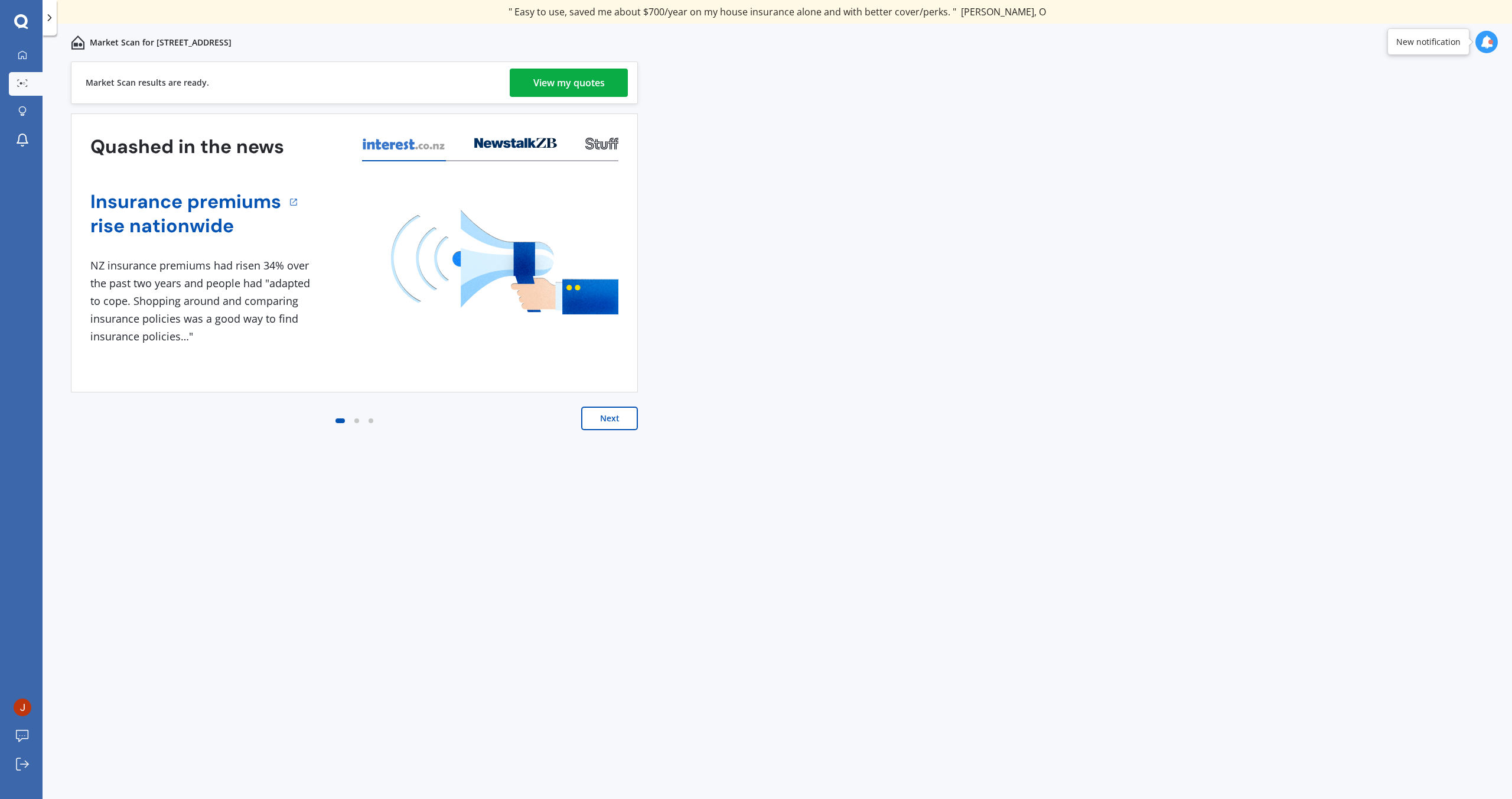
click at [612, 426] on button "Next" at bounding box center [609, 418] width 57 height 24
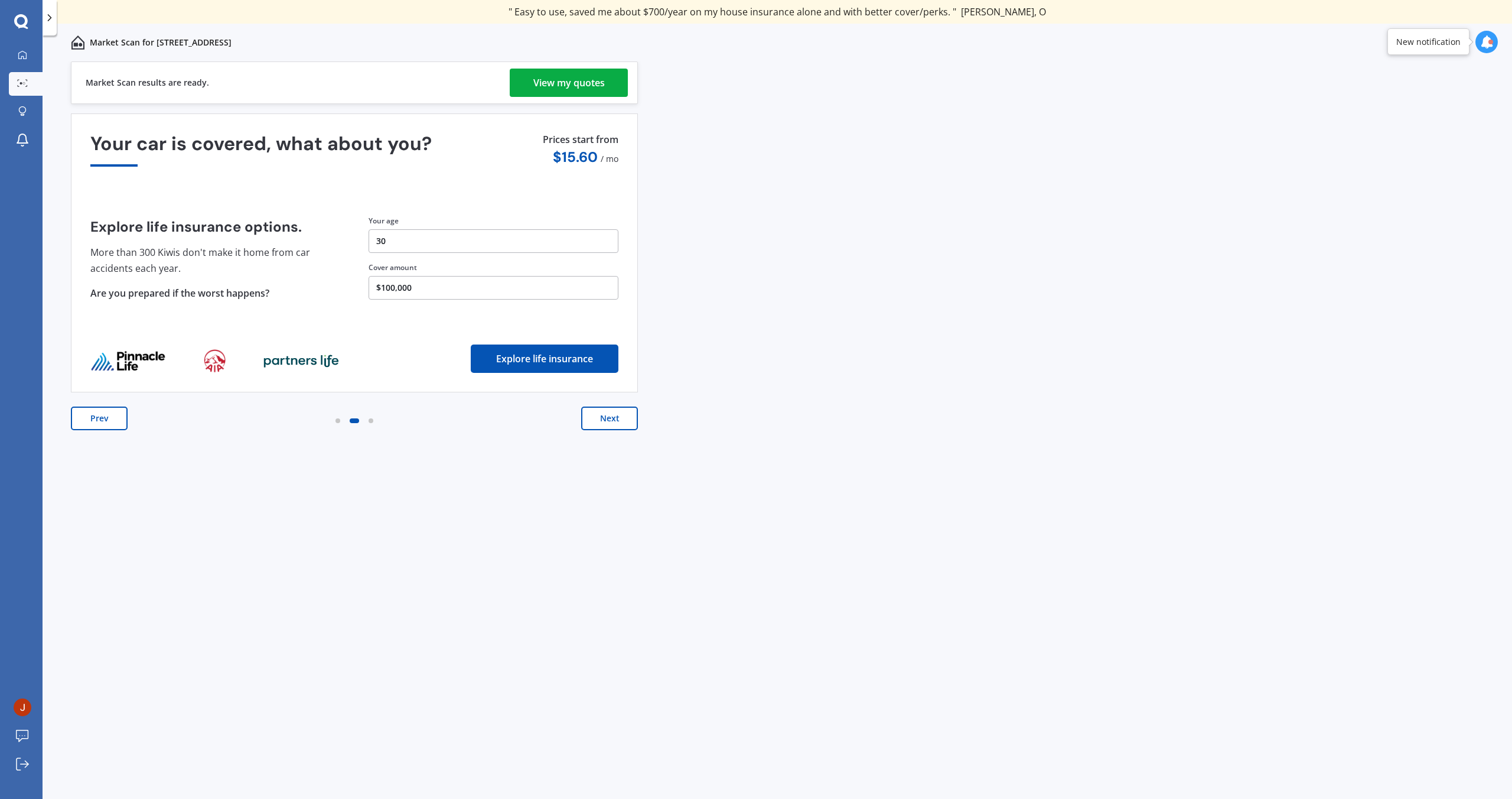
click at [612, 426] on button "Next" at bounding box center [609, 418] width 57 height 24
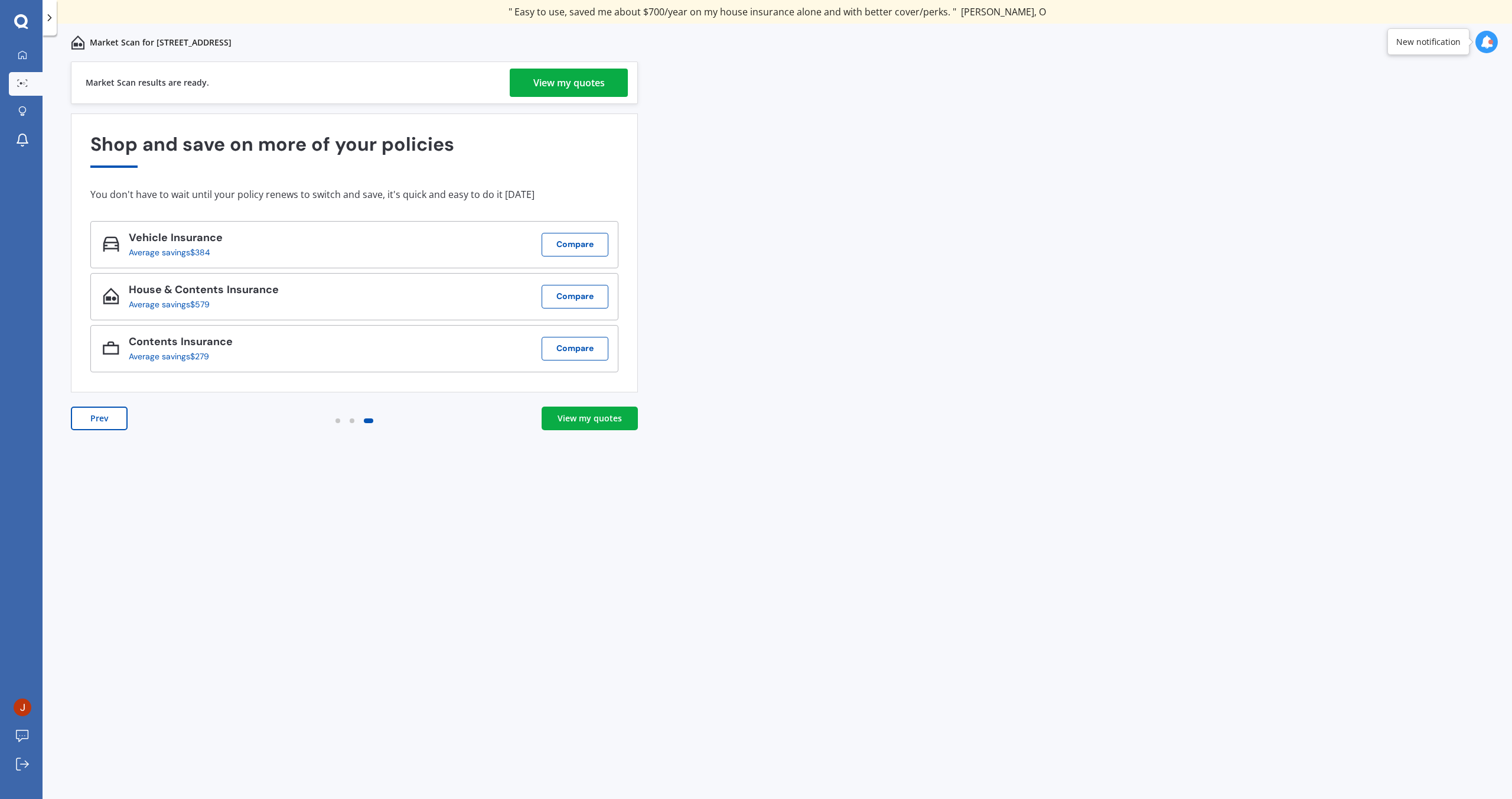
click at [612, 425] on link "View my quotes" at bounding box center [590, 418] width 96 height 24
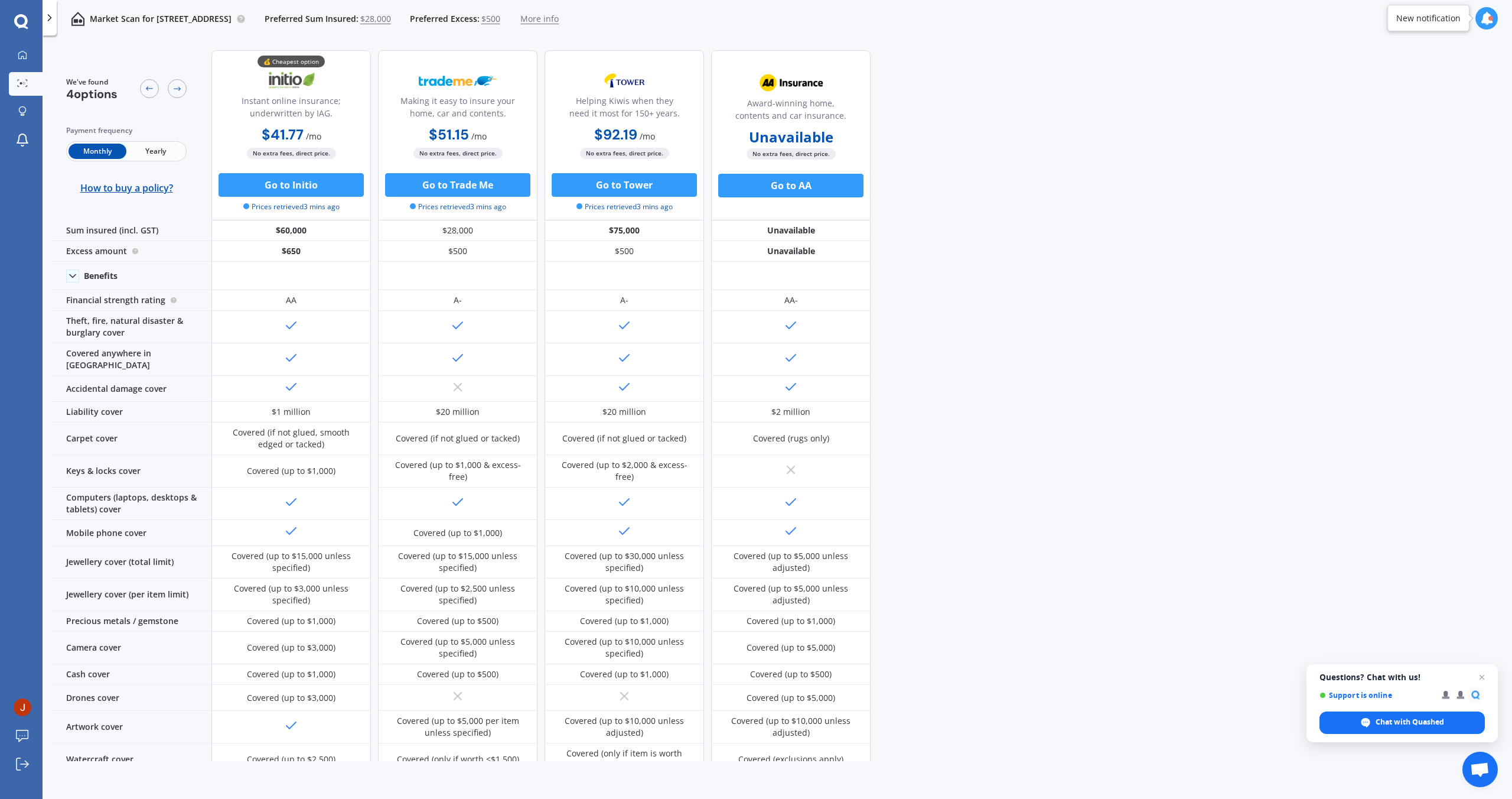
click at [165, 153] on span "Yearly" at bounding box center [155, 151] width 58 height 15
click at [20, 84] on circle at bounding box center [21, 83] width 2 height 2
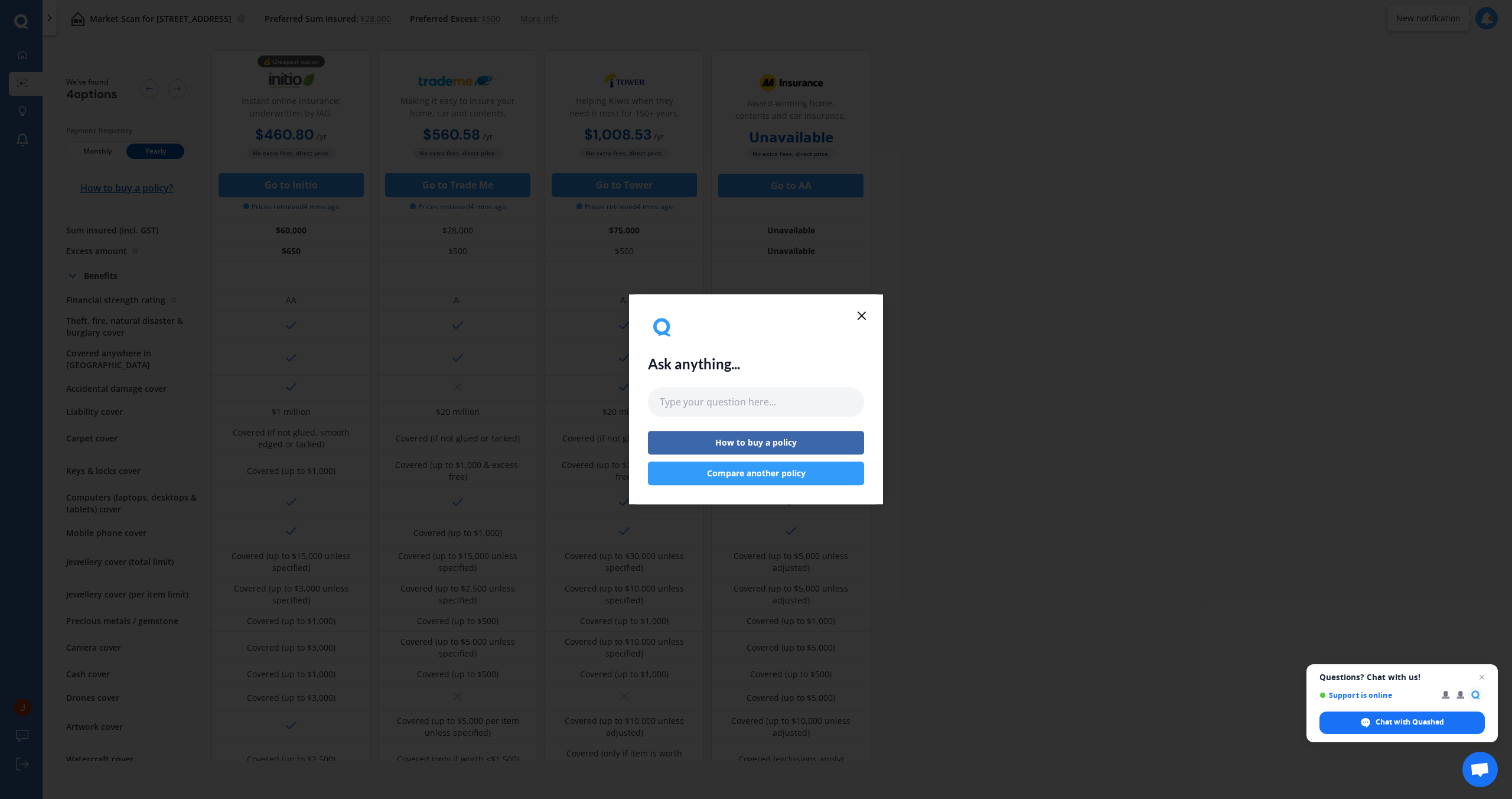
click at [865, 315] on icon at bounding box center [862, 315] width 14 height 14
